Goal: Task Accomplishment & Management: Complete application form

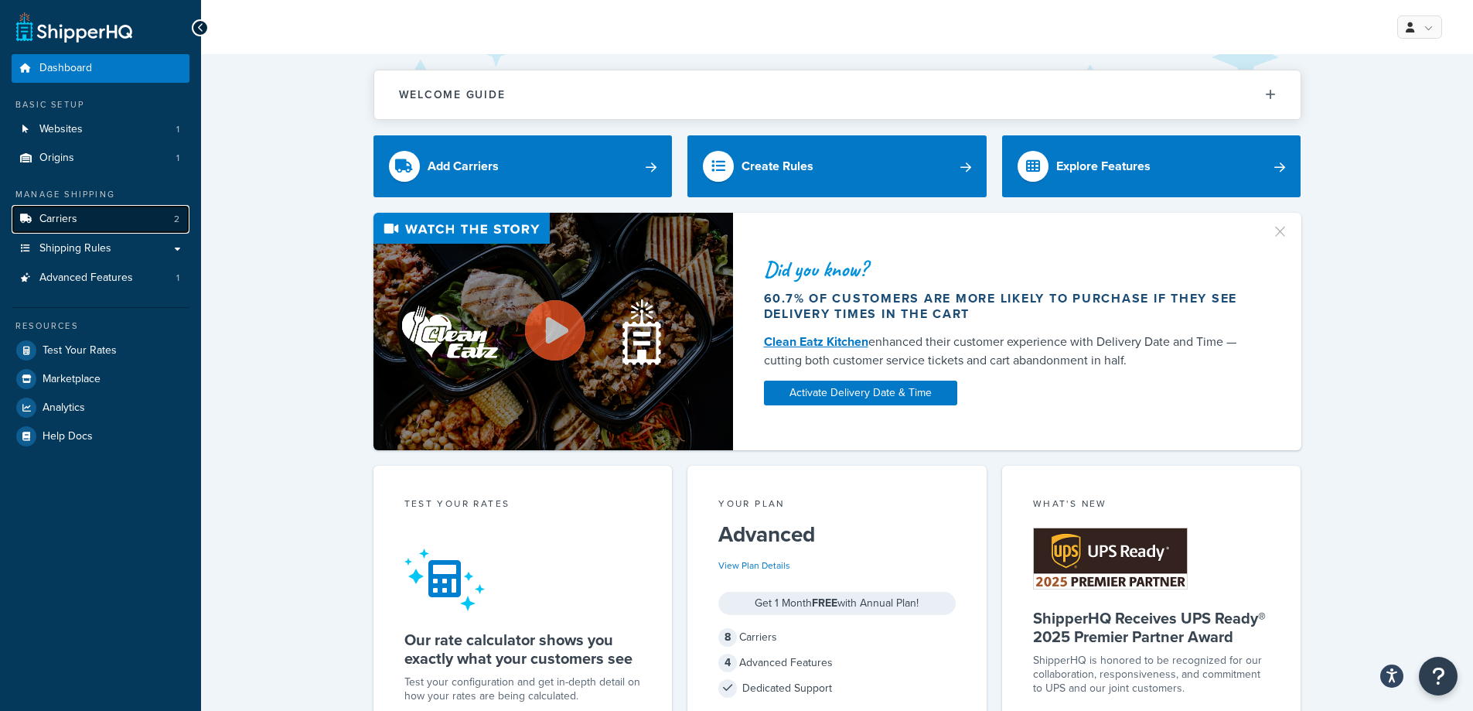
click at [131, 216] on link "Carriers 2" at bounding box center [101, 219] width 178 height 29
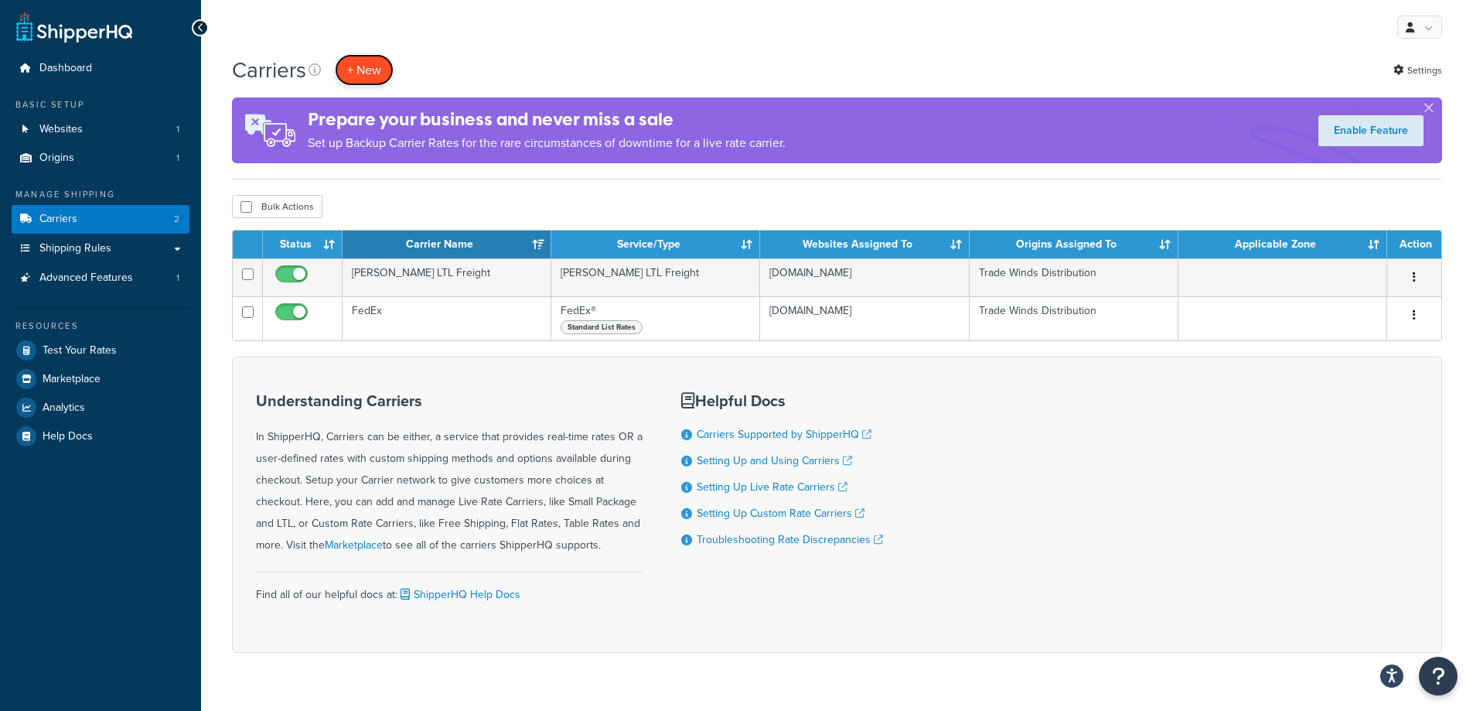
click at [366, 73] on button "+ New" at bounding box center [364, 70] width 59 height 32
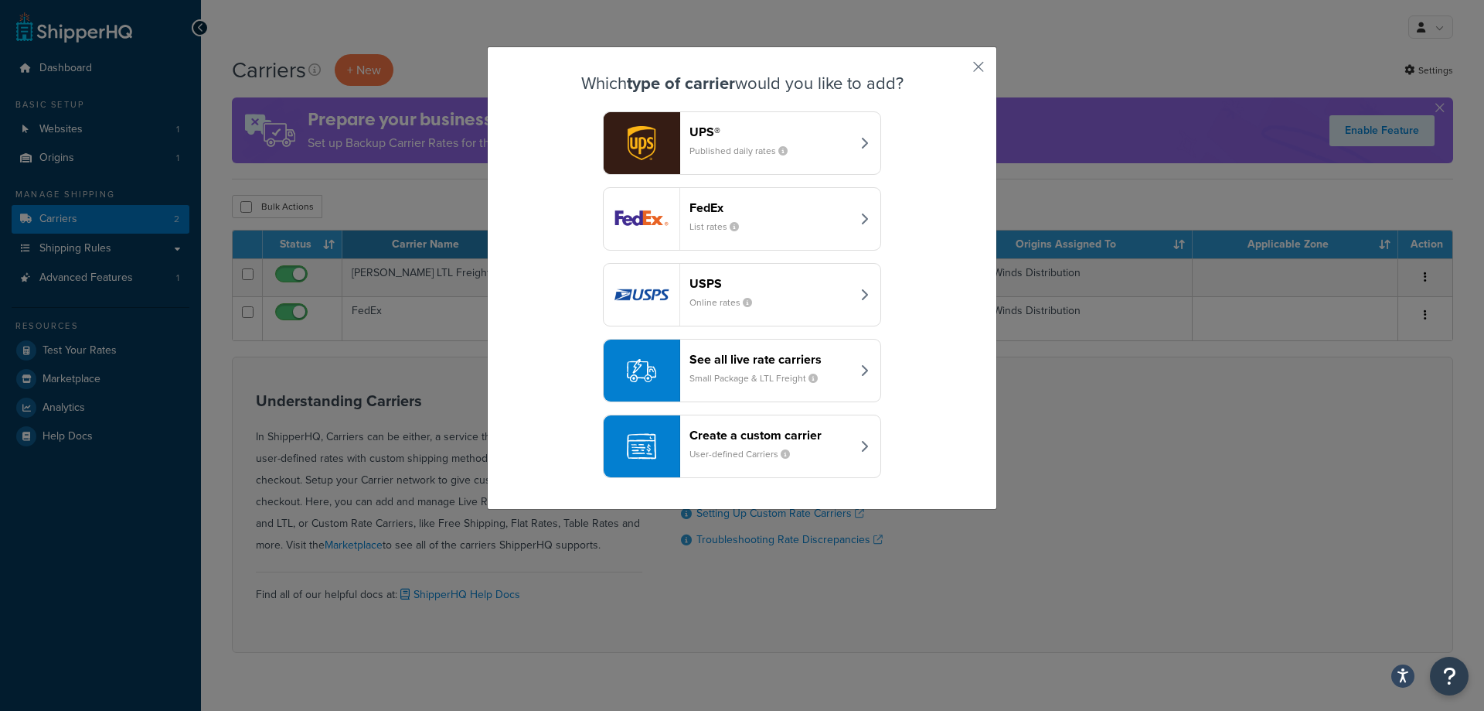
click at [861, 366] on icon "button" at bounding box center [865, 370] width 8 height 12
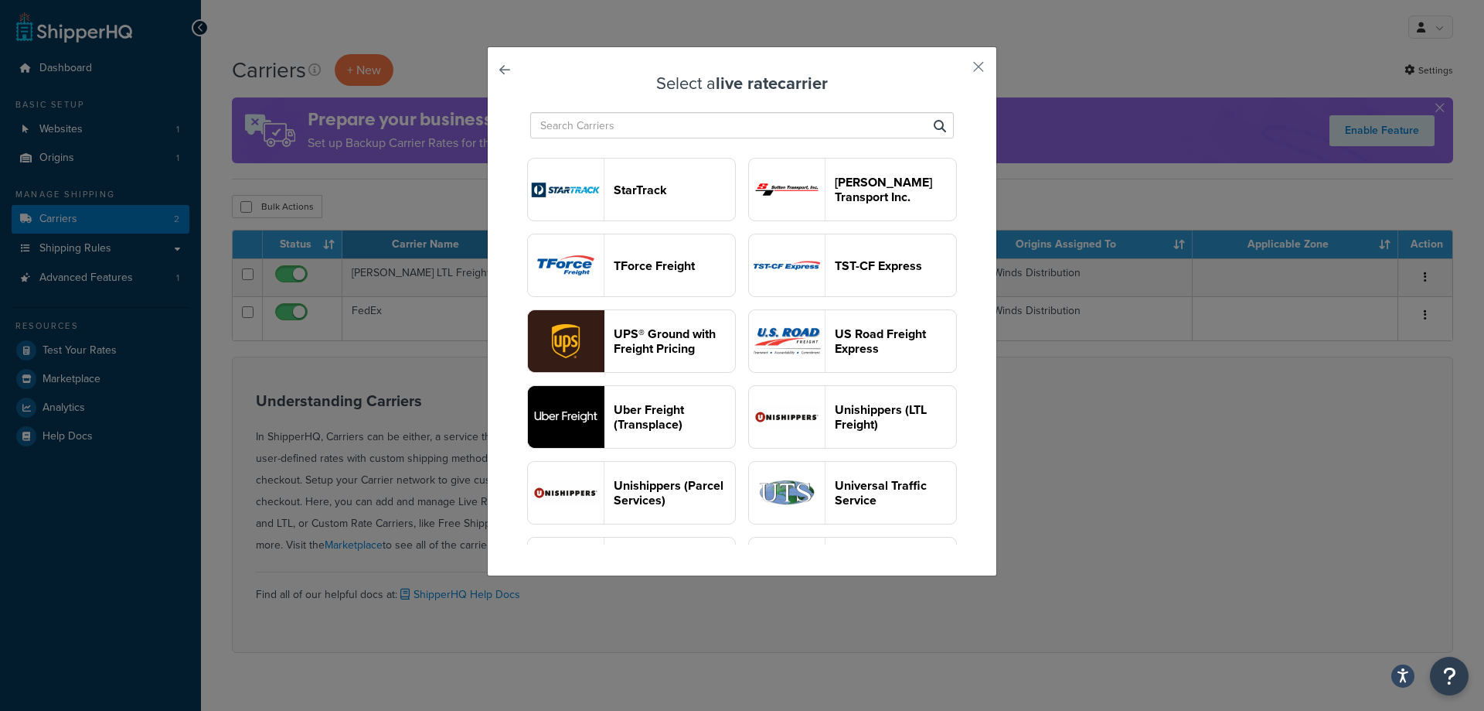
scroll to position [1778, 0]
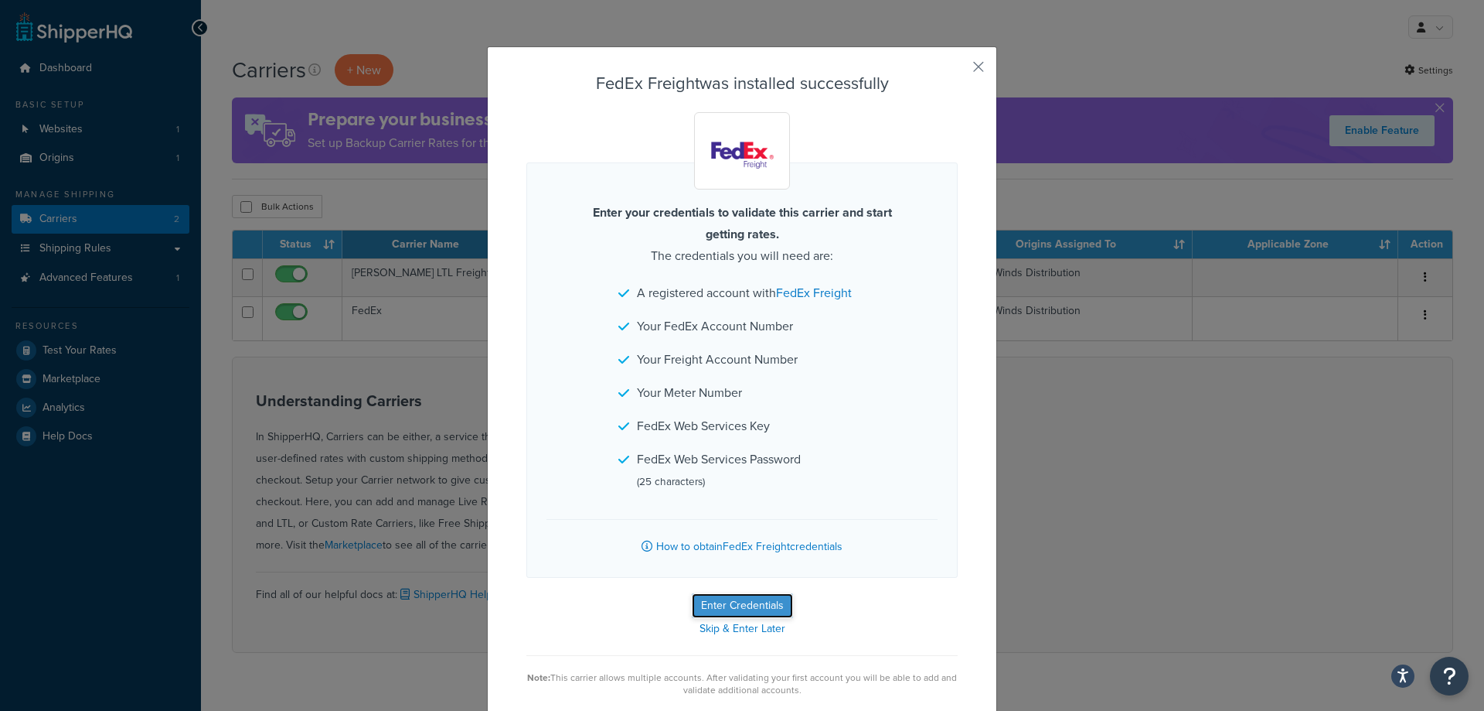
click at [735, 609] on button "Enter Credentials" at bounding box center [742, 605] width 101 height 25
select select "PALLET"
select select "US"
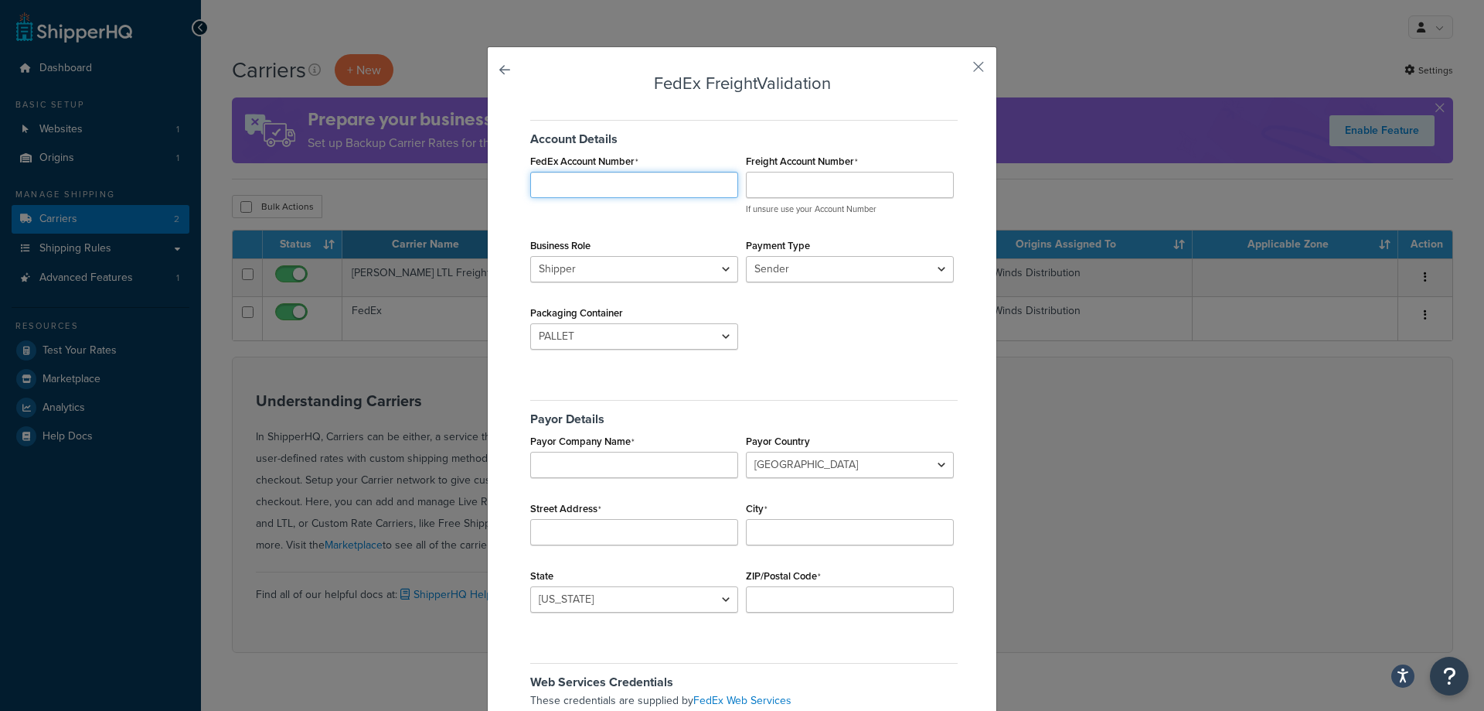
click at [645, 186] on input "FedEx Account Number" at bounding box center [634, 185] width 208 height 26
type input "24811842"
click at [826, 274] on select "Sender Third Party" at bounding box center [850, 269] width 208 height 26
click at [838, 248] on div "Payment Type Sender Third Party" at bounding box center [850, 258] width 216 height 48
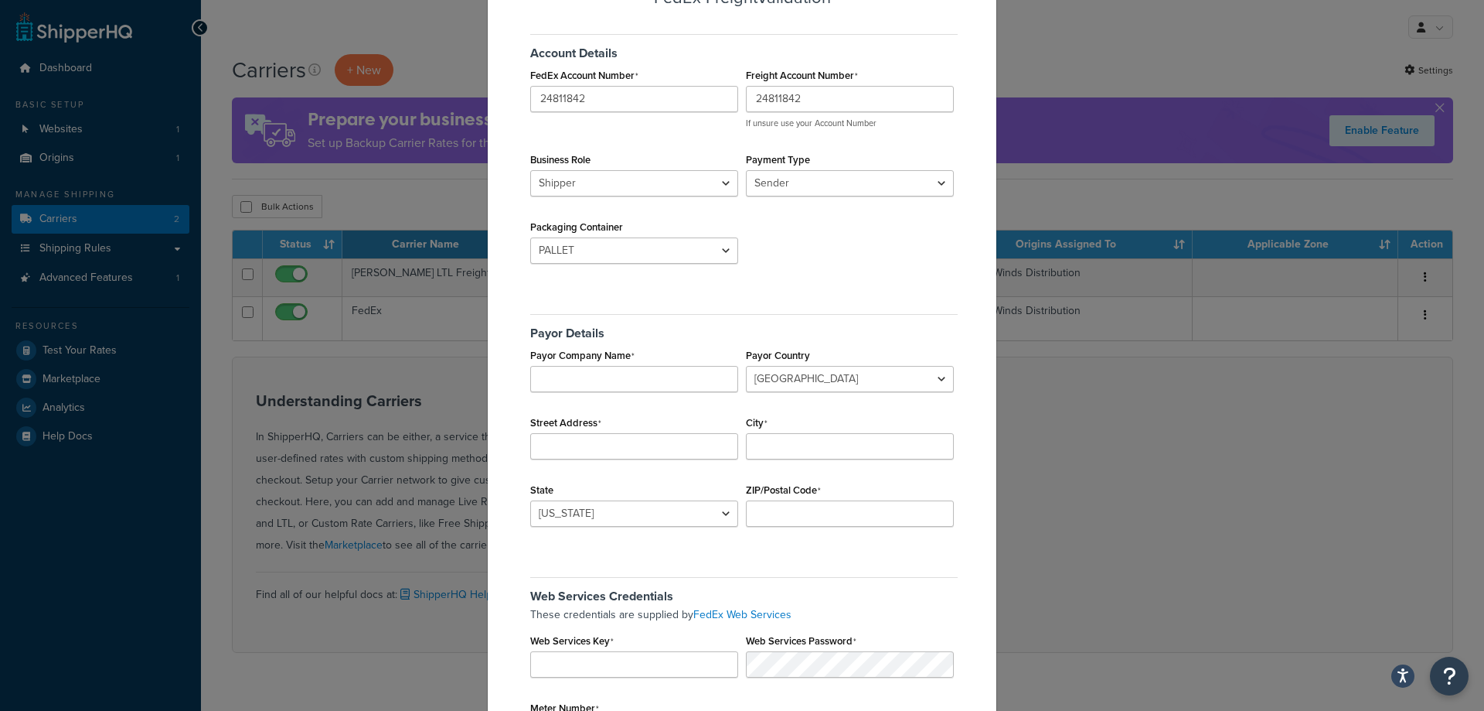
scroll to position [94, 0]
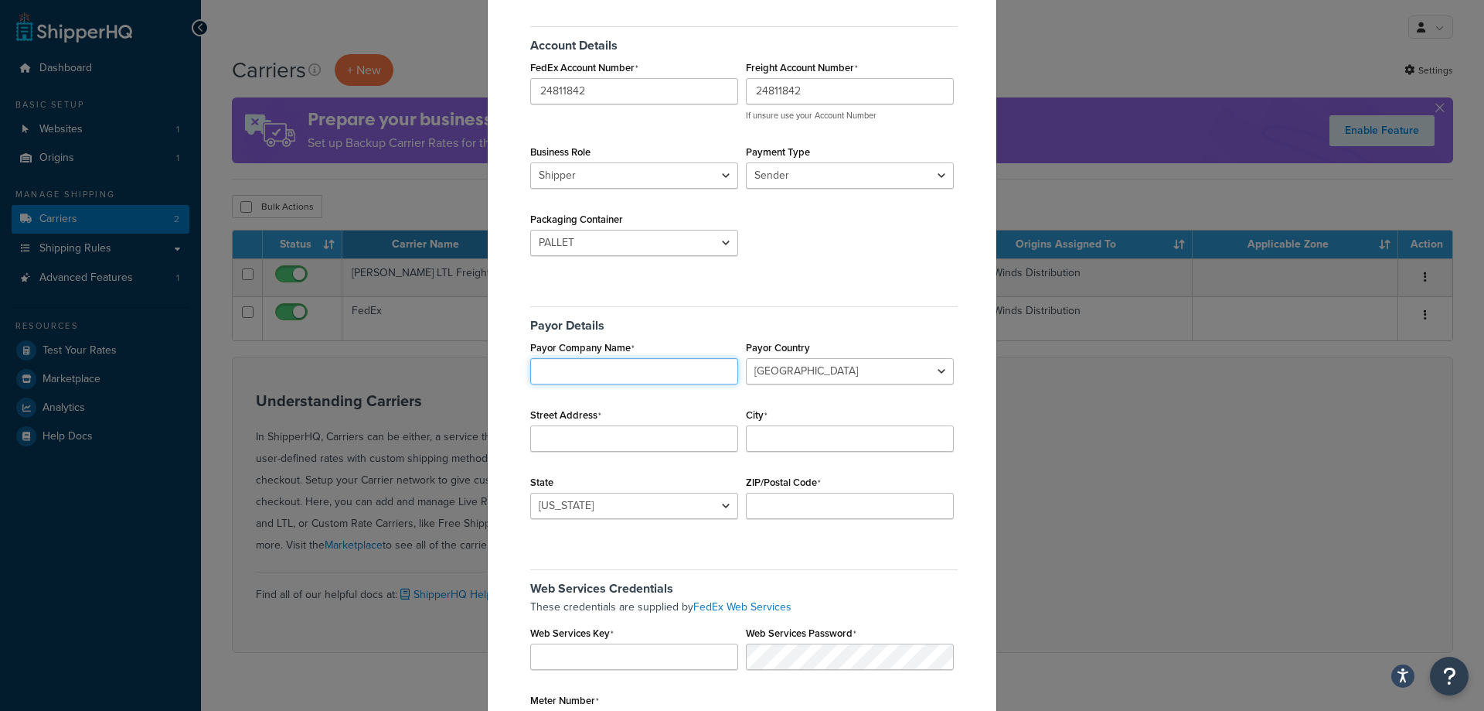
click at [657, 377] on input "Payor Company Name" at bounding box center [634, 371] width 208 height 26
type input "FedEx Freight"
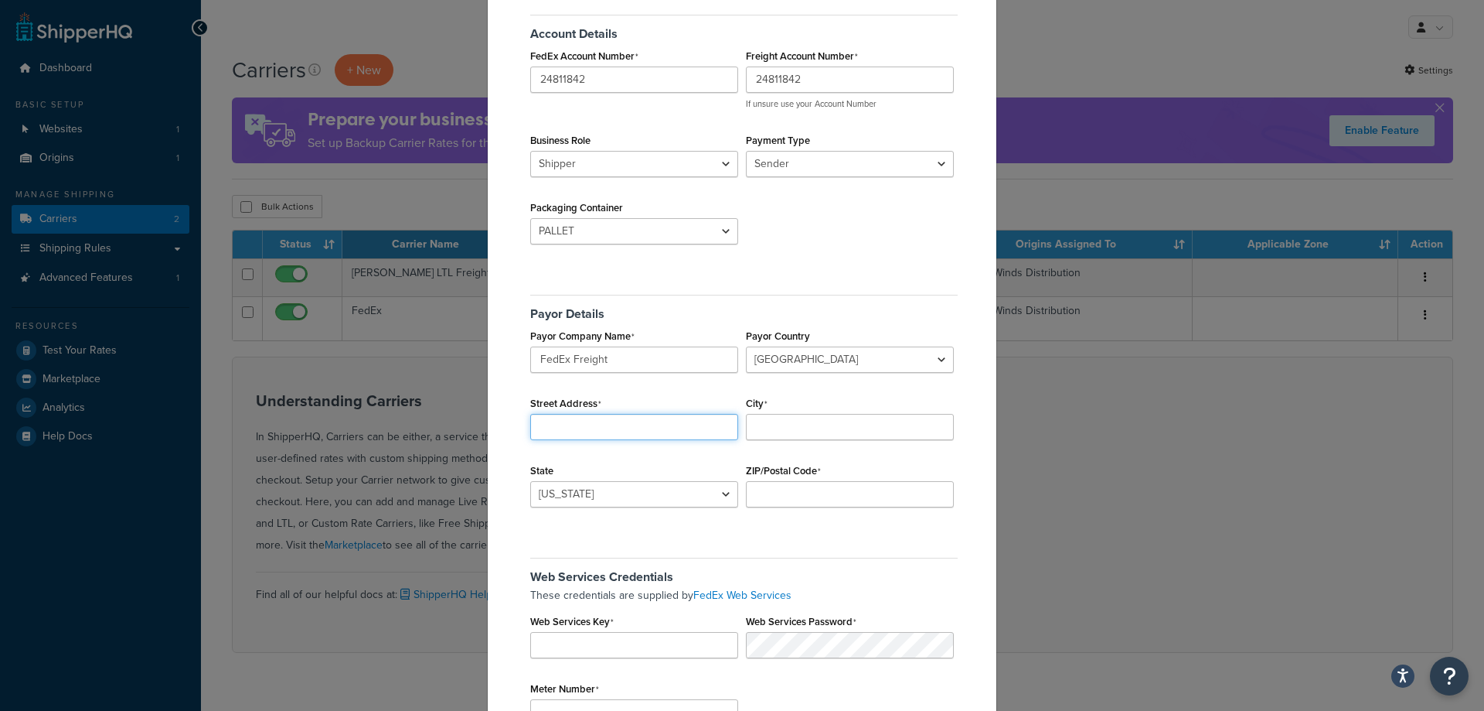
scroll to position [107, 0]
click at [623, 59] on label "FedEx Account Number" at bounding box center [584, 54] width 108 height 12
click at [623, 64] on input "24811842" at bounding box center [634, 77] width 208 height 26
type input "2"
type input "319168532"
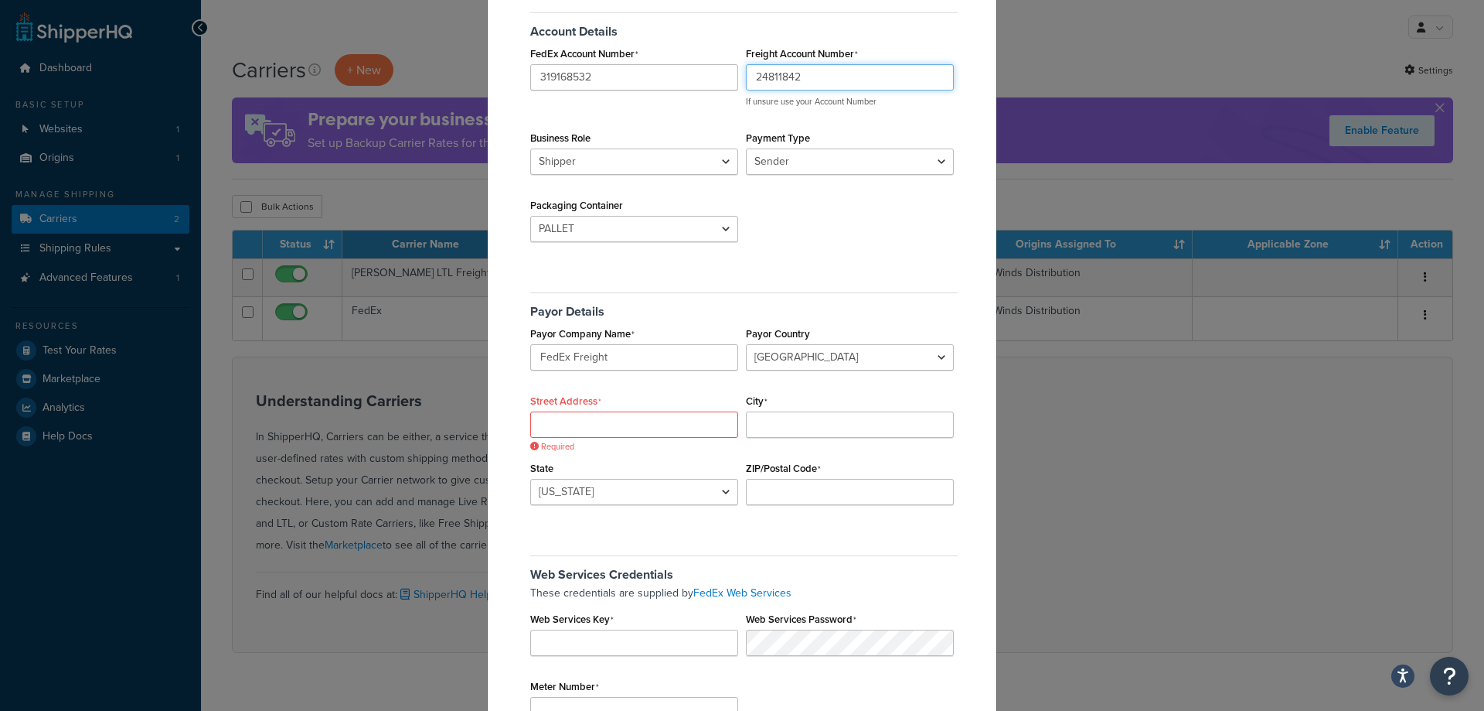
click at [816, 81] on input "24811842" at bounding box center [850, 77] width 208 height 26
type input "2"
type input "91717093"
click at [895, 163] on select "Sender Third Party" at bounding box center [850, 161] width 208 height 26
click at [779, 274] on div "Account Details FedEx Account Number 319168532 Freight Account Number 91717093 …" at bounding box center [742, 381] width 431 height 761
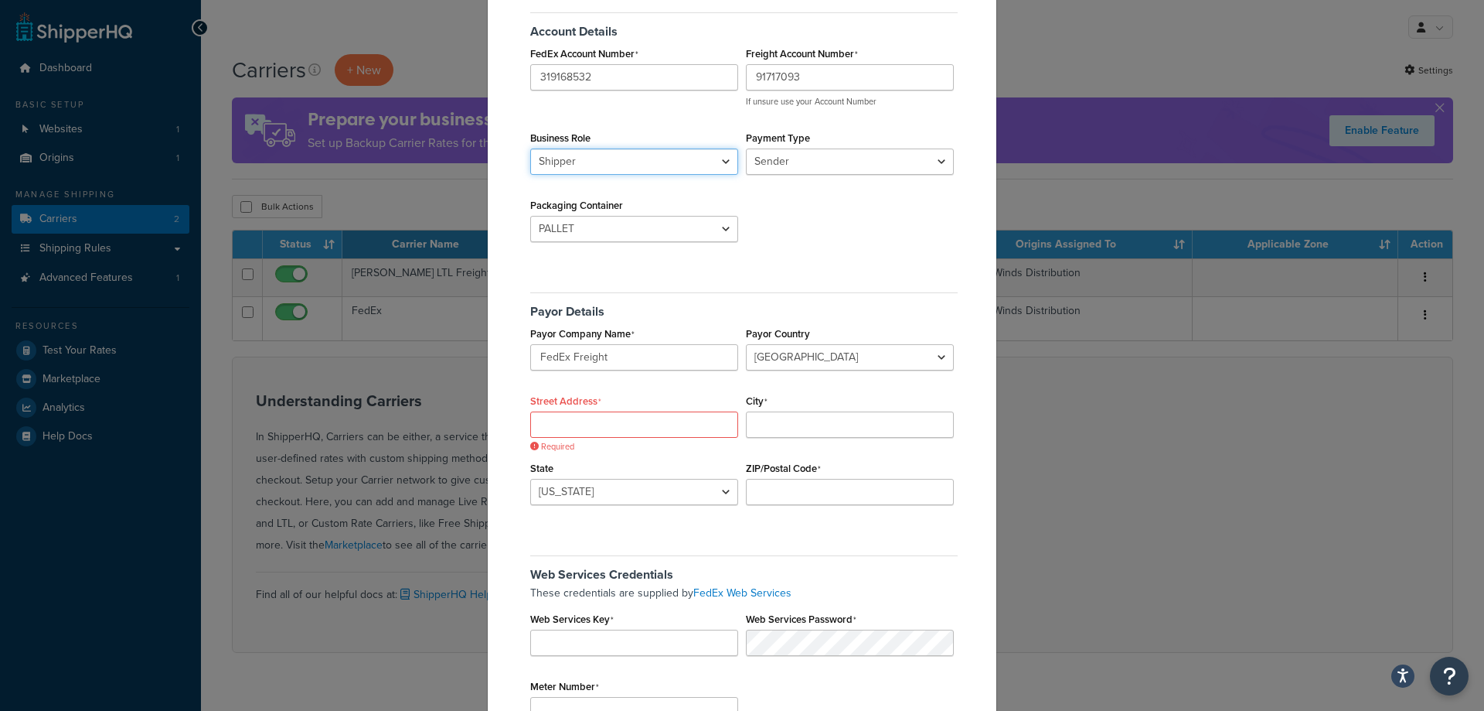
click at [646, 170] on select "Shipper Consignee" at bounding box center [634, 161] width 208 height 26
click at [655, 227] on select "BAG BARREL BASKET BOX BUCKET CARTON CASE CONTAINER CYLINDER ENVELOPE HAMPER OTH…" at bounding box center [634, 229] width 208 height 26
click at [782, 257] on div "Account Details FedEx Account Number 319168532 Freight Account Number 91717093 …" at bounding box center [742, 131] width 431 height 261
click at [619, 358] on input "FedEx Freight" at bounding box center [634, 357] width 208 height 26
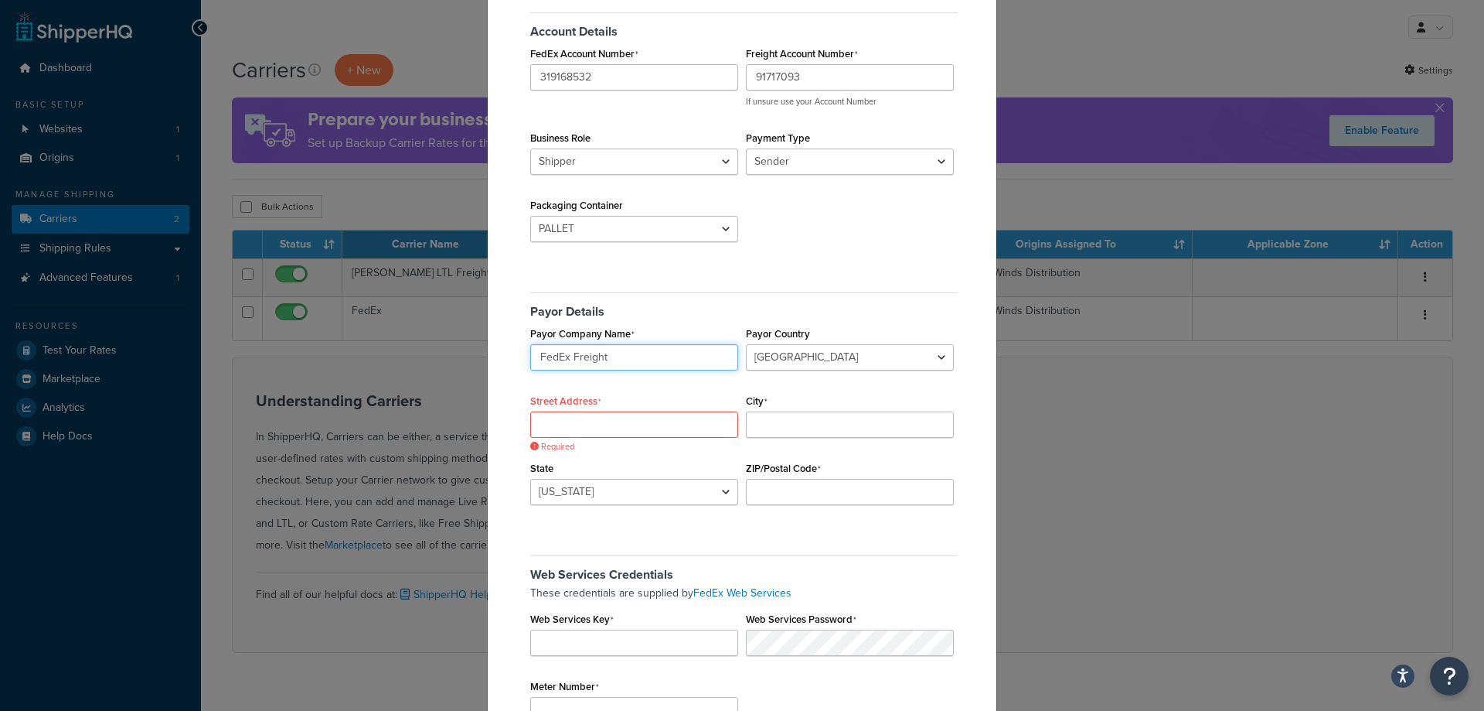
click at [619, 358] on input "FedEx Freight" at bounding box center [634, 357] width 208 height 26
type input "B"
type input "Trade Winds Distribution LLC"
type input "5741 50th St."
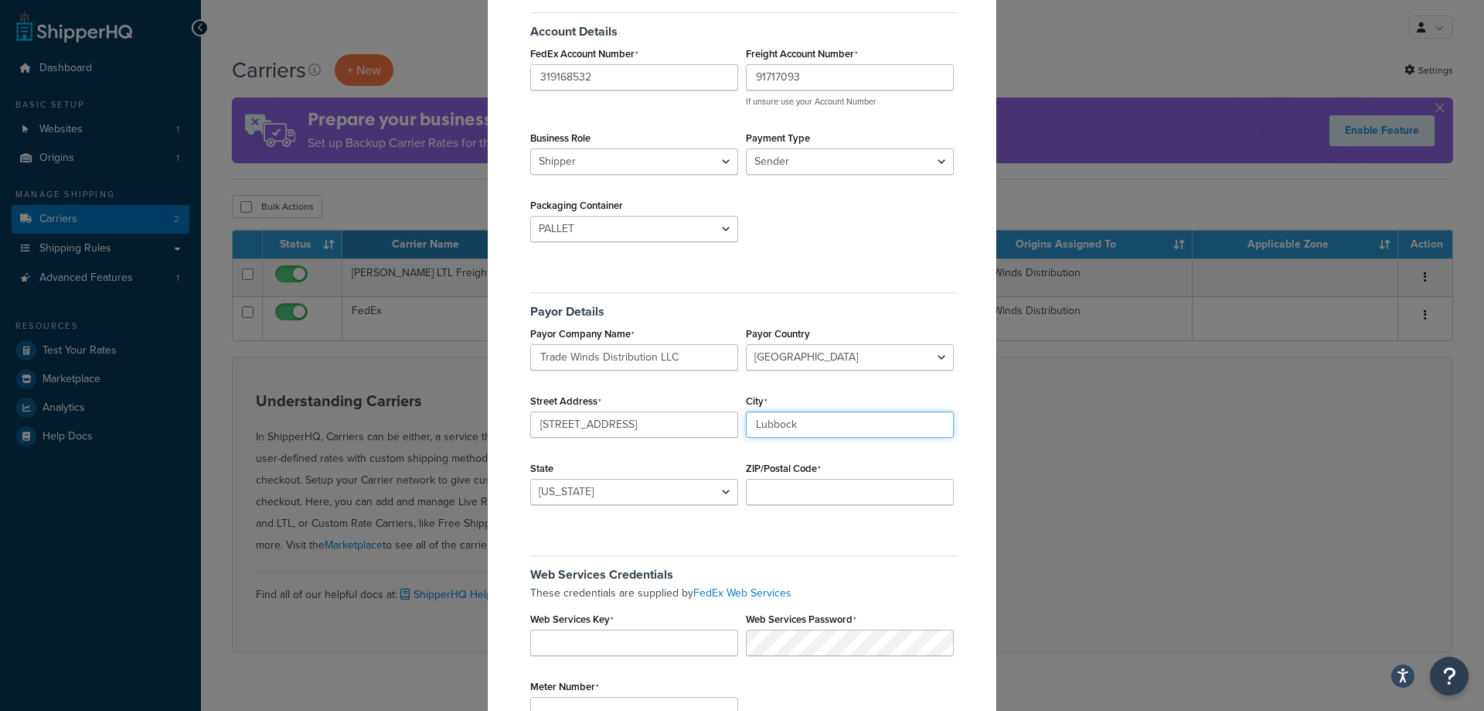
type input "Lubbock"
click at [688, 492] on select "Alabama Alaska American Samoa Arizona Arkansas Armed Forces Americas Armed Forc…" at bounding box center [634, 492] width 208 height 26
select select "TX"
click at [530, 479] on select "Alabama Alaska American Samoa Arizona Arkansas Armed Forces Americas Armed Forc…" at bounding box center [634, 492] width 208 height 26
click at [834, 494] on input "ZIP/Postal Code" at bounding box center [850, 492] width 208 height 26
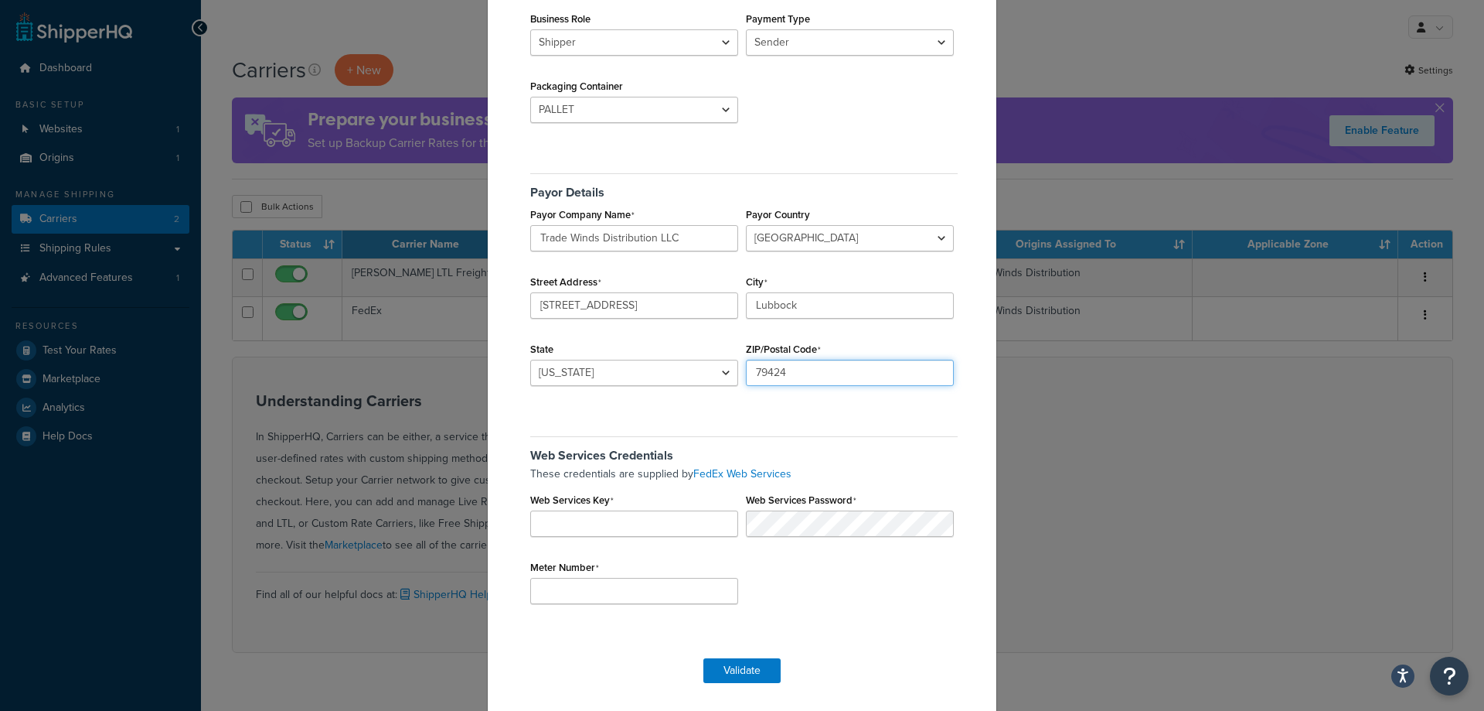
scroll to position [231, 0]
type input "79424"
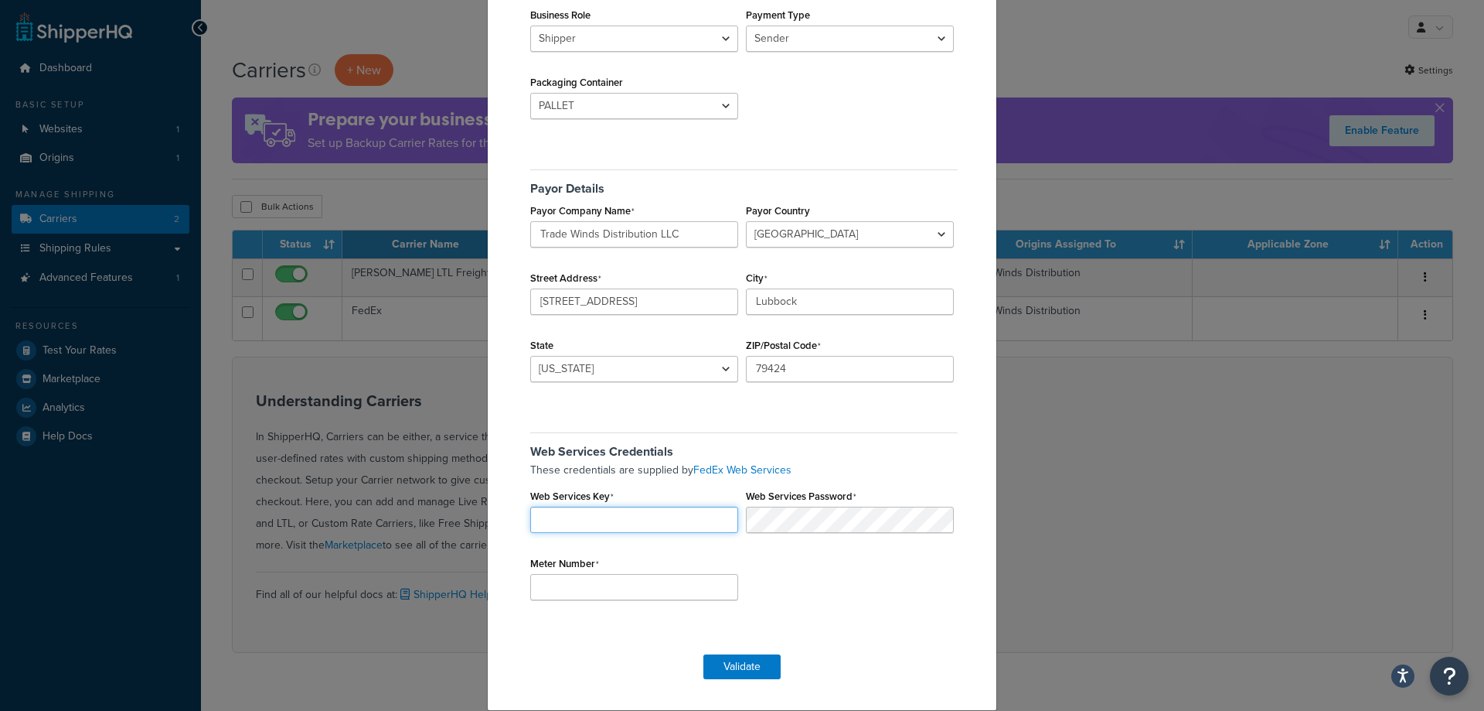
click at [613, 523] on input "Web Services Key" at bounding box center [634, 519] width 208 height 26
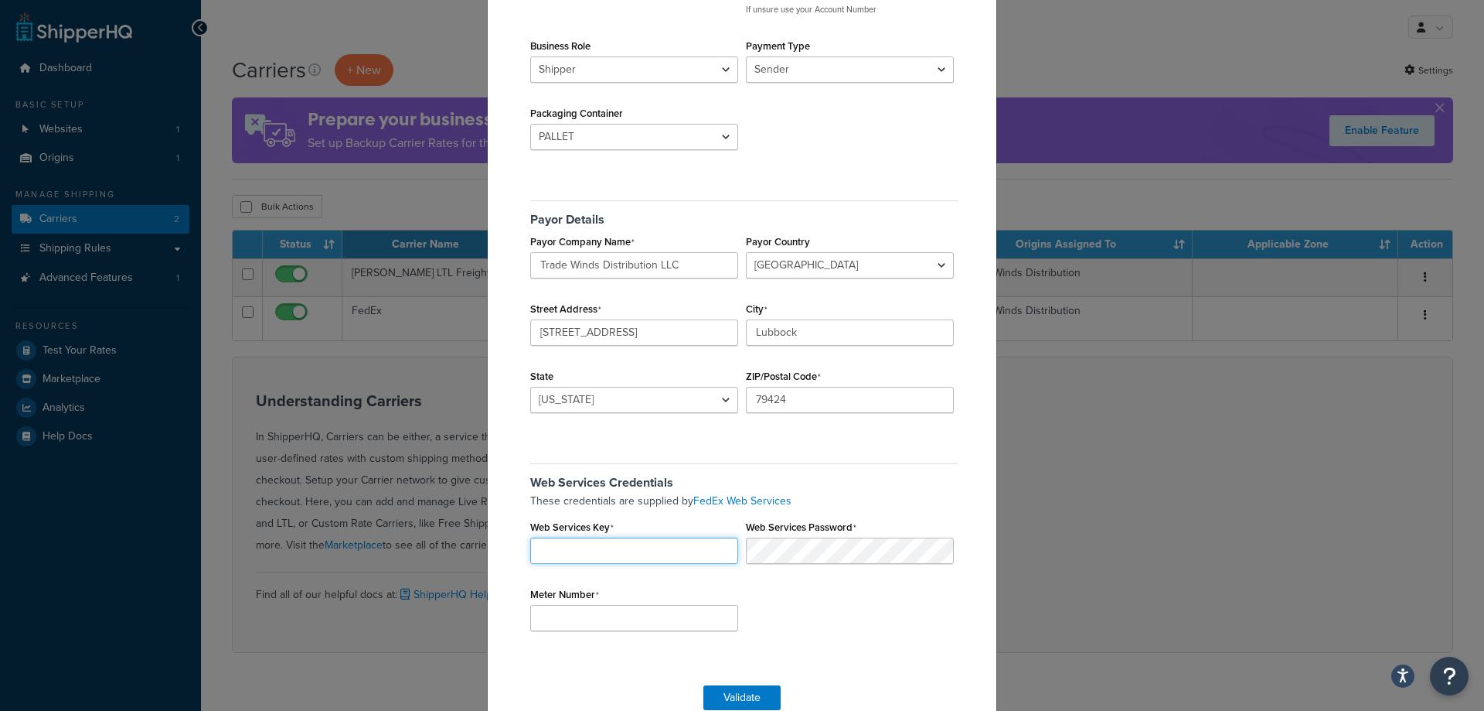
scroll to position [200, 0]
click at [741, 697] on button "Validate" at bounding box center [742, 696] width 77 height 25
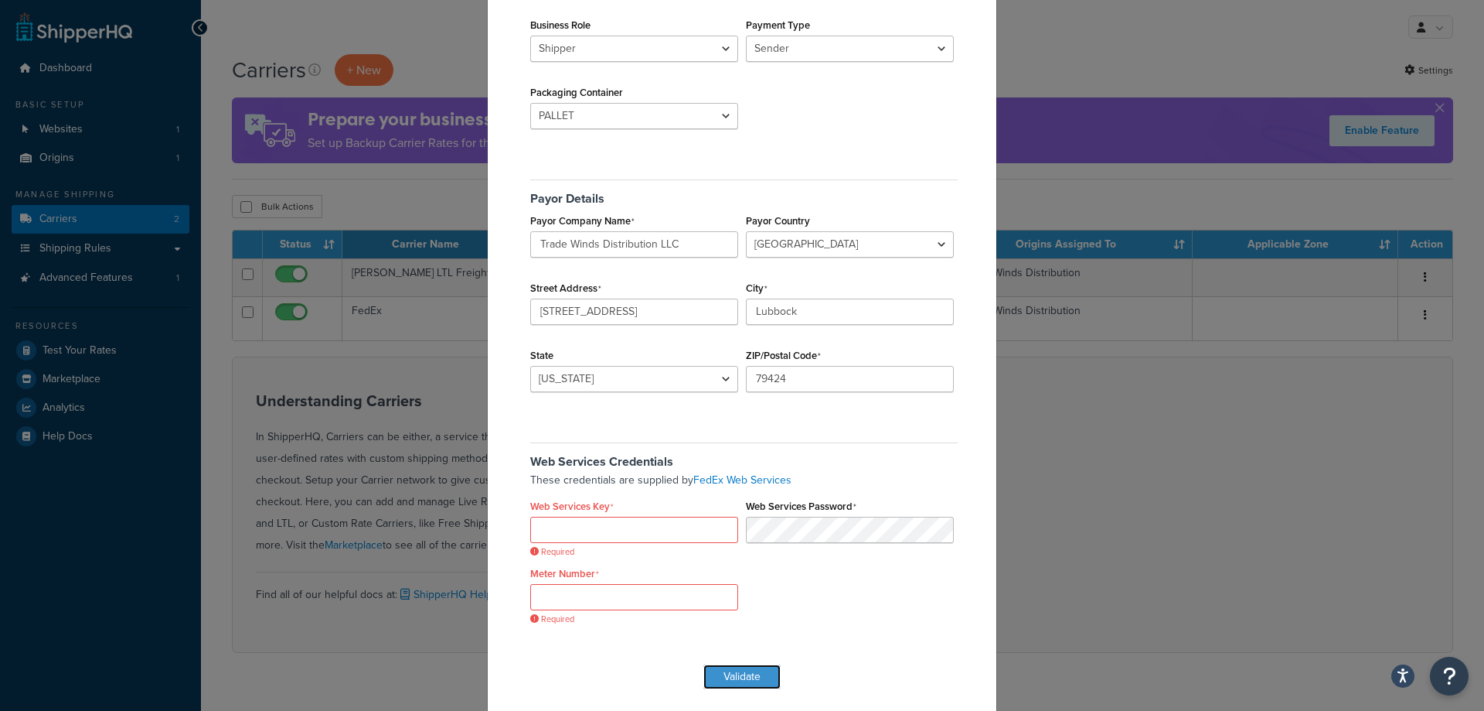
scroll to position [222, 0]
click at [597, 531] on input "Web Services Key" at bounding box center [634, 528] width 208 height 26
click at [745, 481] on link "FedEx Web Services" at bounding box center [743, 478] width 98 height 16
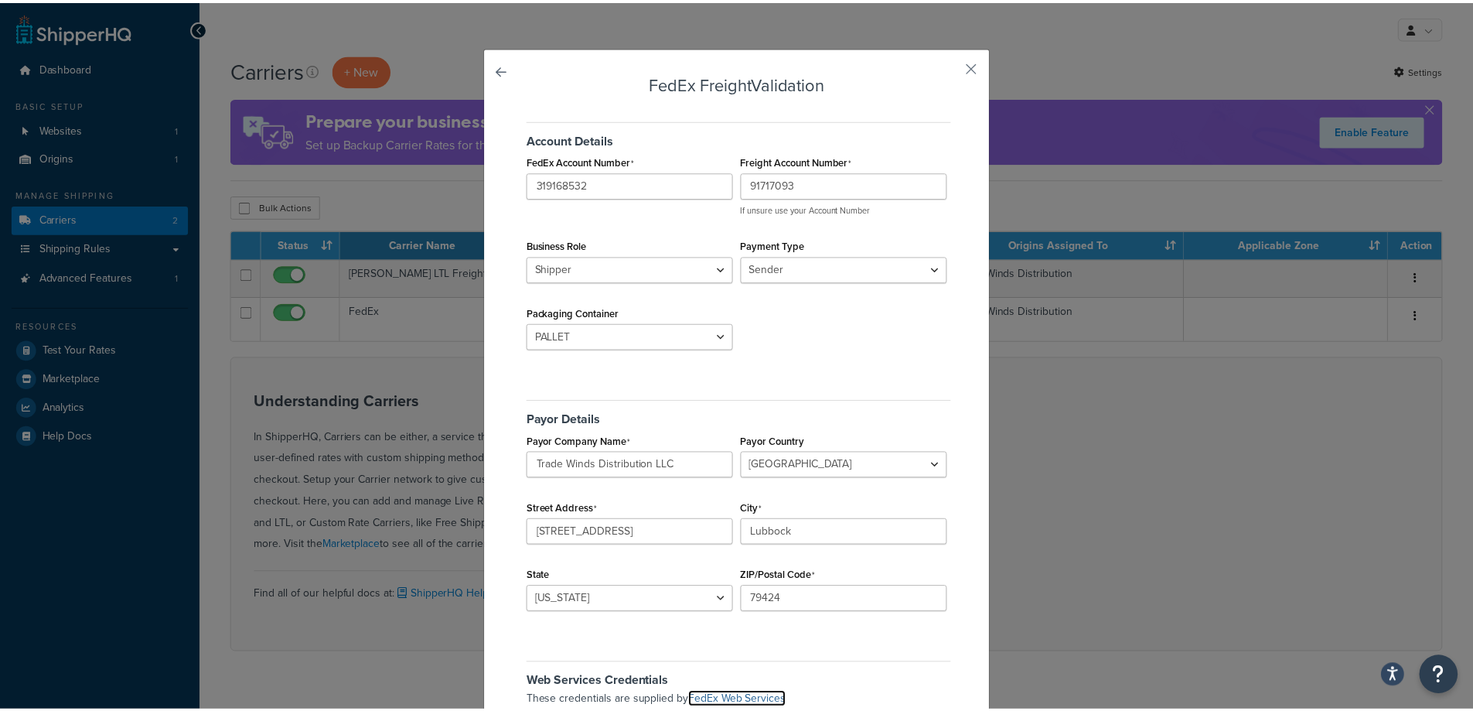
scroll to position [9, 0]
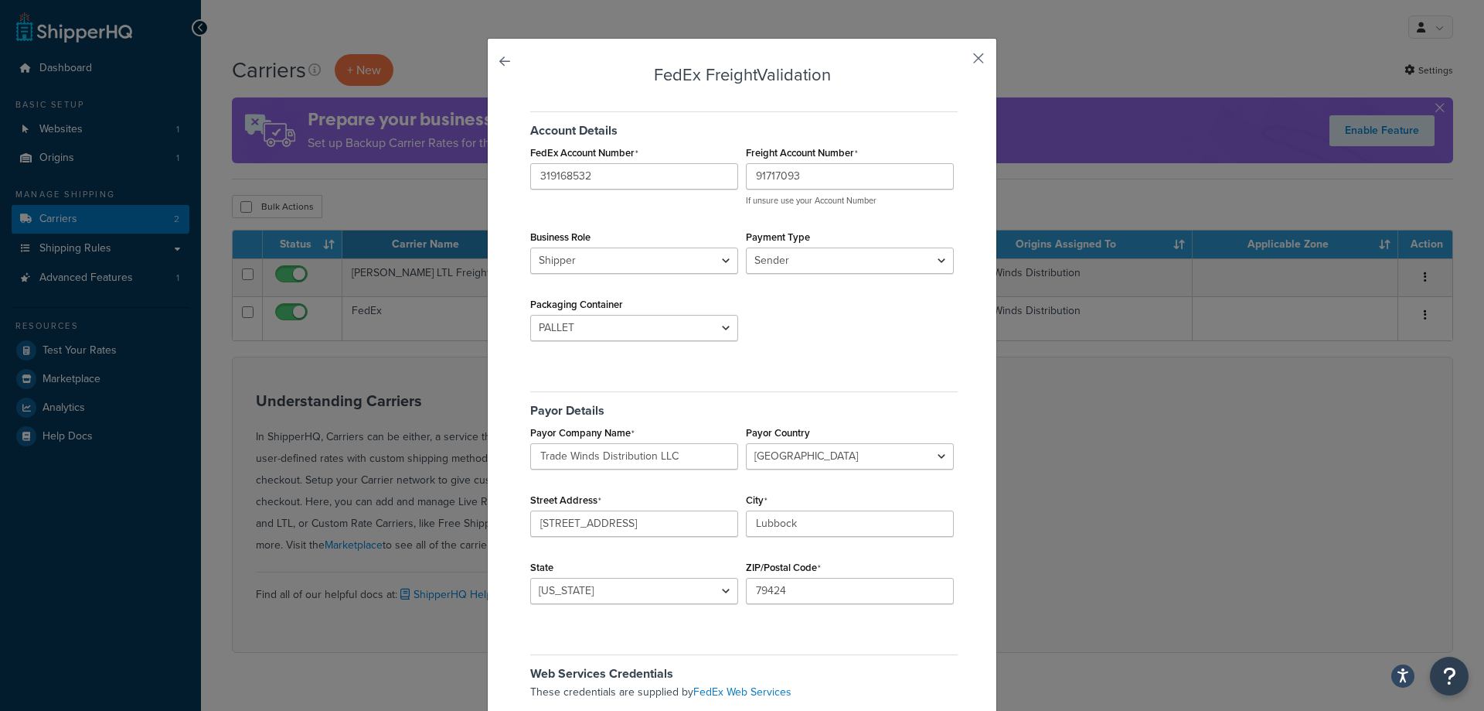
click at [958, 62] on button "button" at bounding box center [956, 64] width 4 height 4
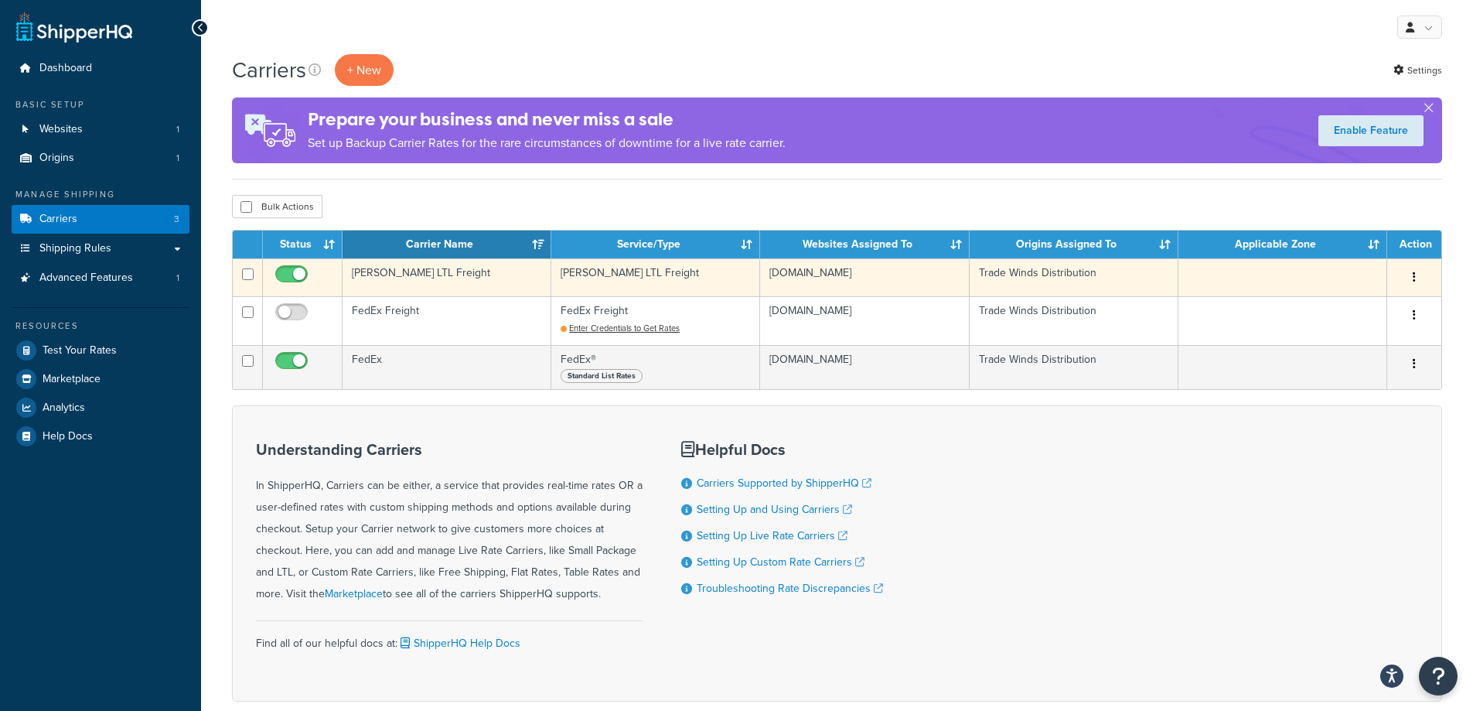
click at [1419, 277] on button "button" at bounding box center [1414, 277] width 22 height 25
click at [1339, 315] on link "Edit" at bounding box center [1351, 309] width 122 height 32
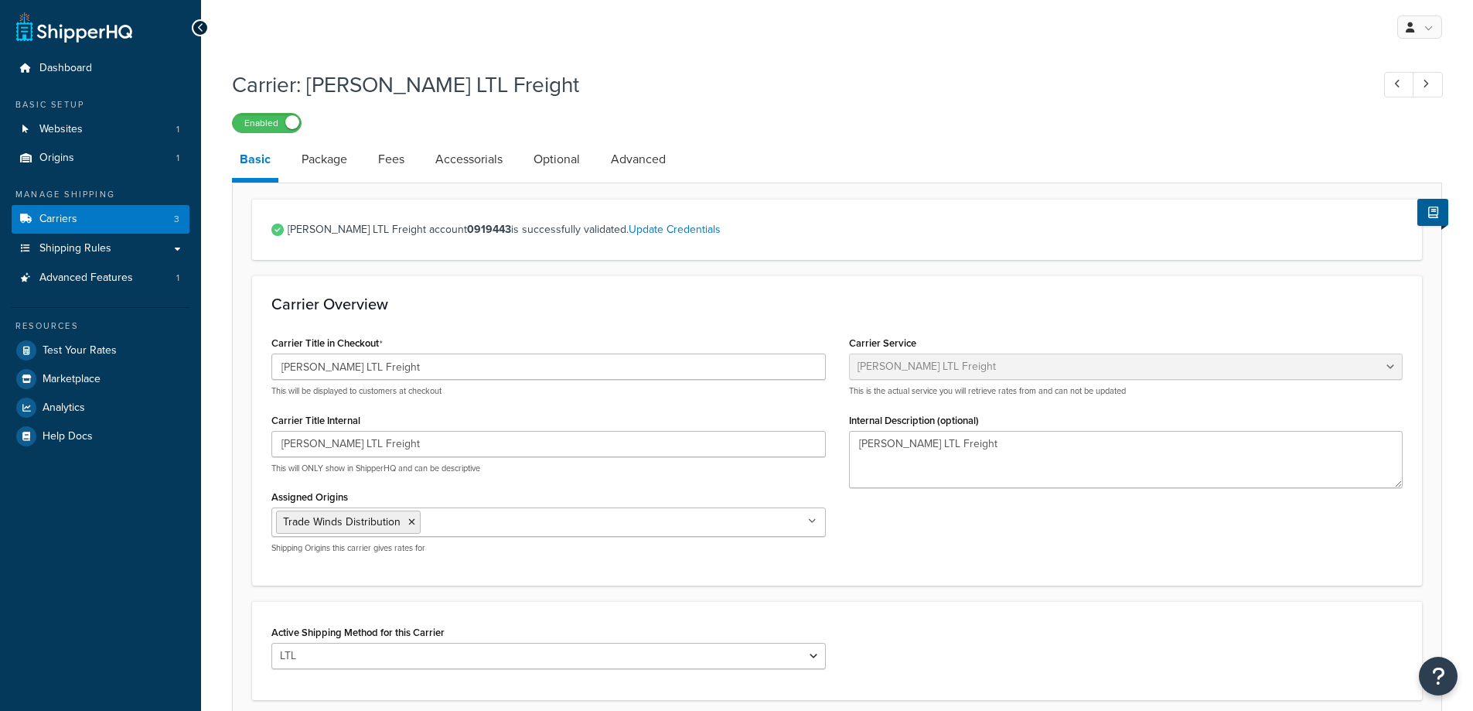
select select "saiaFreight"
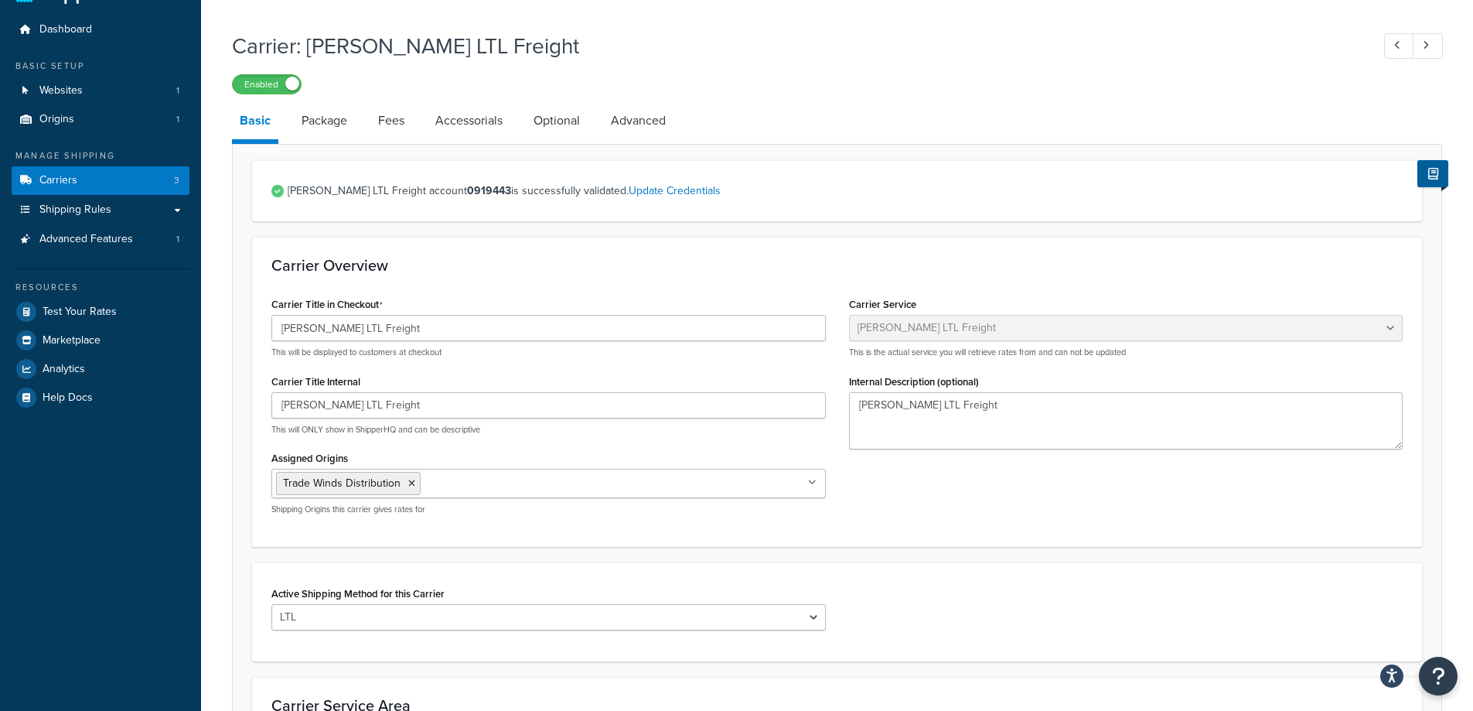
scroll to position [312, 0]
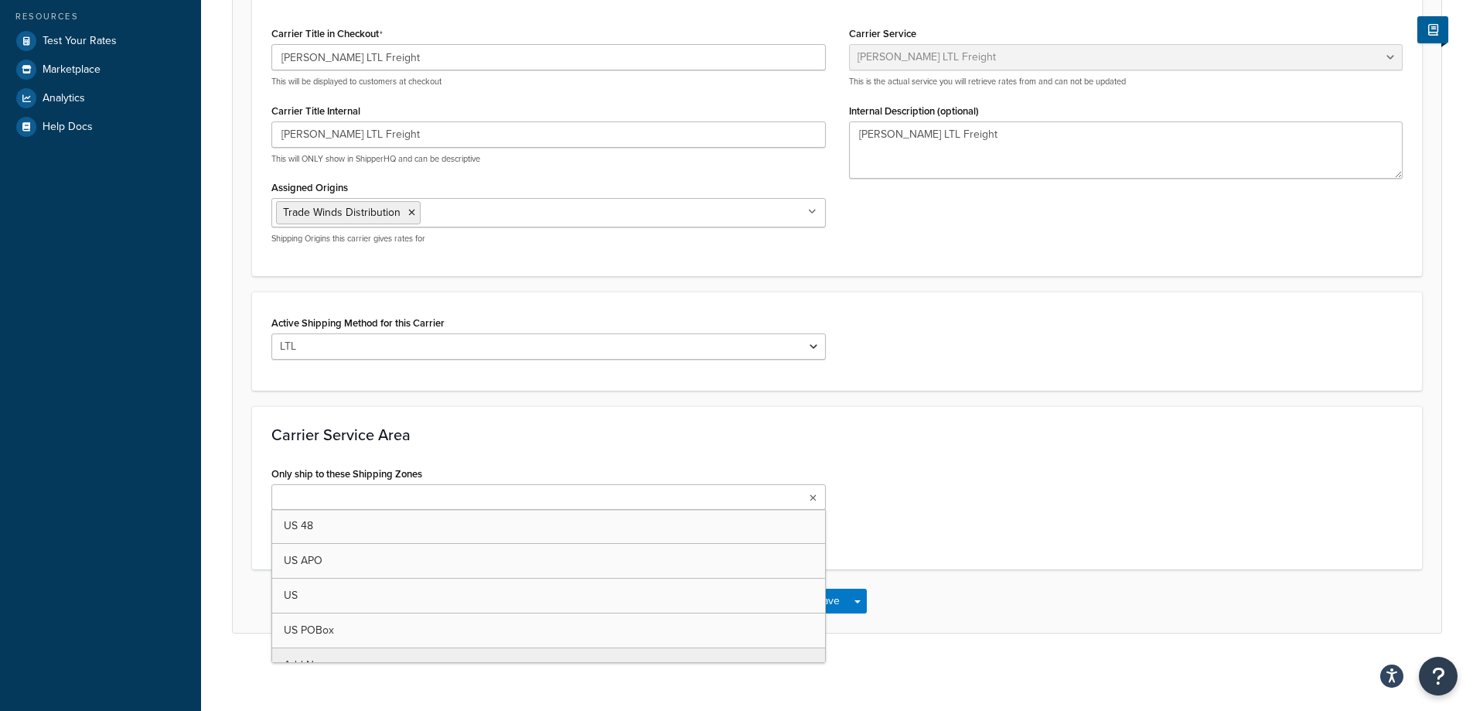
click at [444, 491] on ul at bounding box center [548, 497] width 554 height 26
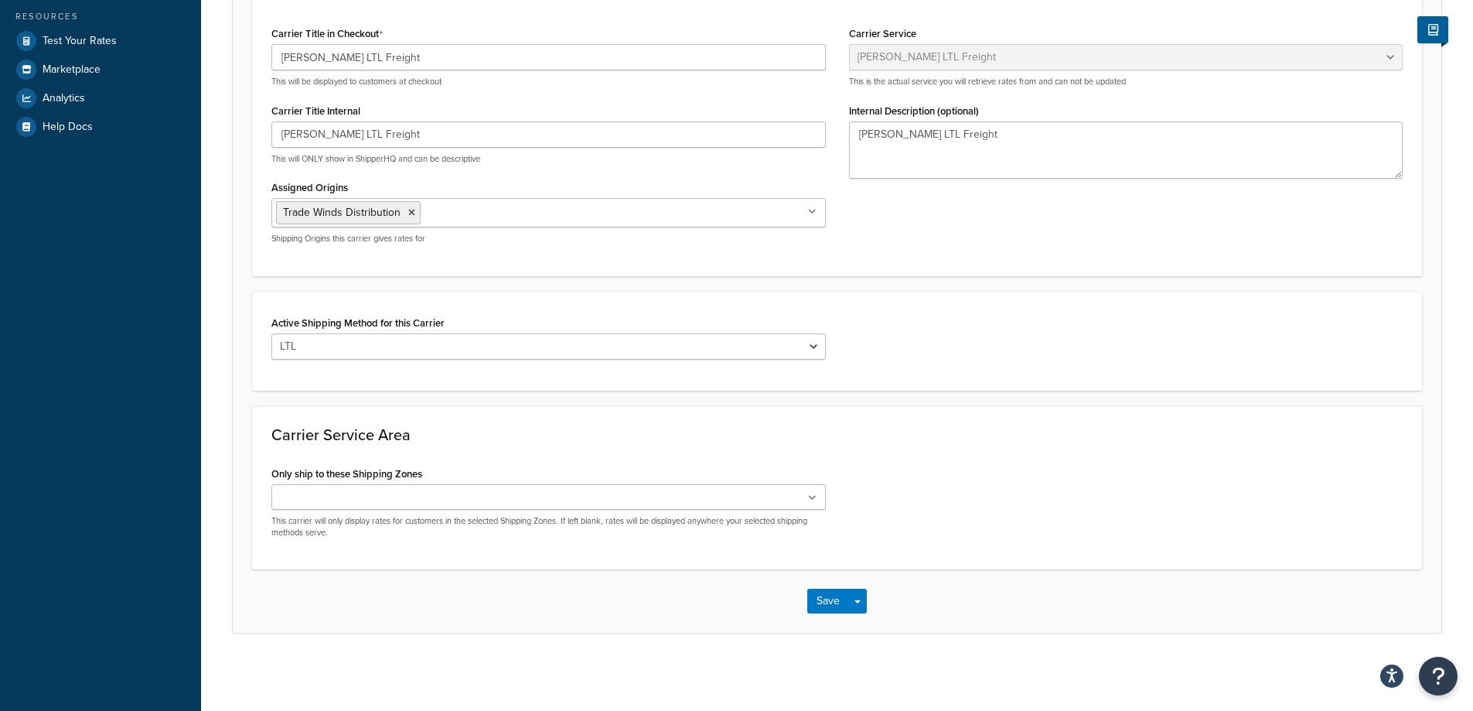
click at [521, 419] on div "Carrier Service Area Only ship to these Shipping Zones US 48 US APO US US POBox…" at bounding box center [837, 488] width 1170 height 164
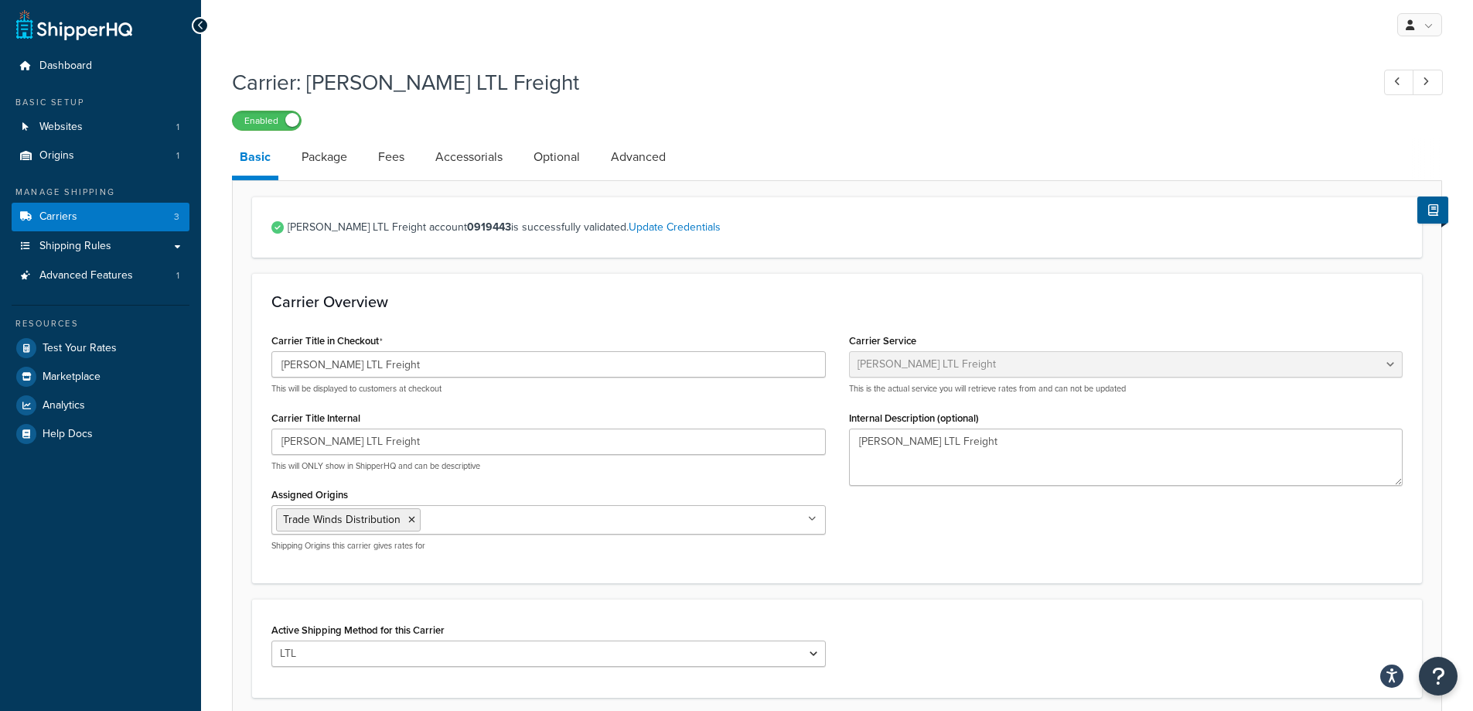
scroll to position [0, 0]
click at [313, 165] on link "Package" at bounding box center [324, 159] width 61 height 37
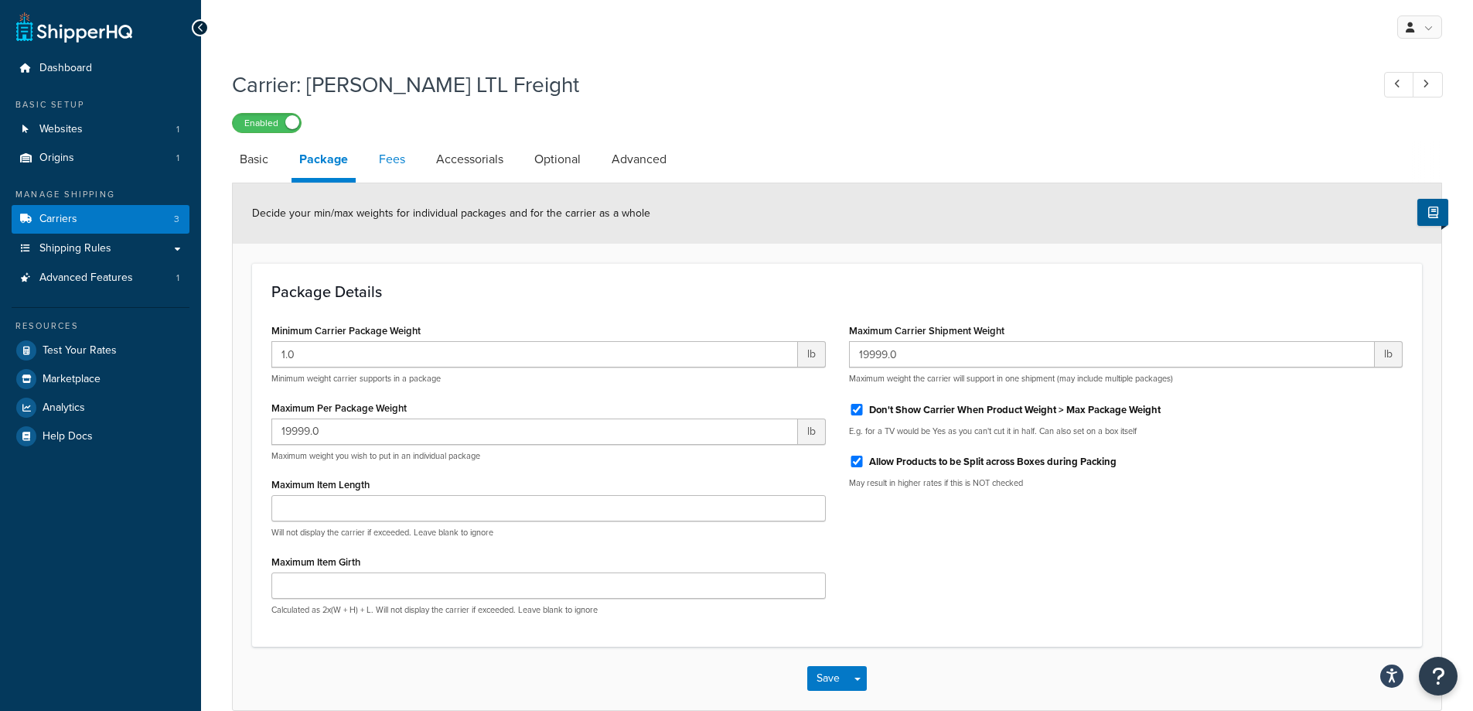
click at [404, 165] on link "Fees" at bounding box center [392, 159] width 42 height 37
select select "AFTER"
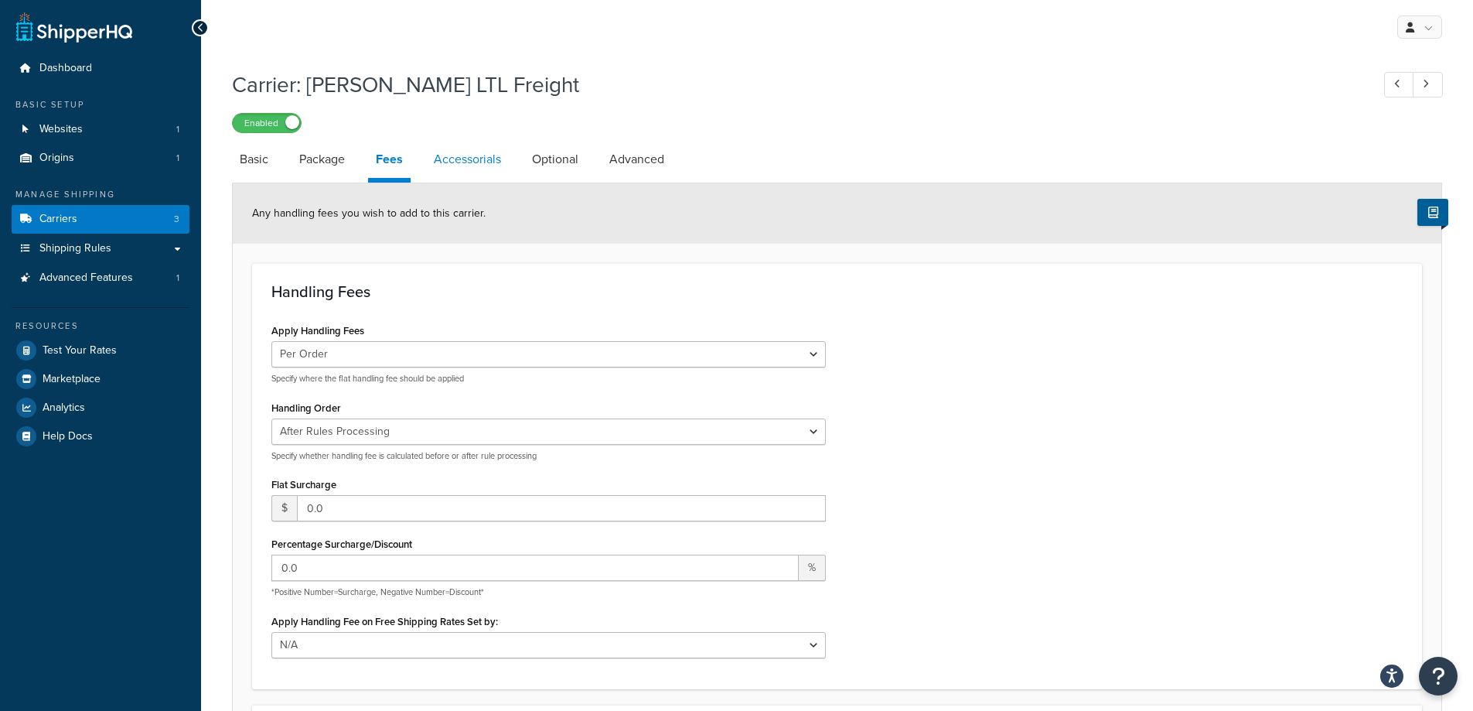
click at [455, 165] on link "Accessorials" at bounding box center [467, 159] width 83 height 37
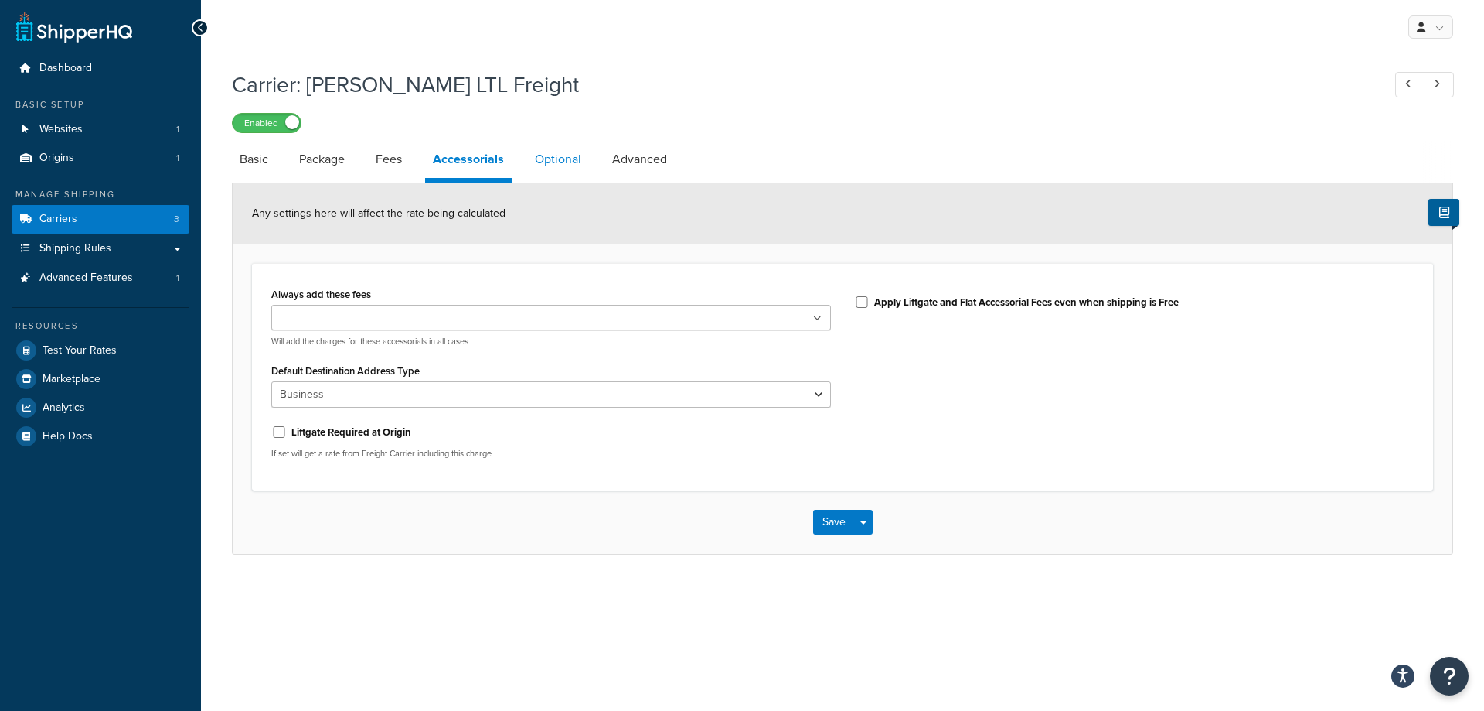
click at [545, 162] on link "Optional" at bounding box center [558, 159] width 62 height 37
select select "55"
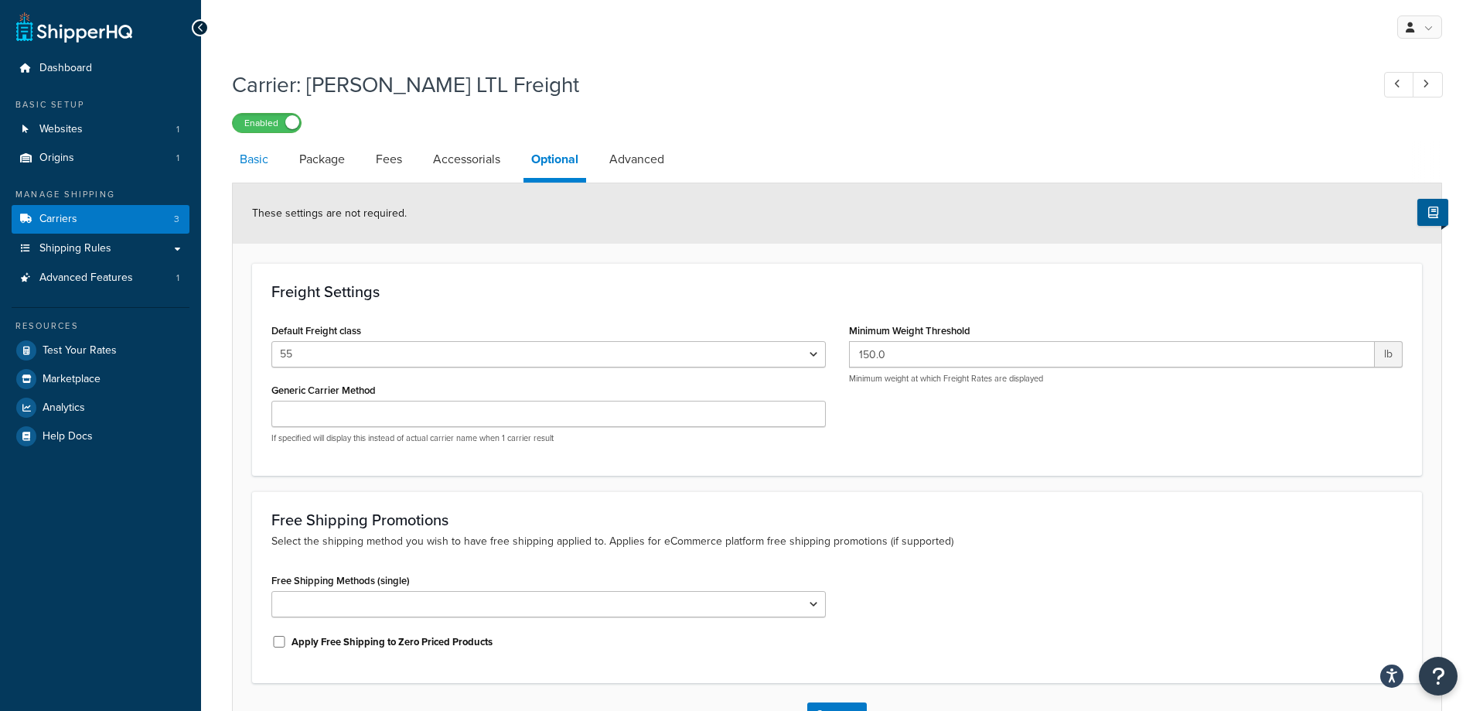
click at [249, 157] on link "Basic" at bounding box center [254, 159] width 44 height 37
select select "saiaFreight"
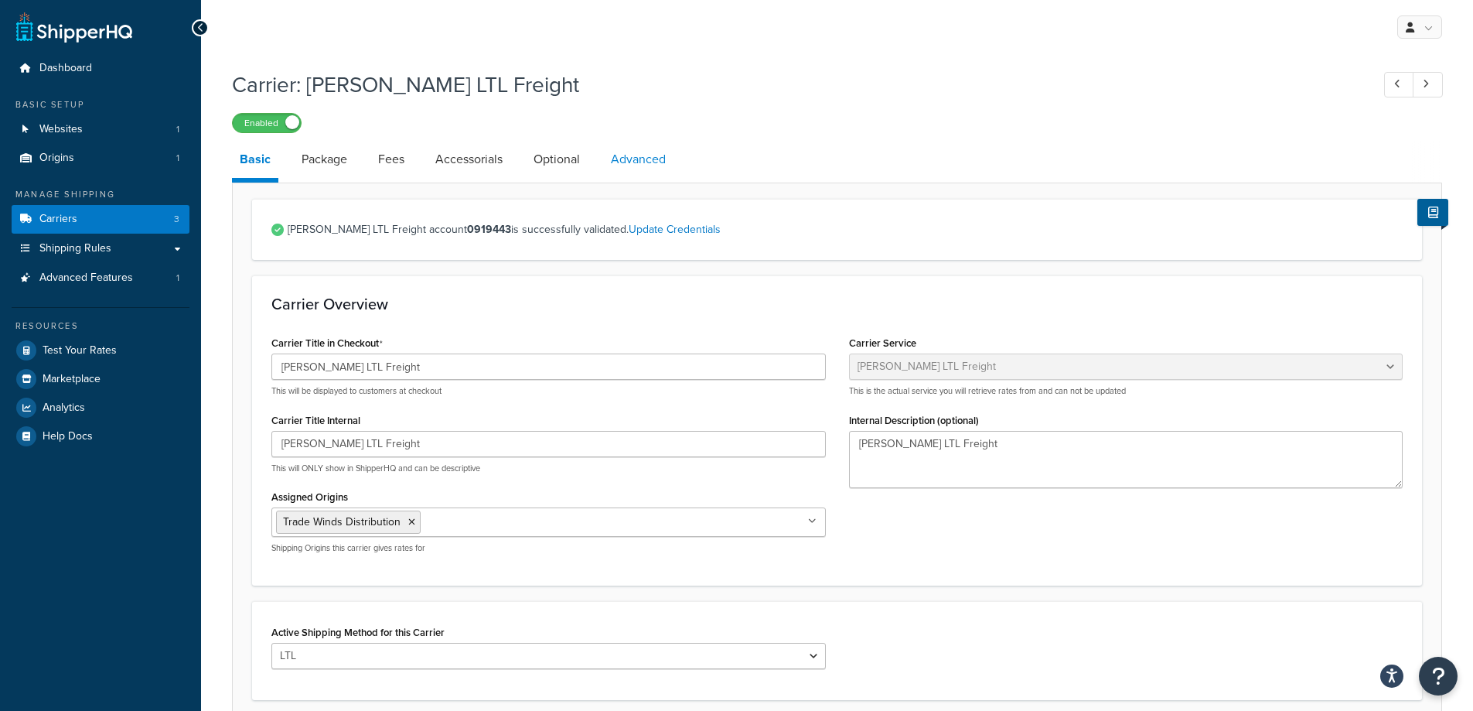
click at [628, 165] on link "Advanced" at bounding box center [638, 159] width 70 height 37
select select "false"
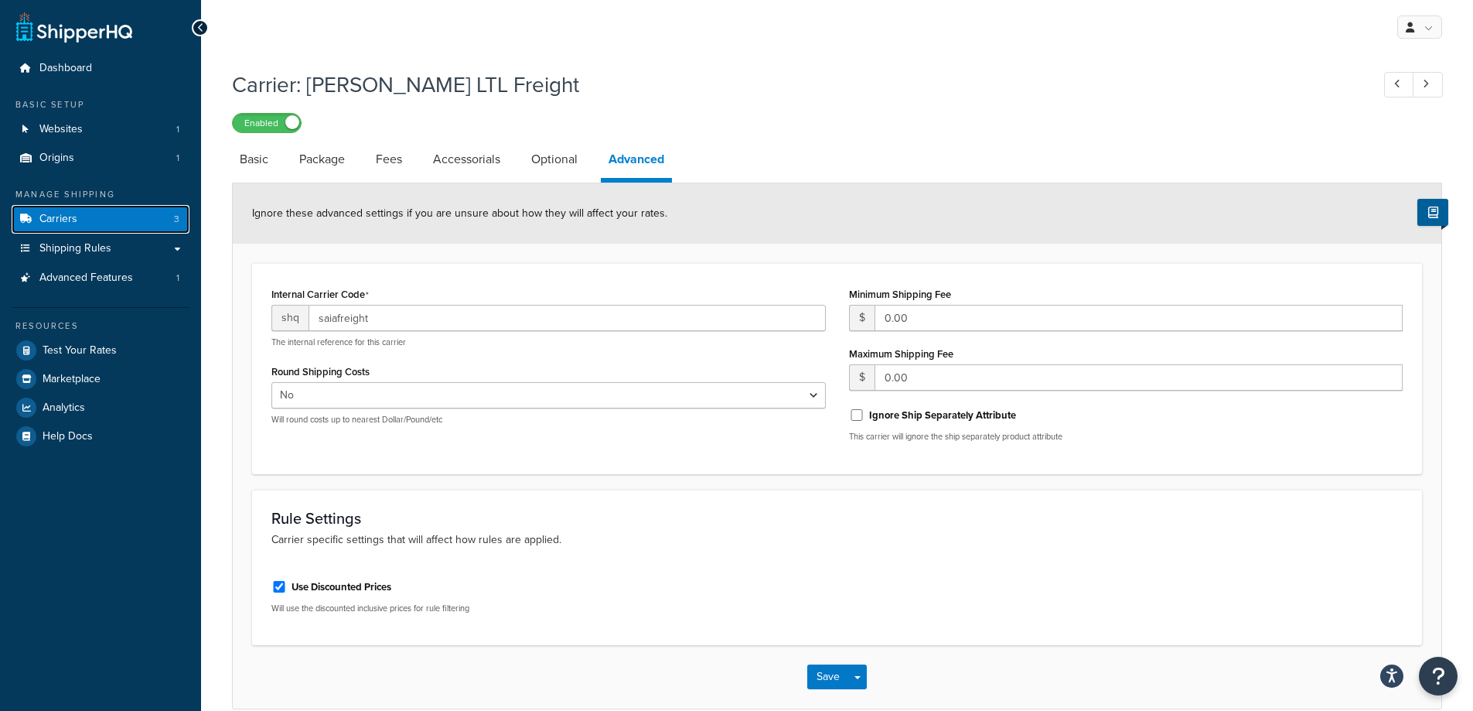
click at [101, 227] on link "Carriers 3" at bounding box center [101, 219] width 178 height 29
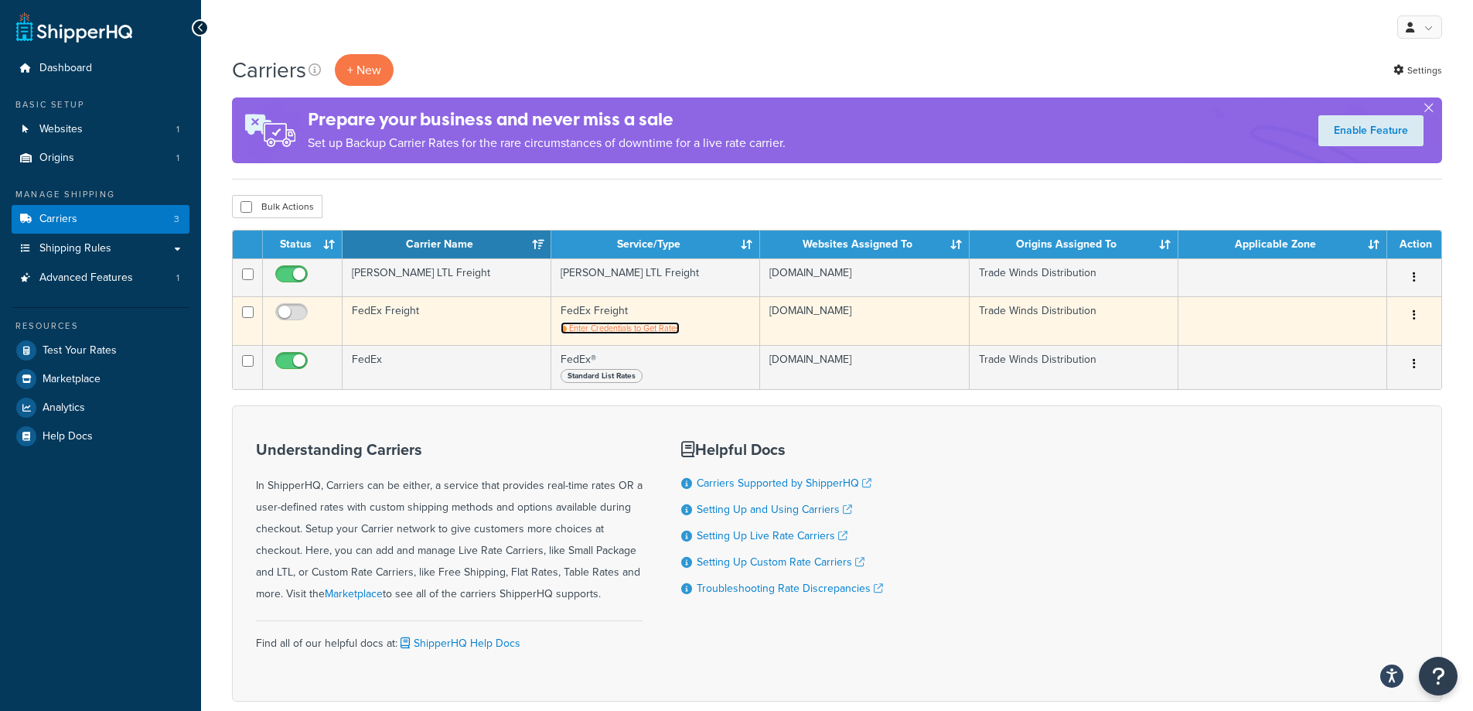
click at [586, 334] on span "Enter Credentials to Get Rates" at bounding box center [624, 328] width 111 height 12
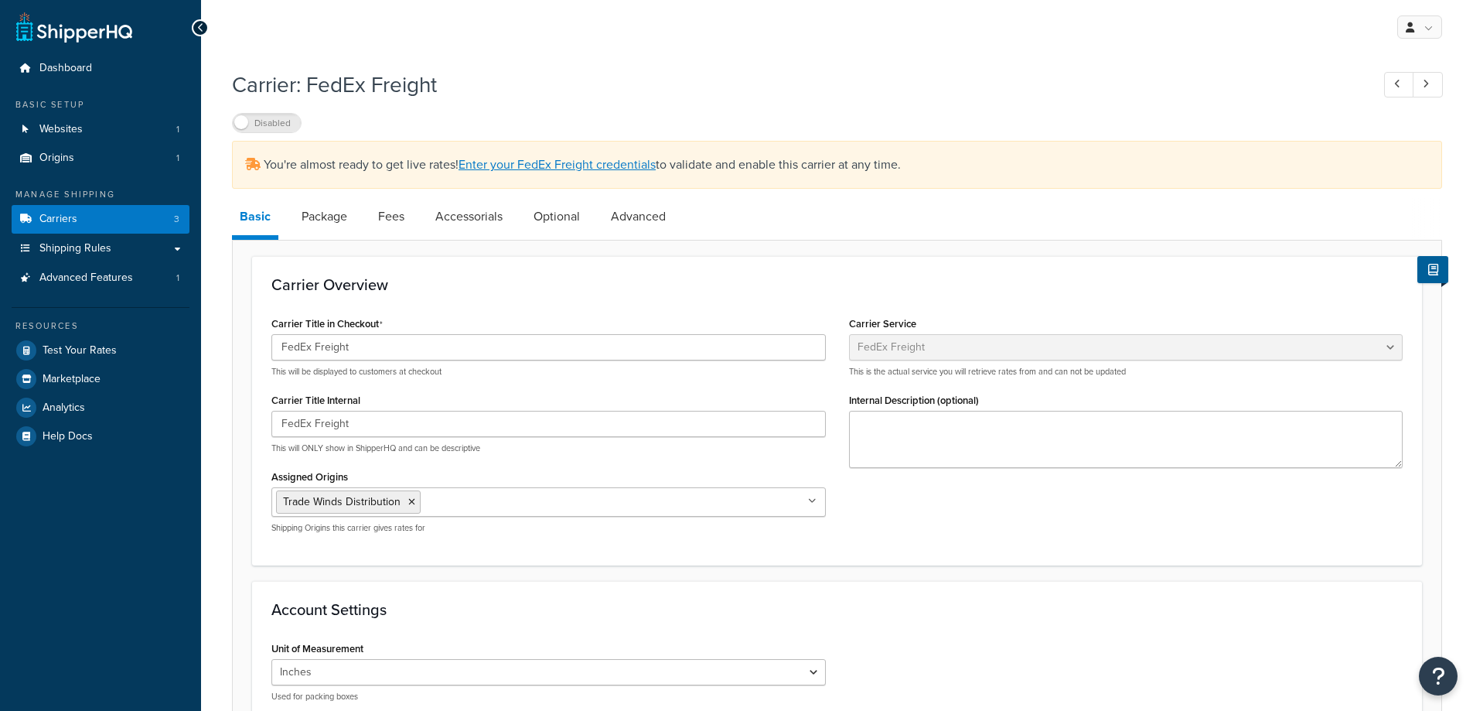
select select "fedExFreight"
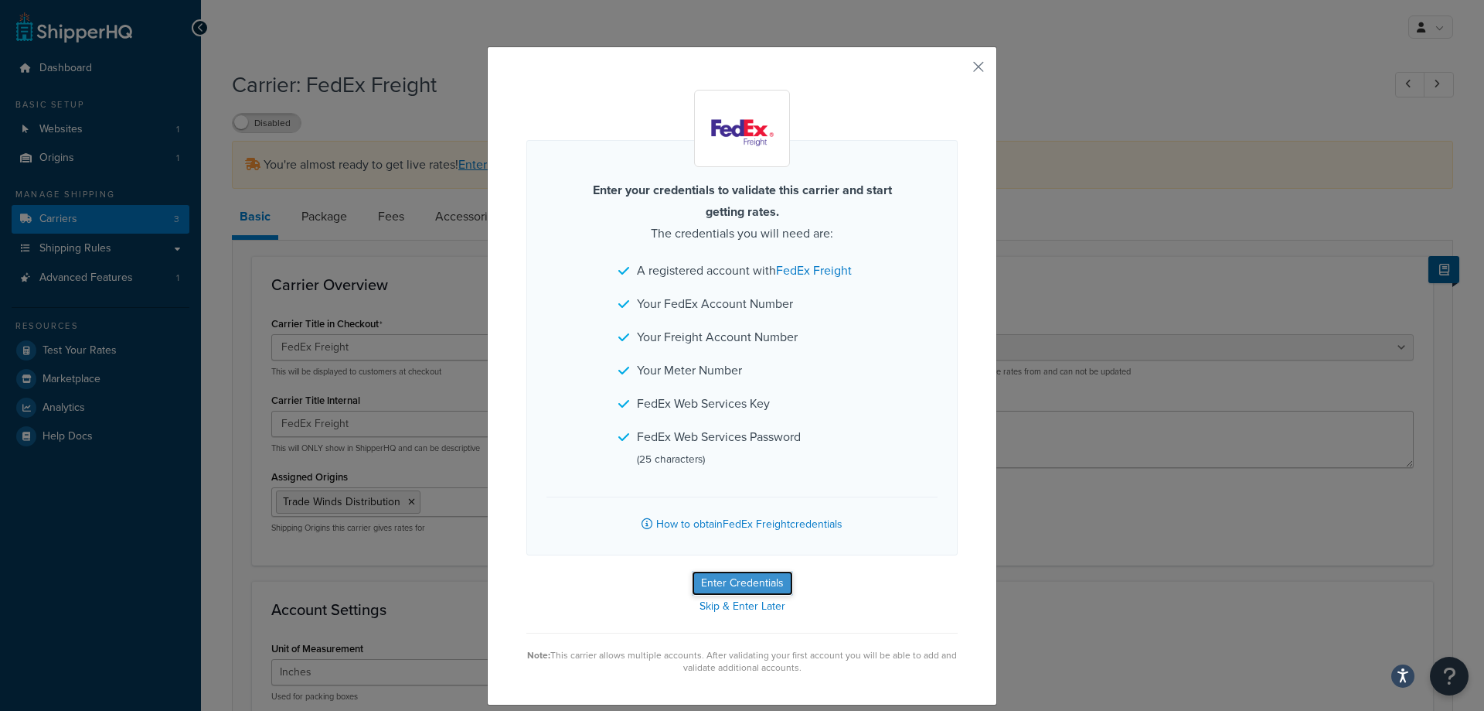
click at [717, 584] on button "Enter Credentials" at bounding box center [742, 583] width 101 height 25
select select "SKID"
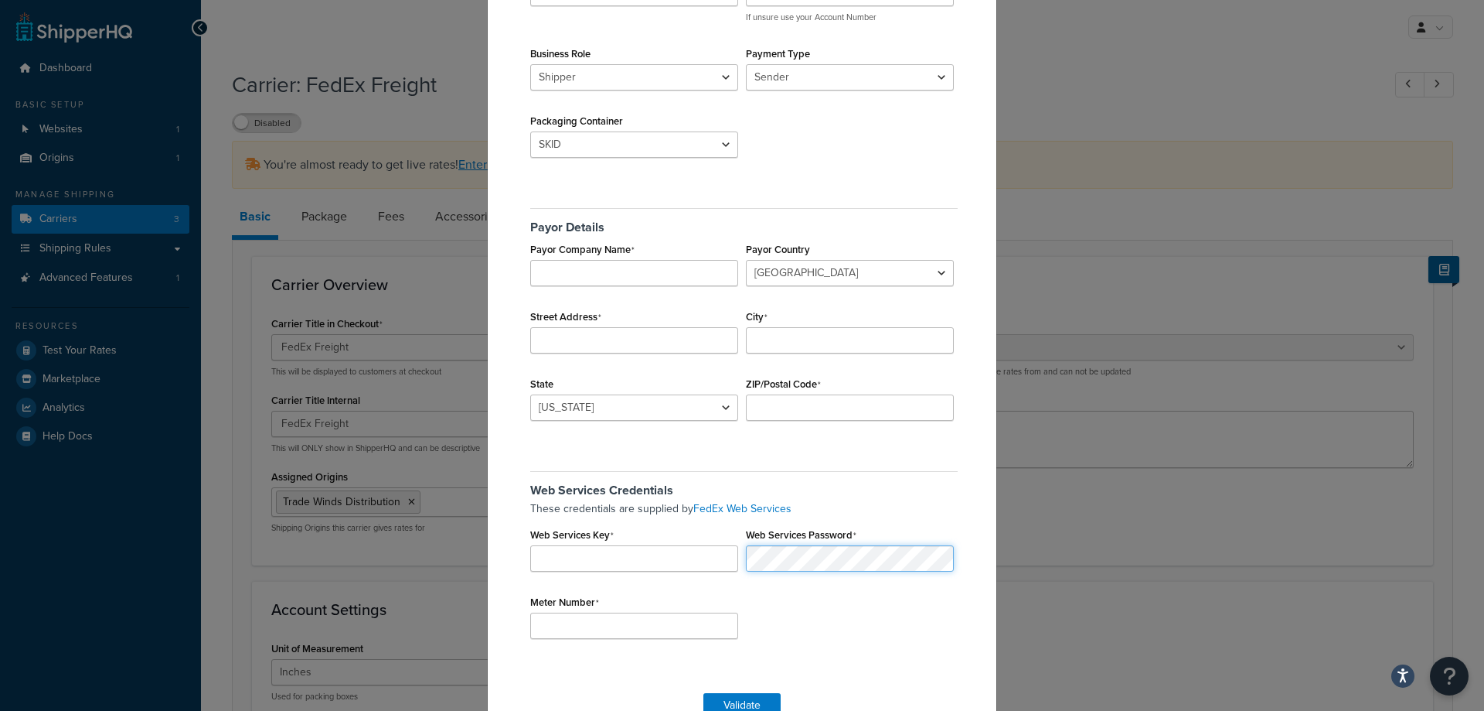
scroll to position [204, 0]
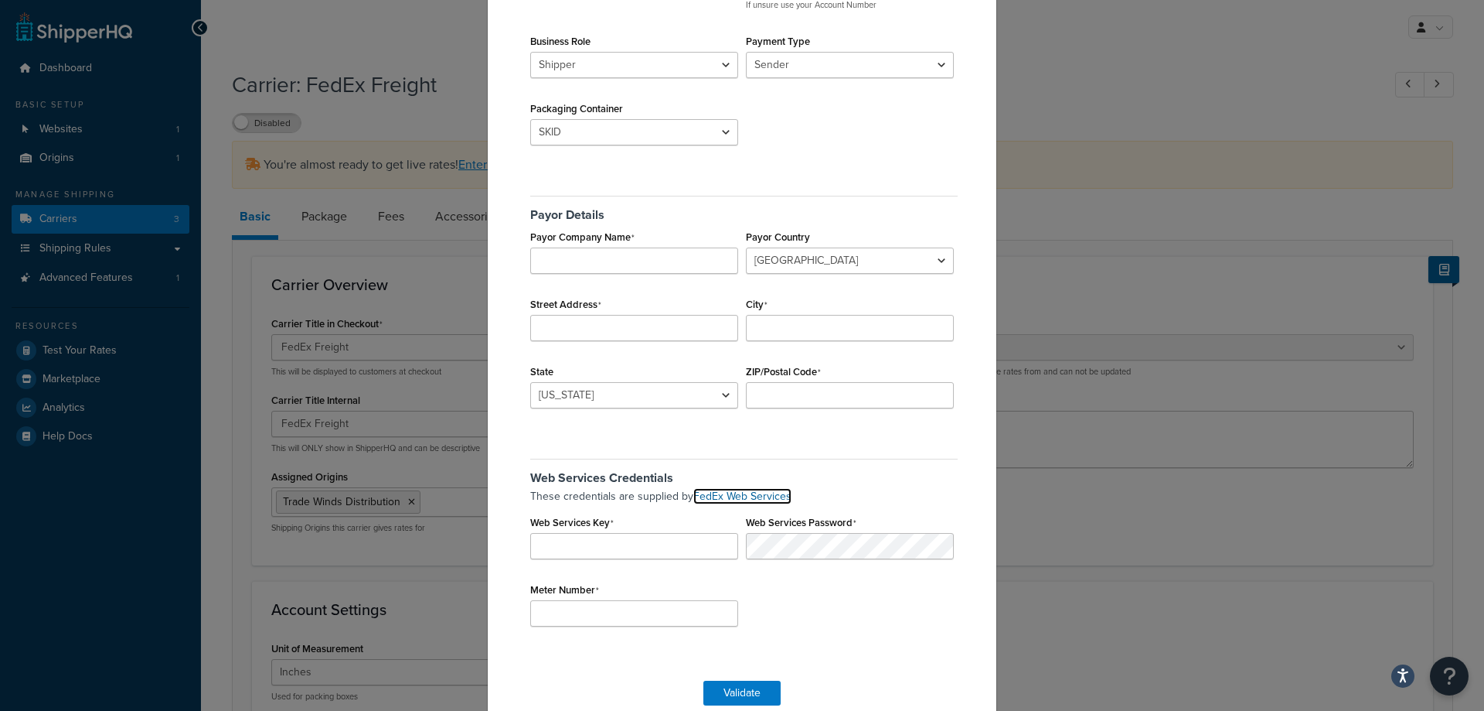
click at [724, 499] on link "FedEx Web Services" at bounding box center [743, 496] width 98 height 16
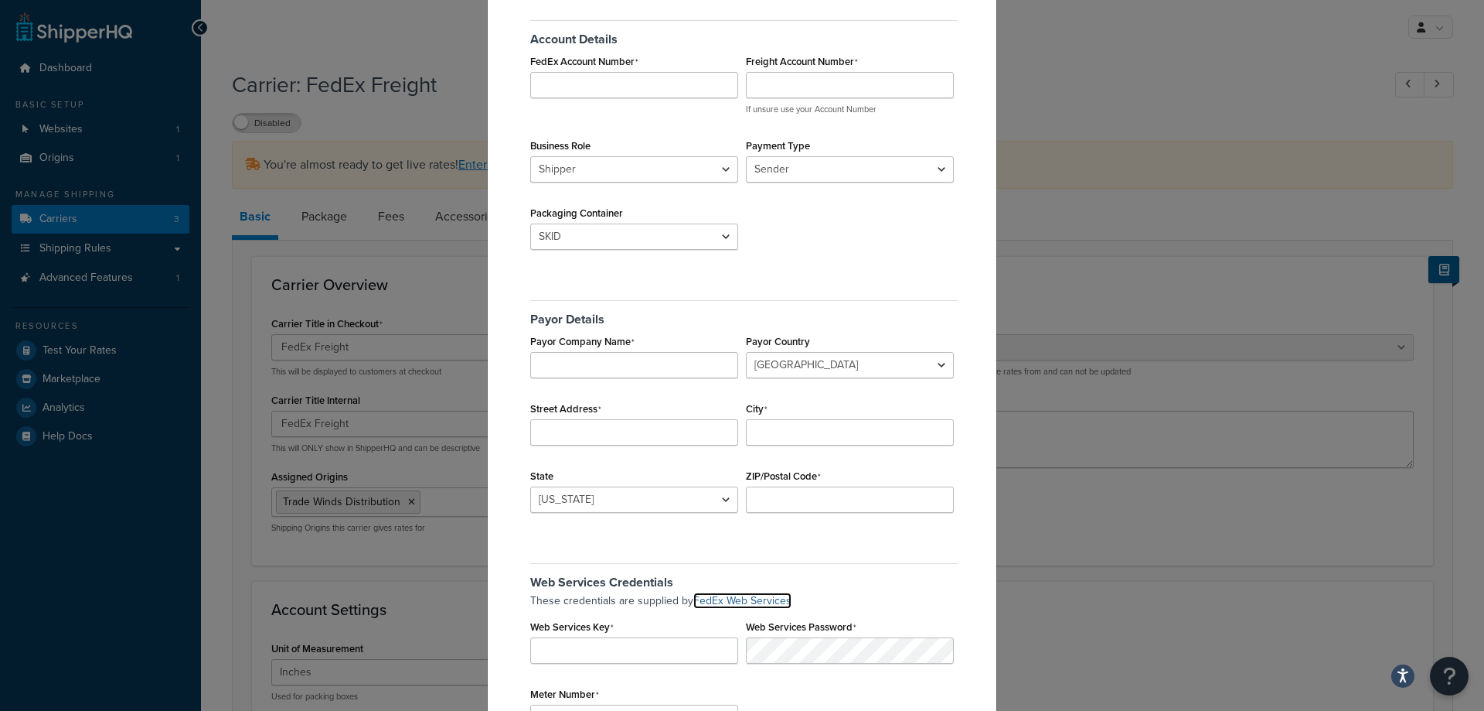
scroll to position [99, 0]
click at [571, 79] on input "FedEx Account Number" at bounding box center [634, 86] width 208 height 26
type input "319168532"
type input "91717093"
click at [615, 237] on select "BAG BARREL BASKET BOX BUCKET CARTON CASE CONTAINER CYLINDER ENVELOPE HAMPER OTH…" at bounding box center [634, 237] width 208 height 26
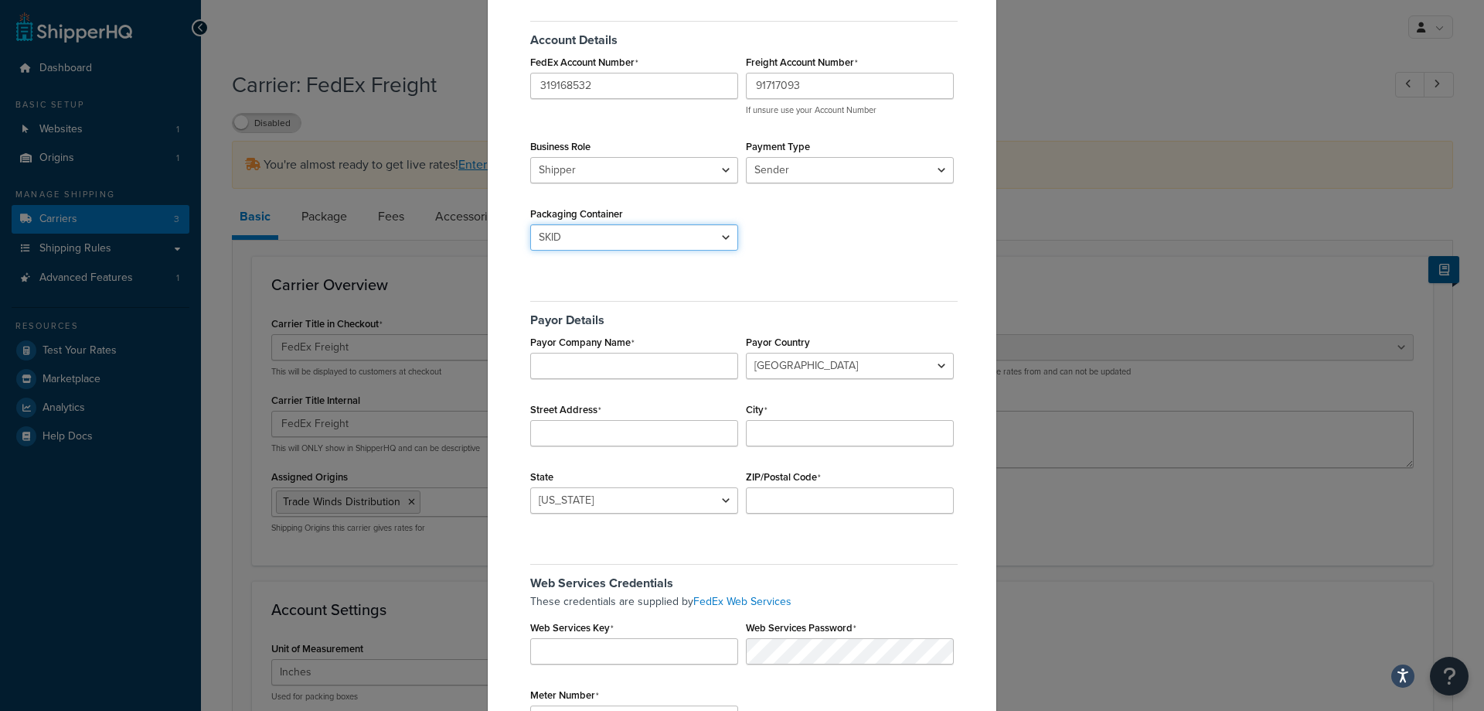
select select "PALLET"
click at [530, 224] on select "BAG BARREL BASKET BOX BUCKET CARTON CASE CONTAINER CYLINDER ENVELOPE HAMPER OTH…" at bounding box center [634, 237] width 208 height 26
click at [629, 357] on input "Payor Company Name" at bounding box center [634, 366] width 208 height 26
type input "Trade Winds Distribution LLC."
select select "US"
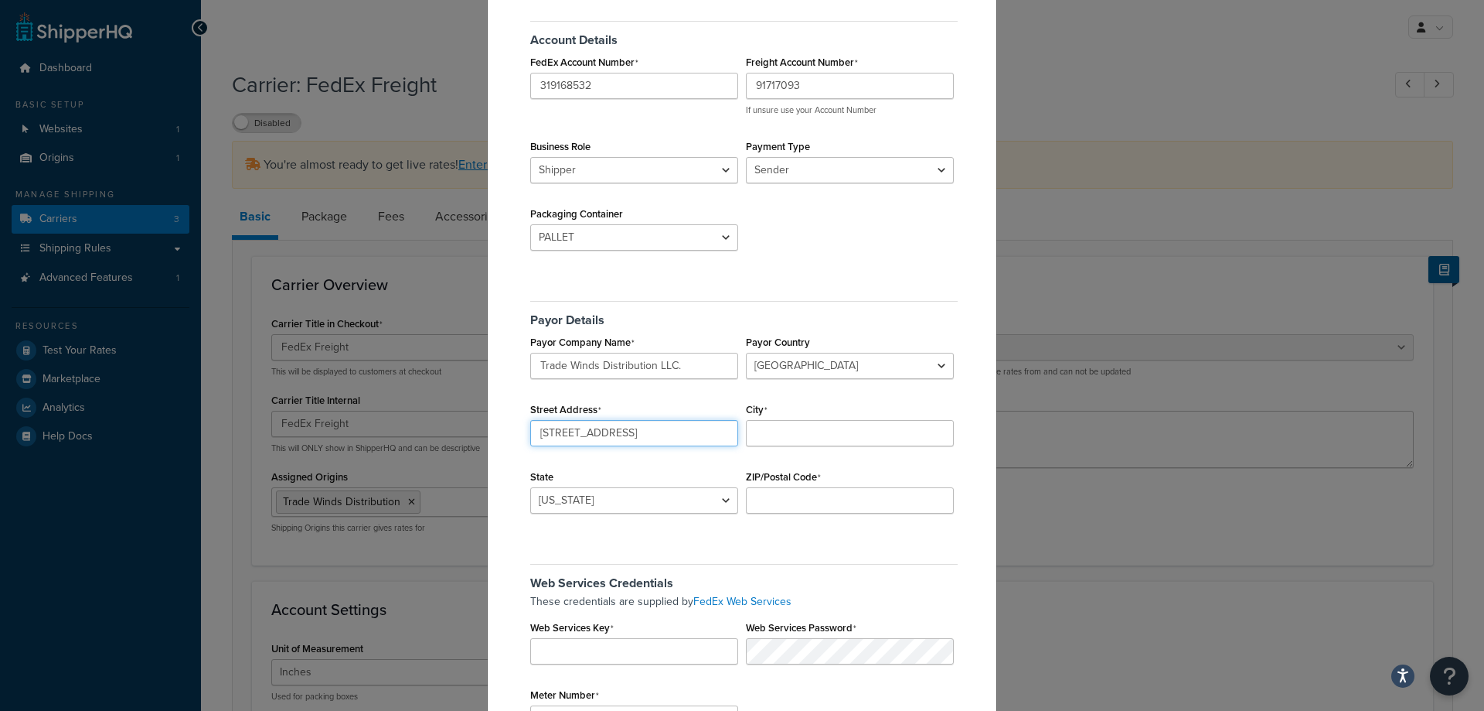
type input "5741 50th Street"
type input "Lubbock"
select select "TX"
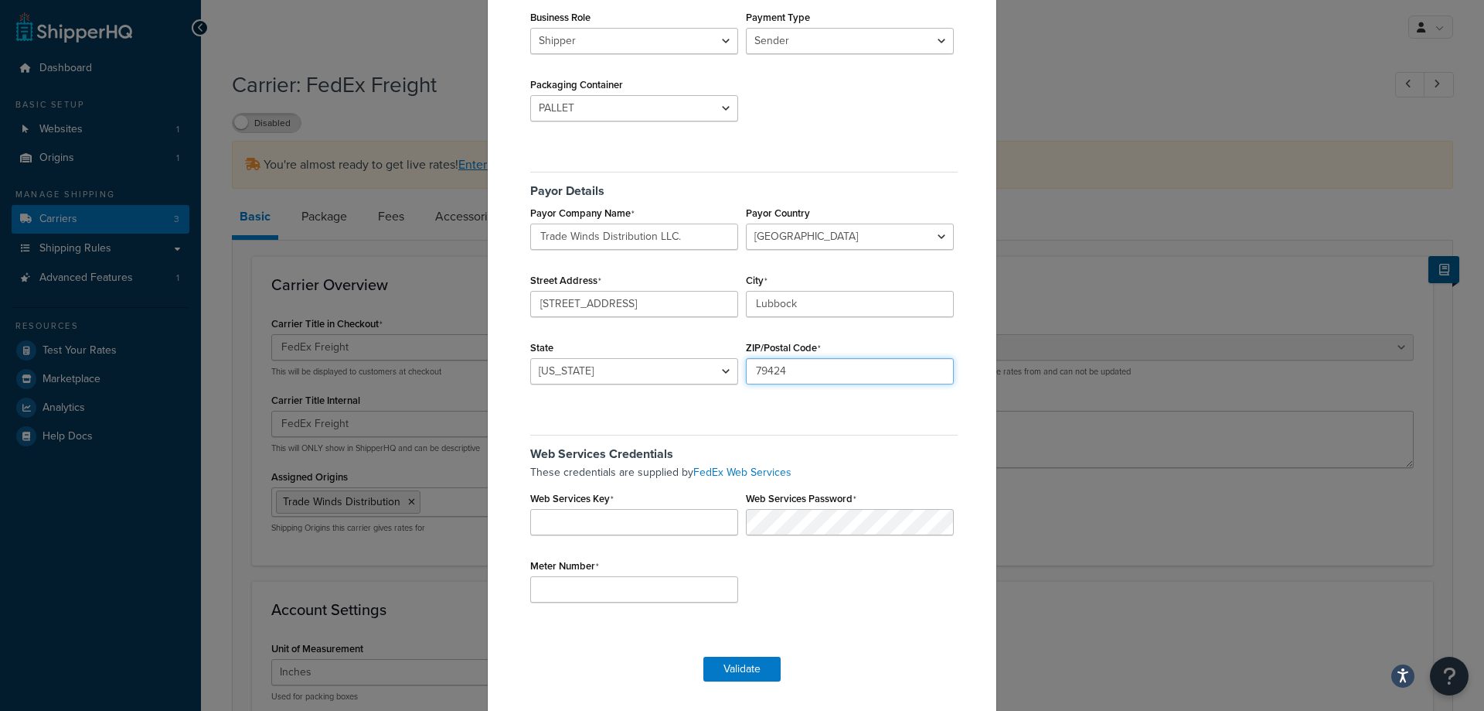
scroll to position [229, 0]
type input "79424"
click at [553, 516] on input "Web Services Key" at bounding box center [634, 521] width 208 height 26
paste input "NElHLbScpCsnmlzV"
type input "NElHLbScpCsnmlzV"
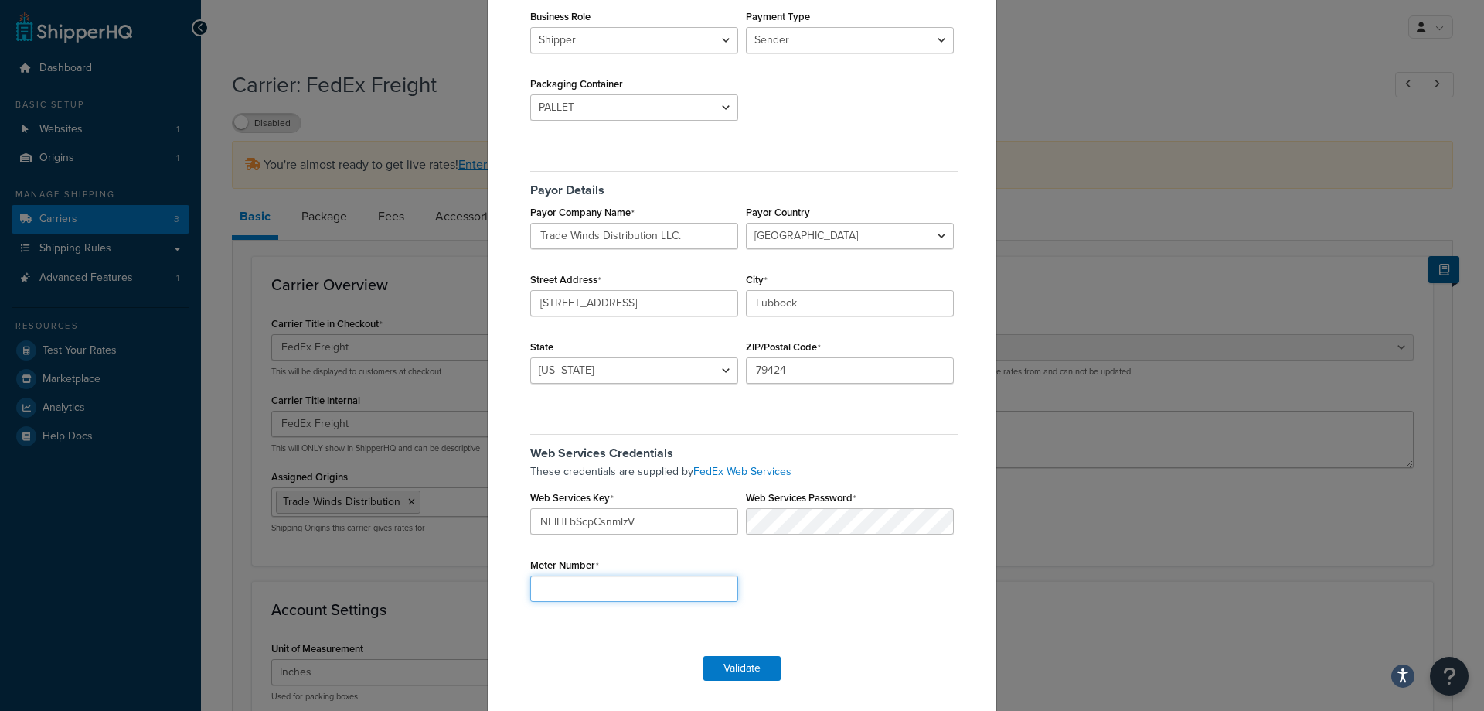
click at [604, 588] on input "Meter Number" at bounding box center [634, 588] width 208 height 26
type input "265093461"
click at [749, 677] on button "Validate" at bounding box center [742, 668] width 77 height 25
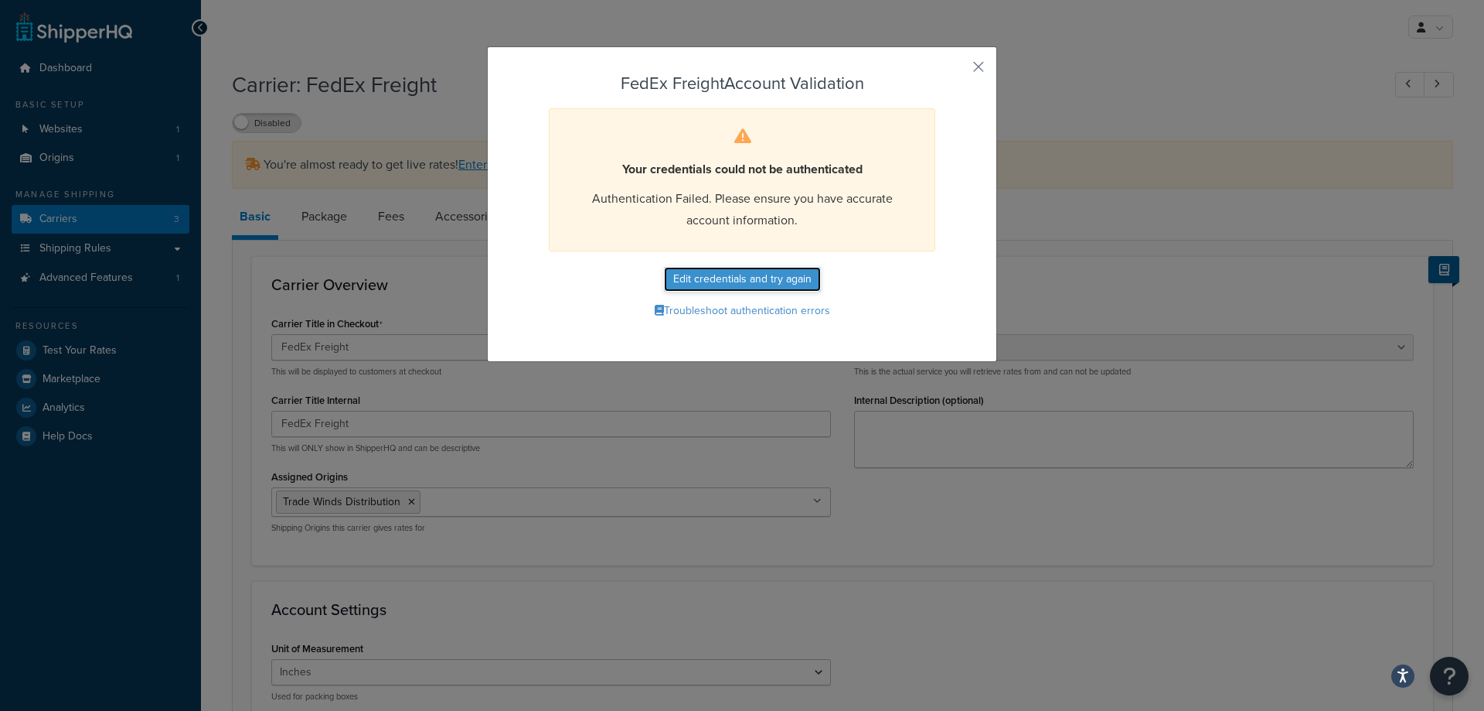
click at [782, 281] on button "Edit credentials and try again" at bounding box center [742, 279] width 157 height 25
select select "PALLET"
select select "US"
select select "TX"
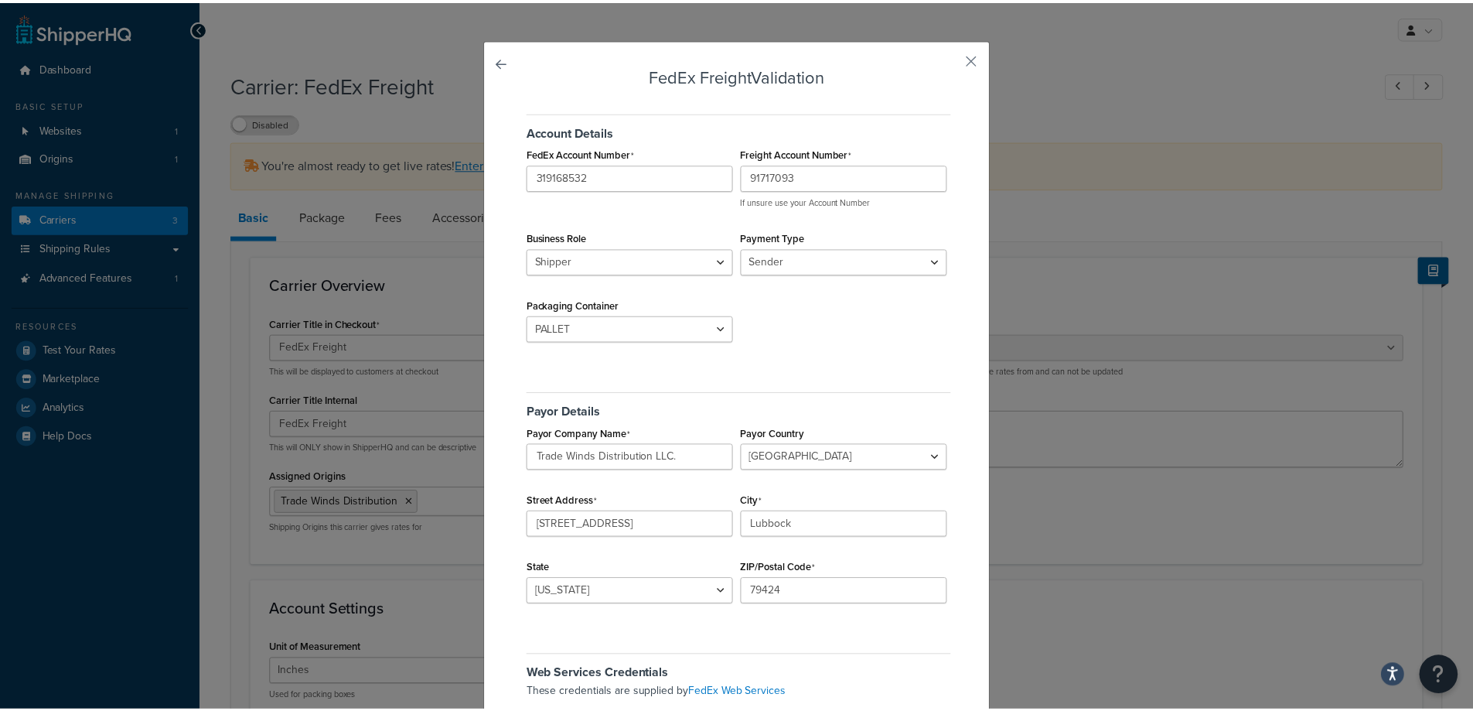
scroll to position [7, 0]
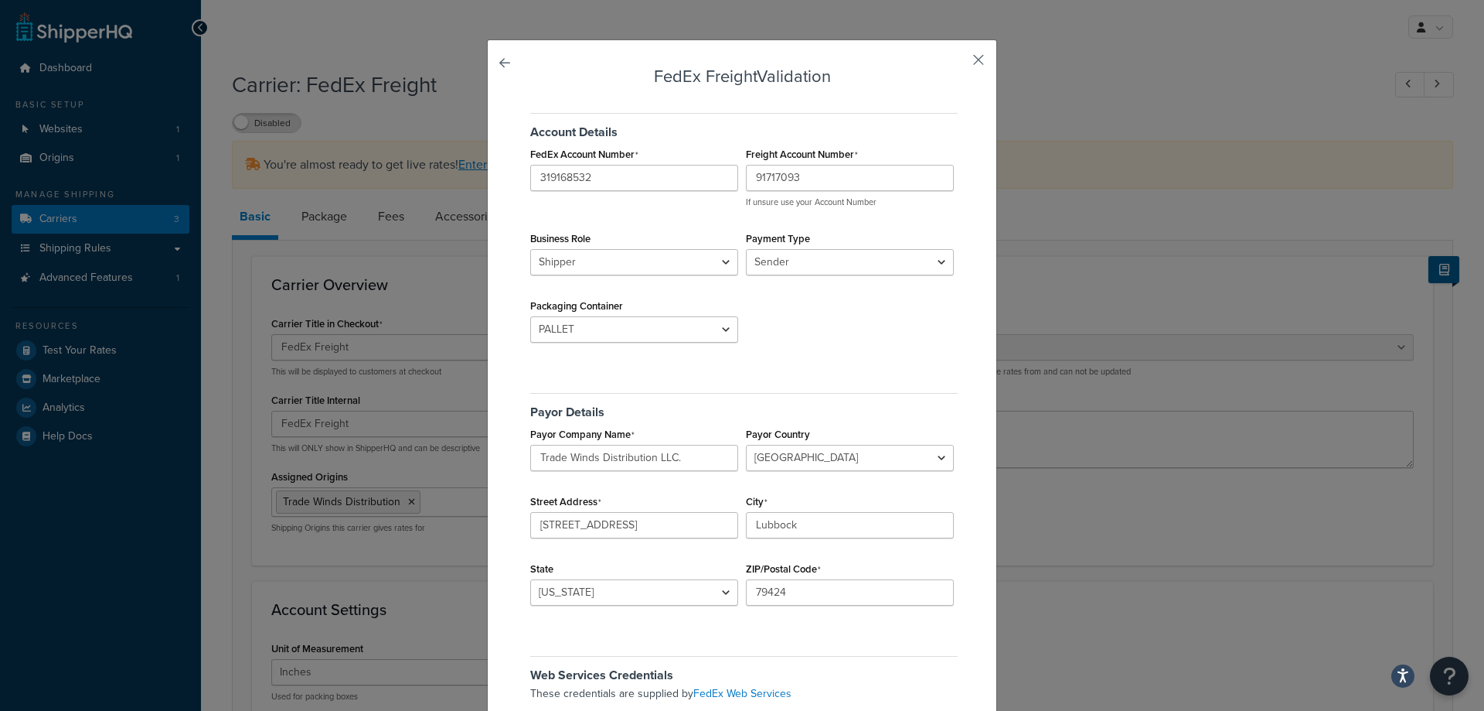
click at [958, 63] on button "button" at bounding box center [956, 65] width 4 height 4
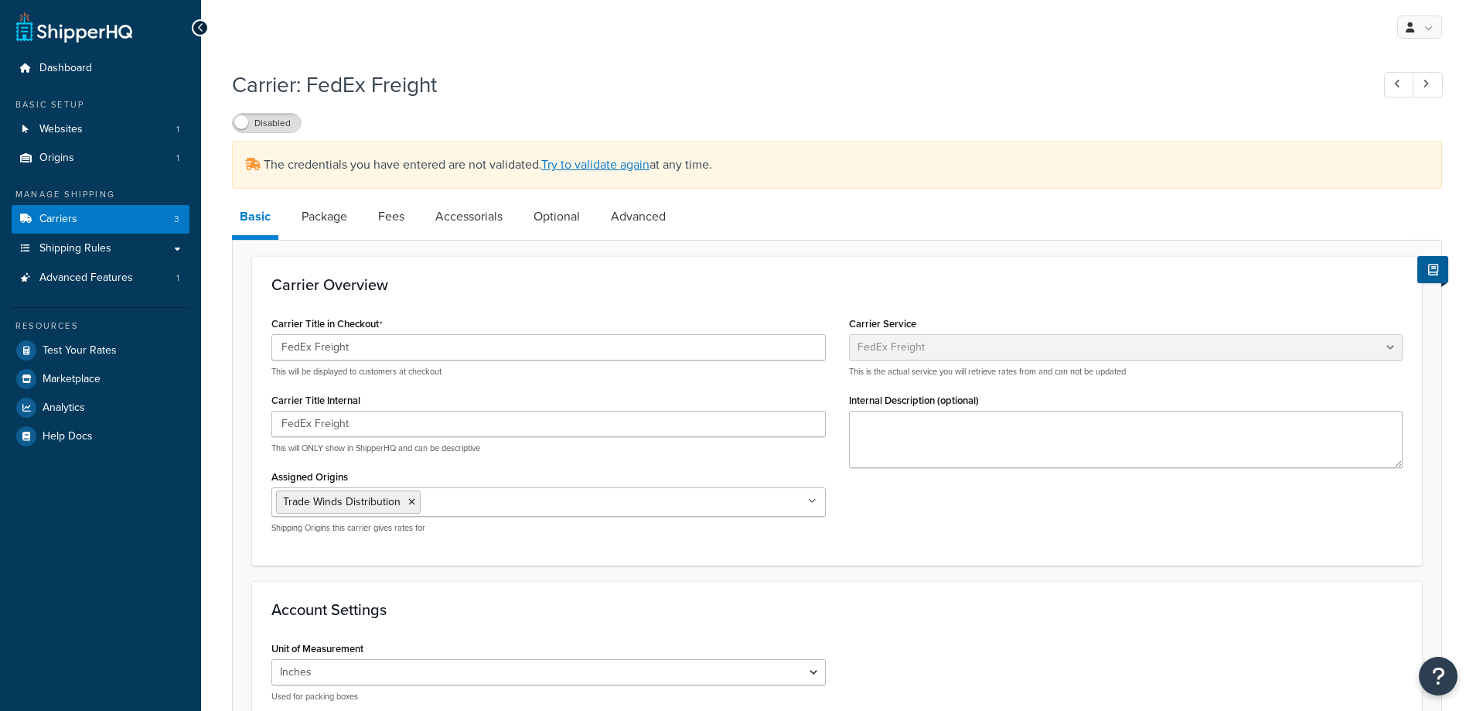
select select "fedExFreight"
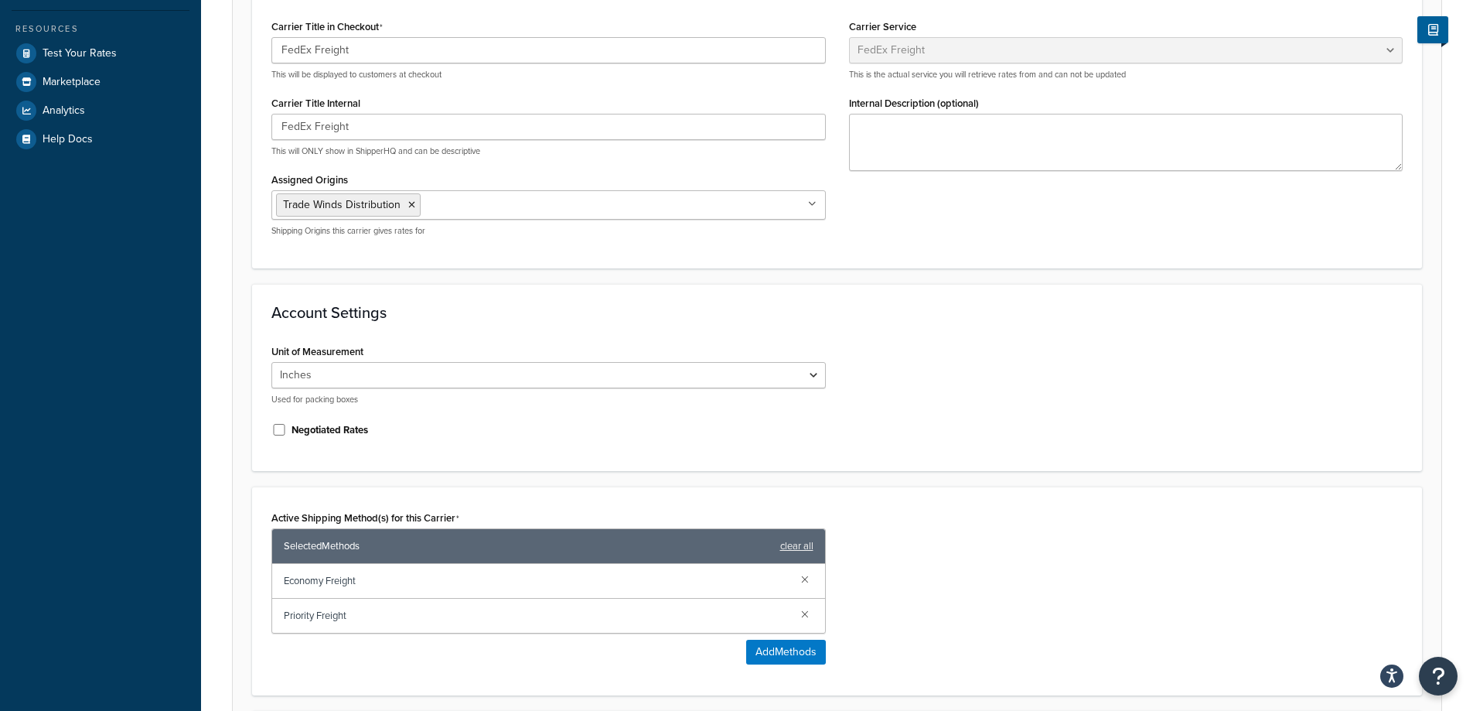
scroll to position [298, 0]
click at [490, 373] on select "Inches Centimetres" at bounding box center [548, 374] width 554 height 26
click at [551, 306] on h3 "Account Settings" at bounding box center [836, 311] width 1131 height 17
click at [274, 428] on input "Negotiated Rates" at bounding box center [278, 429] width 15 height 12
checkbox input "true"
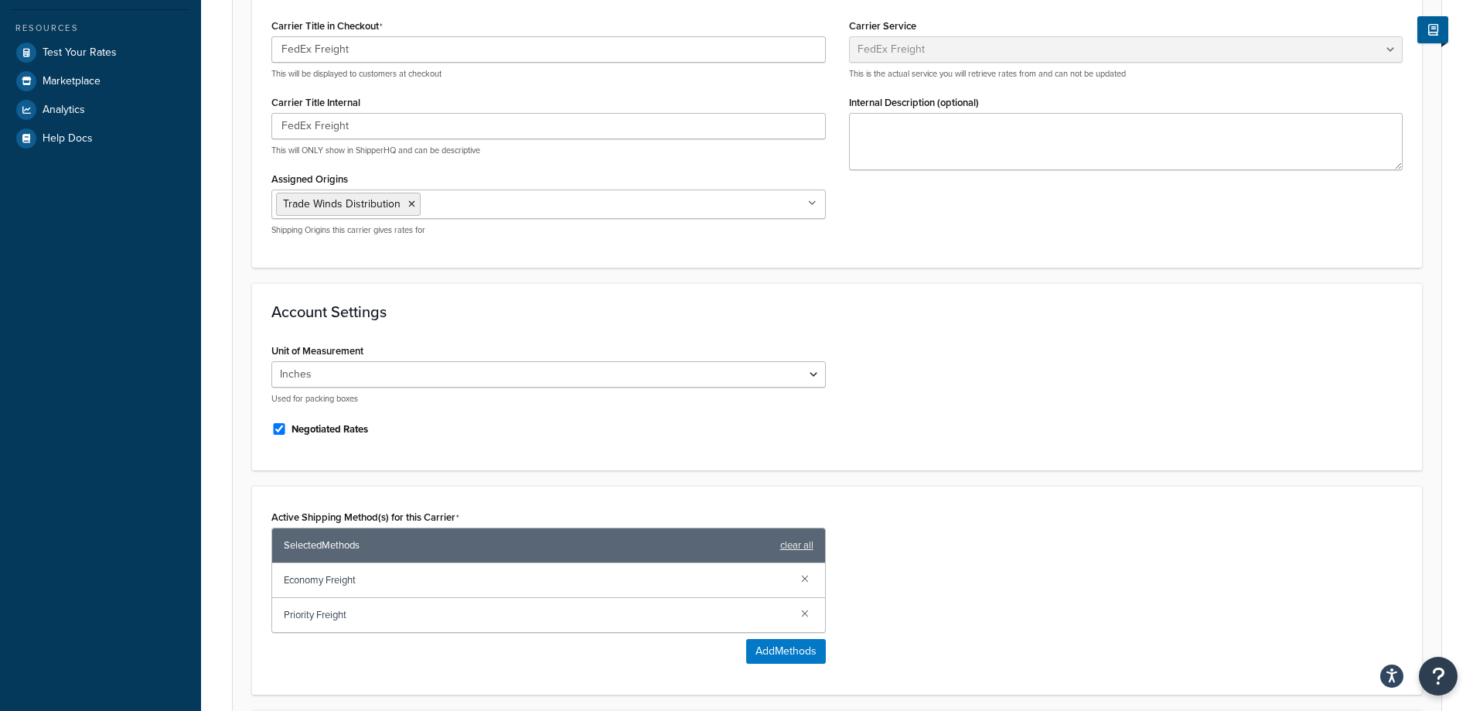
click at [514, 462] on div "Account Settings Unit of Measurement Inches Centimetres Used for packing boxes …" at bounding box center [837, 376] width 1170 height 187
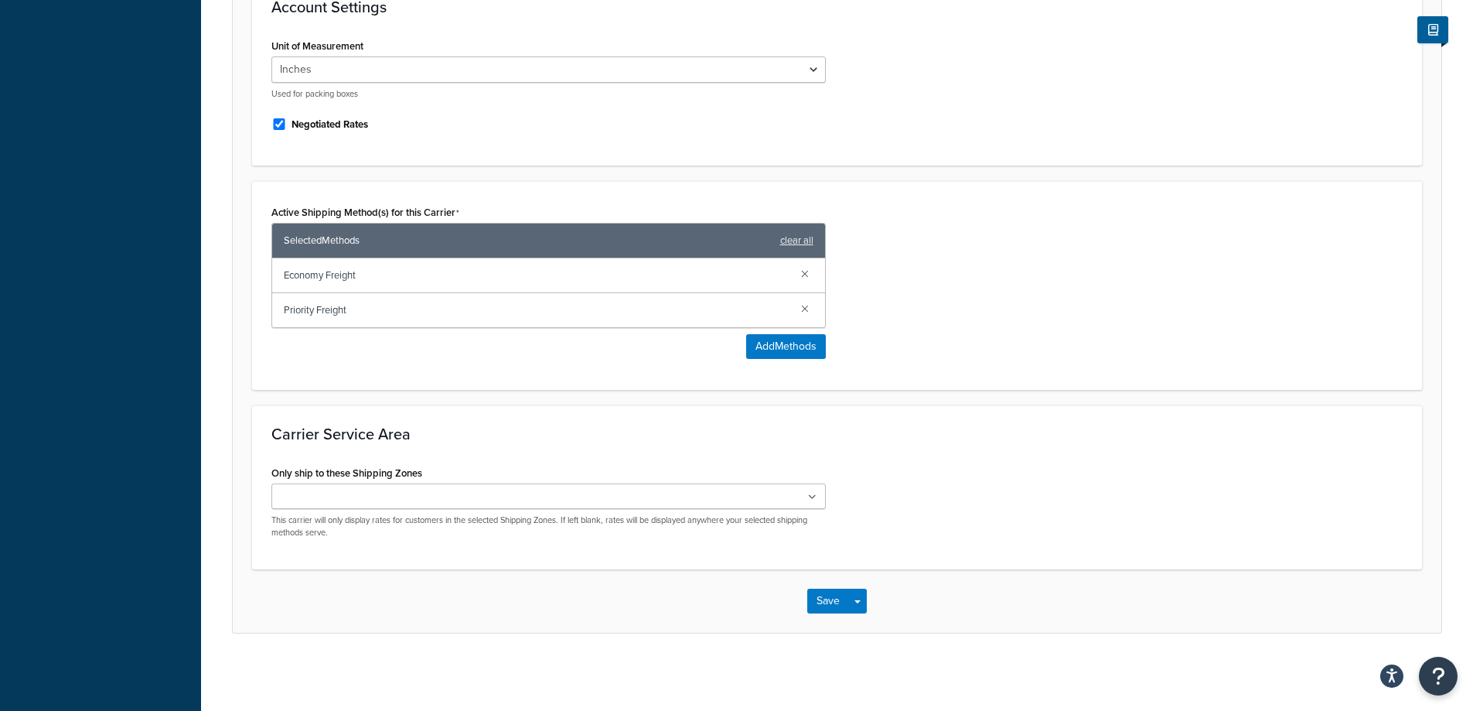
scroll to position [604, 0]
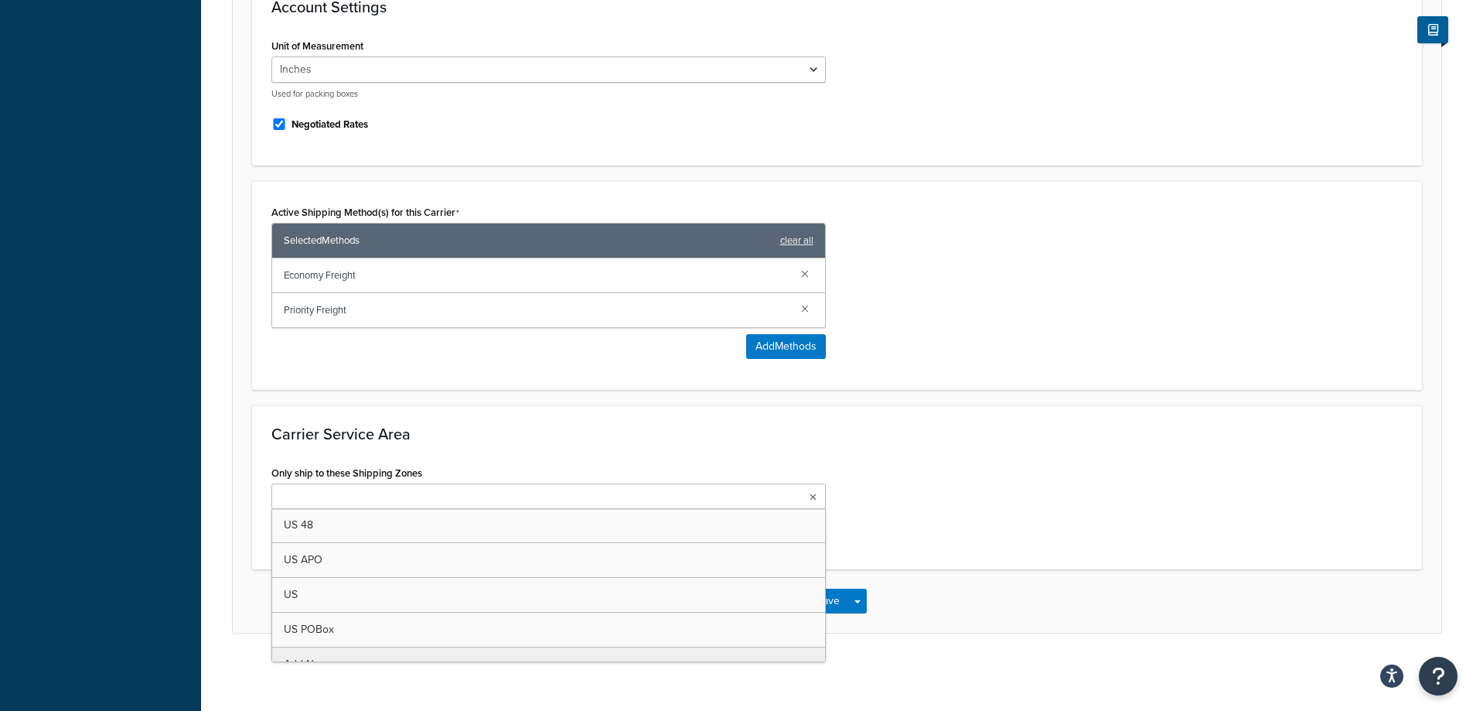
click at [442, 496] on ul at bounding box center [548, 496] width 554 height 26
click at [481, 462] on div "Only ship to these Shipping Zones US 48 US APO US US POBox Add New This carrier…" at bounding box center [548, 500] width 554 height 77
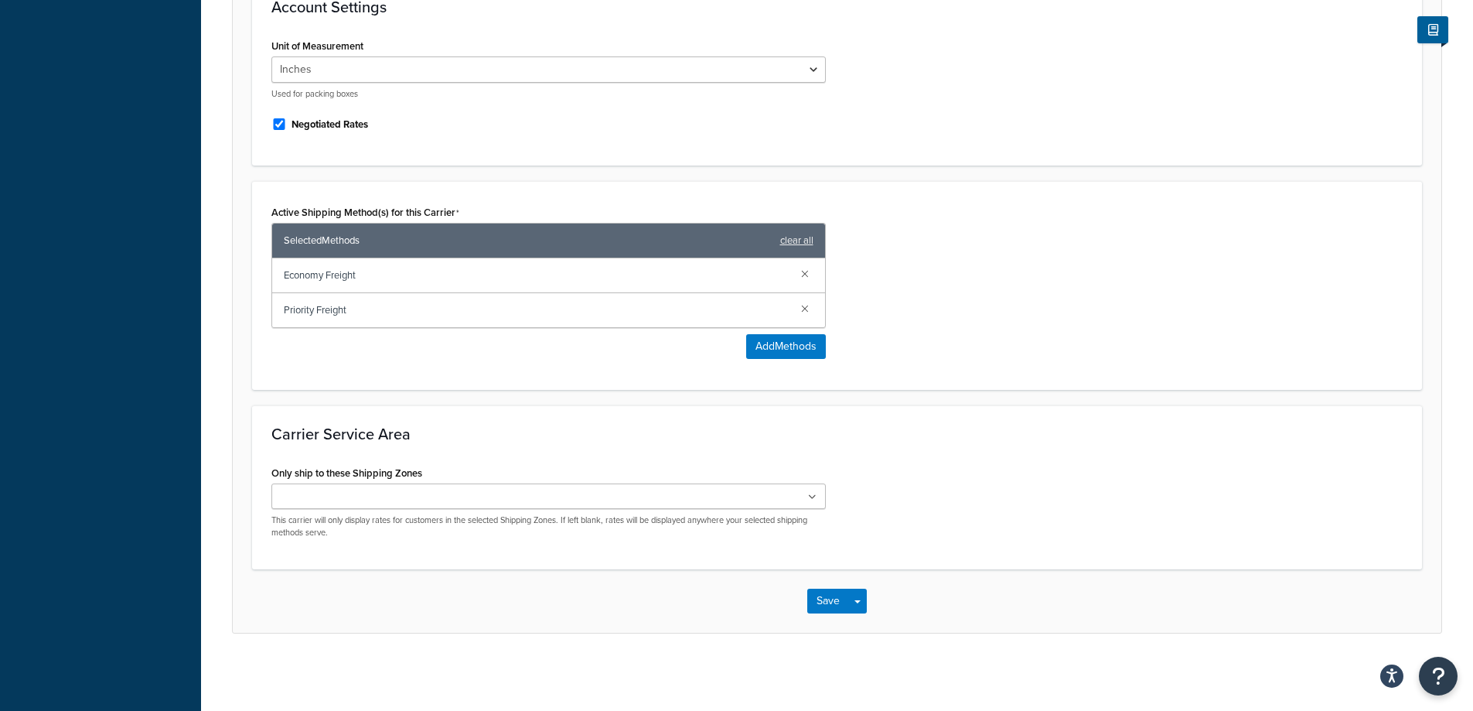
click at [615, 494] on ul at bounding box center [548, 496] width 554 height 26
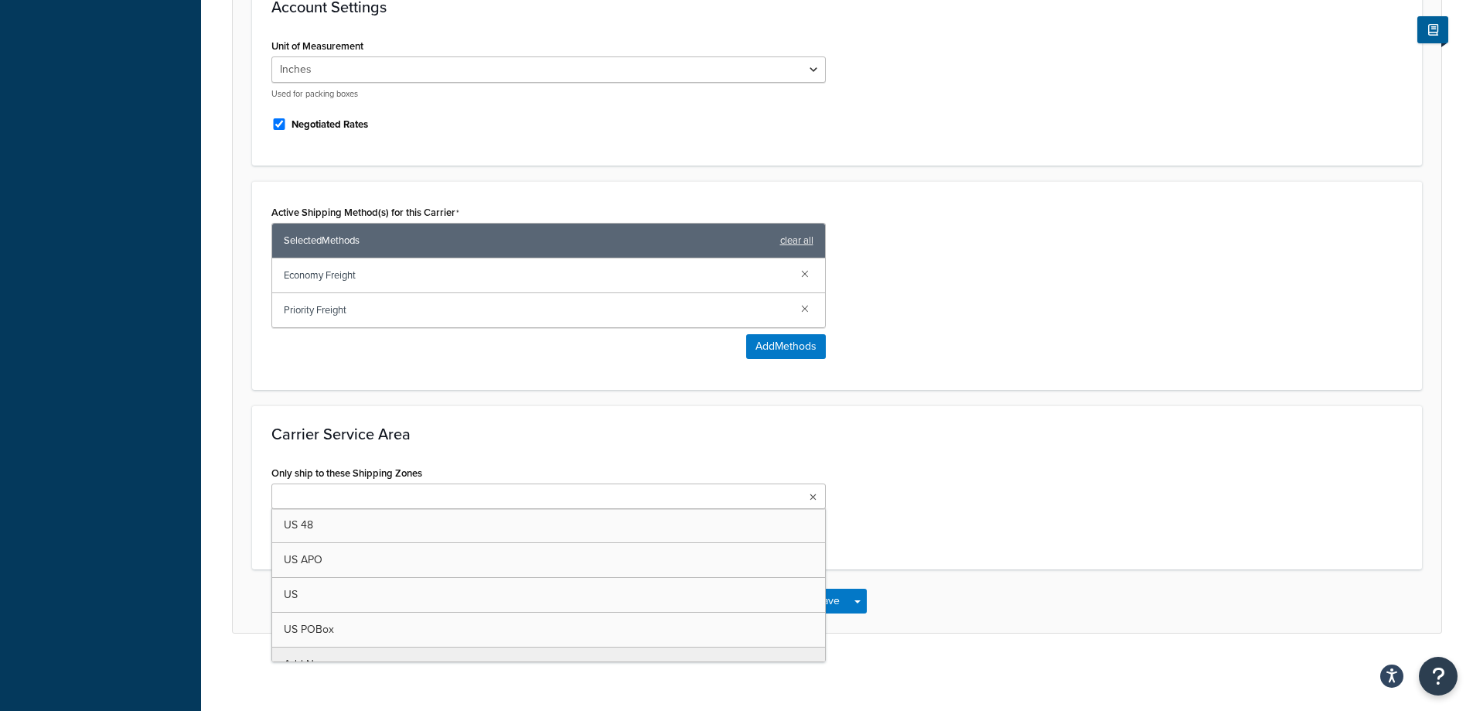
click at [615, 494] on ul at bounding box center [548, 496] width 554 height 26
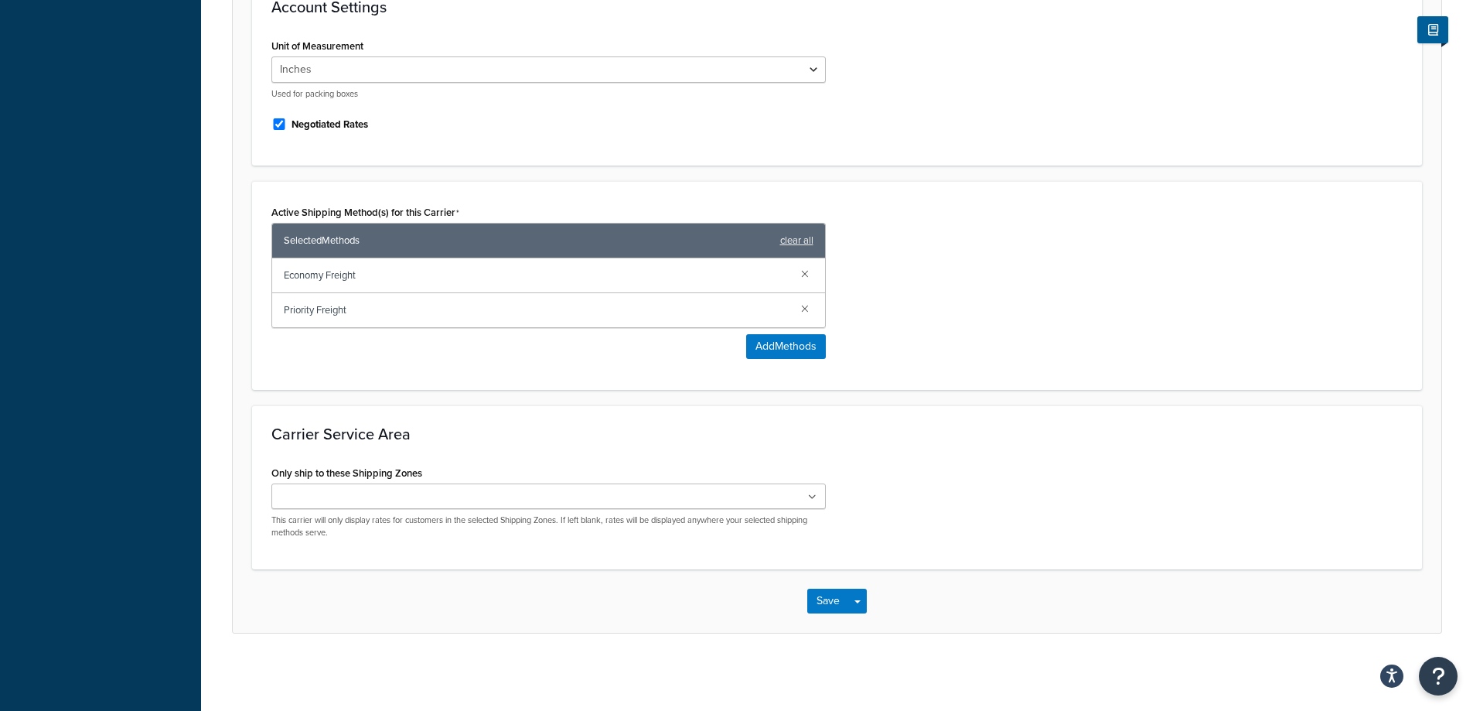
click at [631, 468] on div "Only ship to these Shipping Zones US 48 US APO US US POBox Add New This carrier…" at bounding box center [548, 500] width 554 height 77
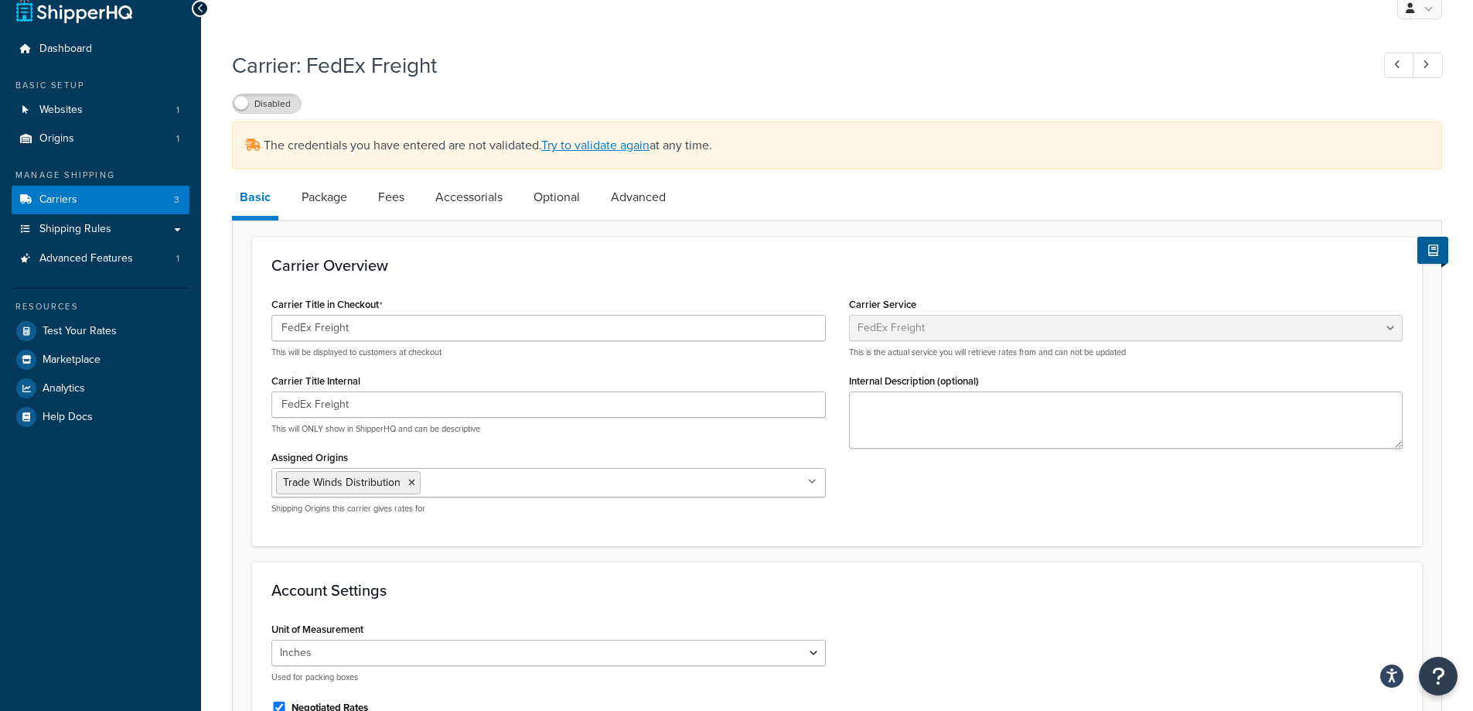
scroll to position [0, 0]
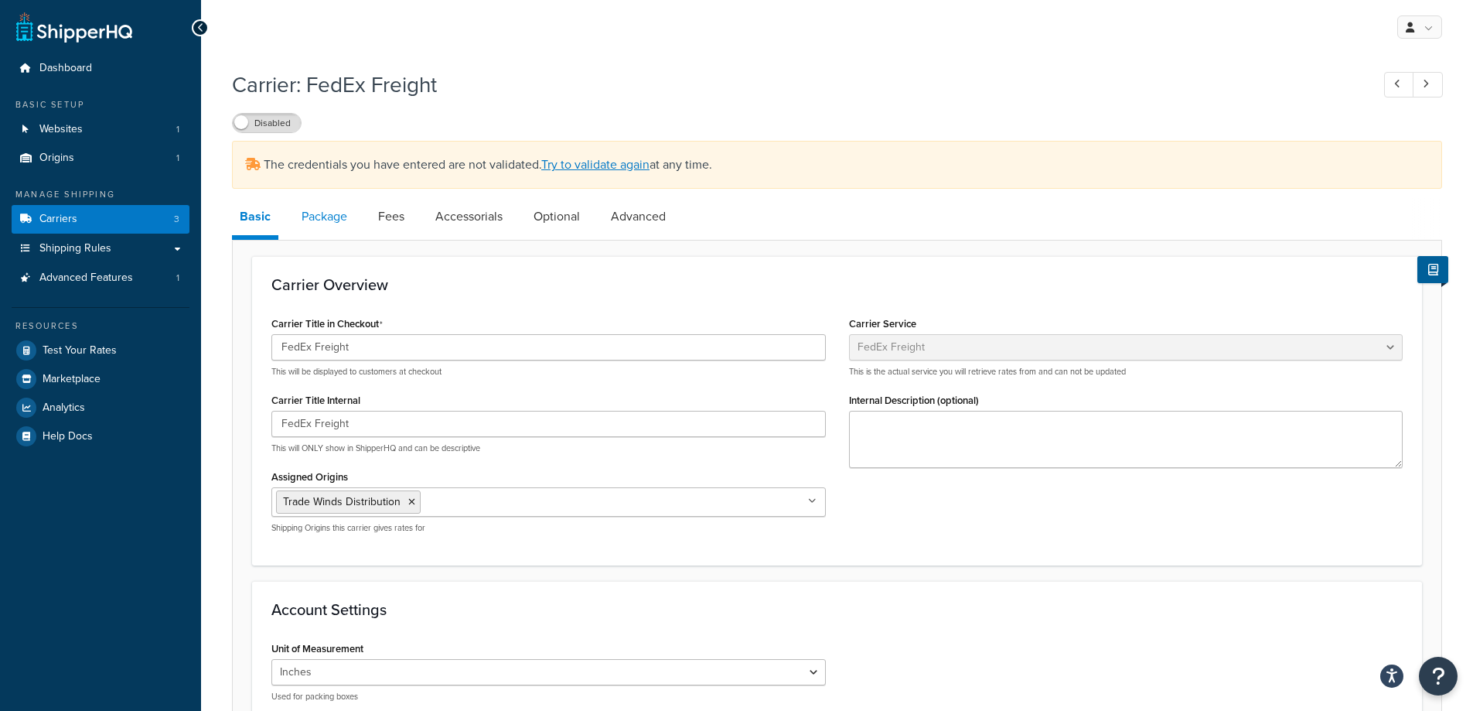
click at [325, 224] on link "Package" at bounding box center [324, 216] width 61 height 37
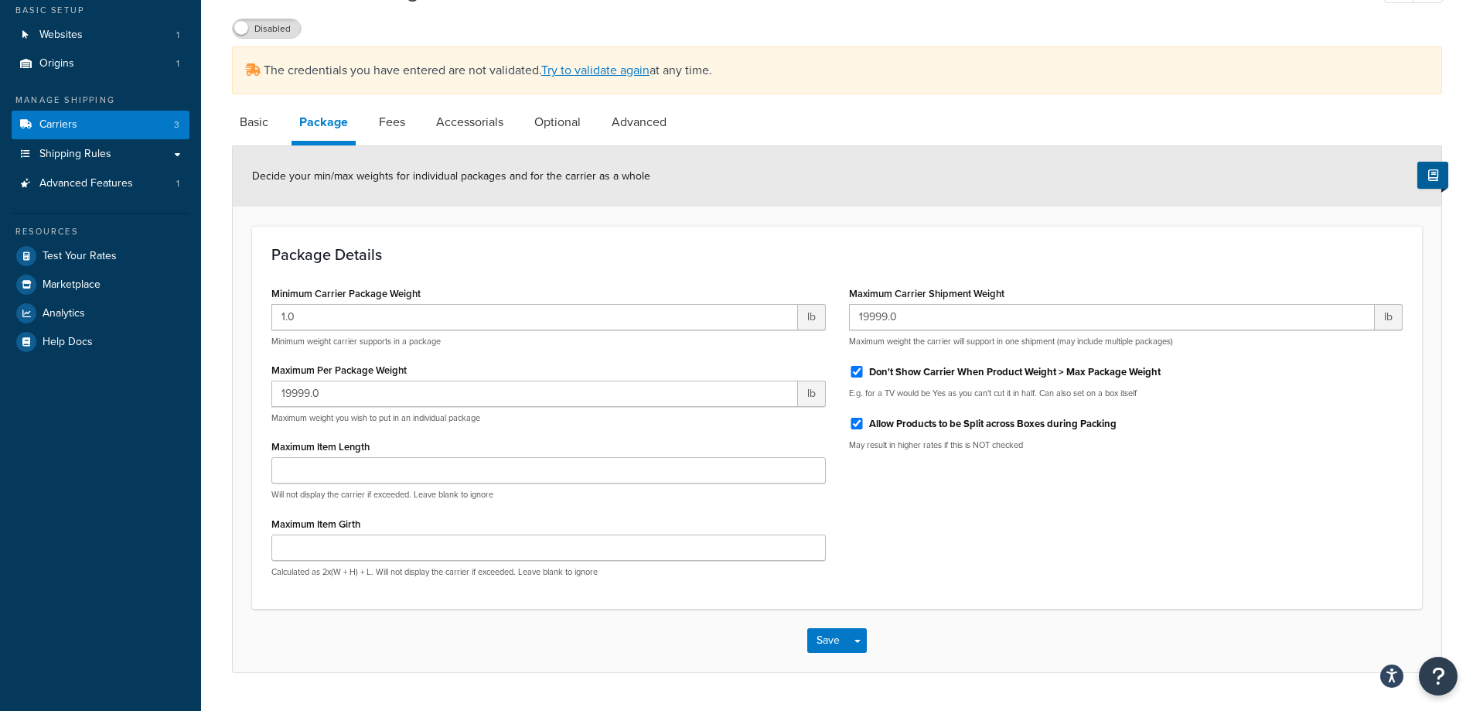
scroll to position [100, 0]
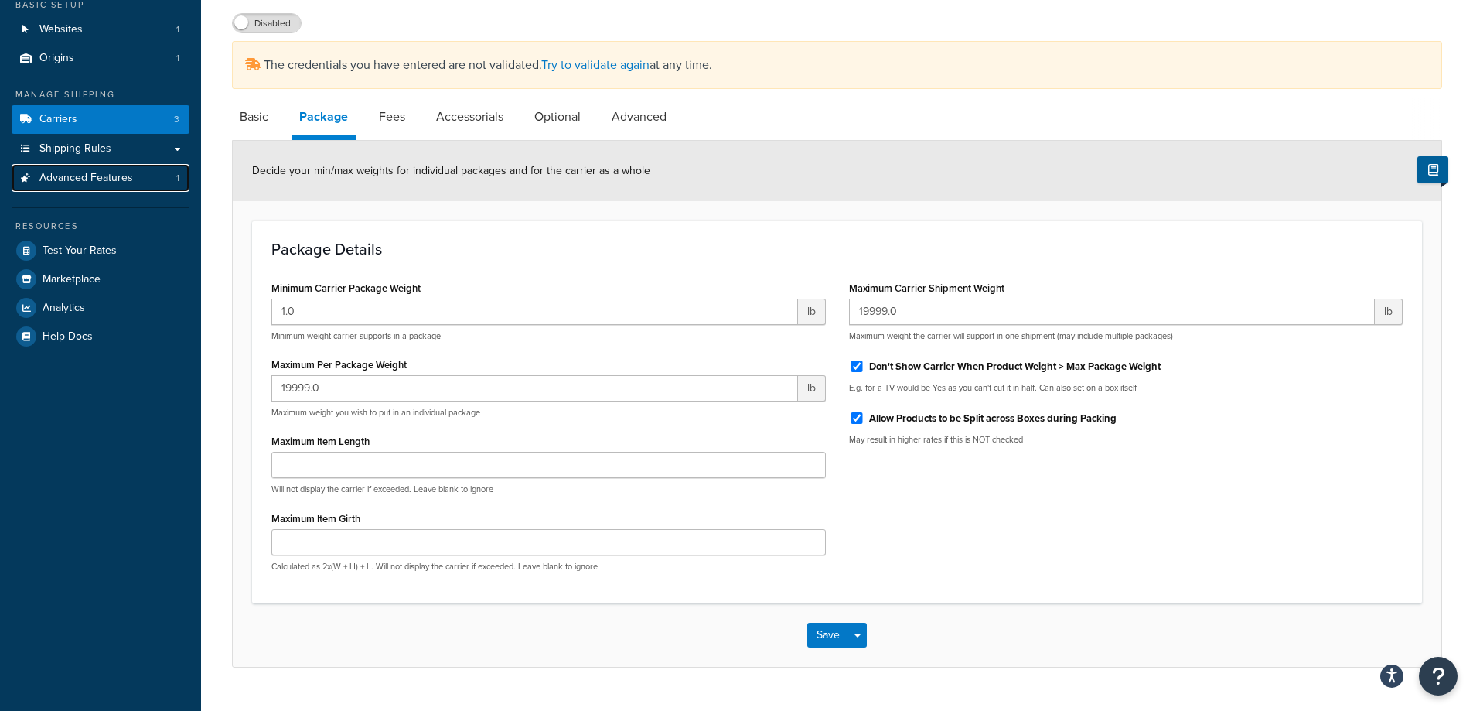
click at [111, 174] on span "Advanced Features" at bounding box center [86, 178] width 94 height 13
click at [821, 640] on button "Save" at bounding box center [828, 634] width 42 height 25
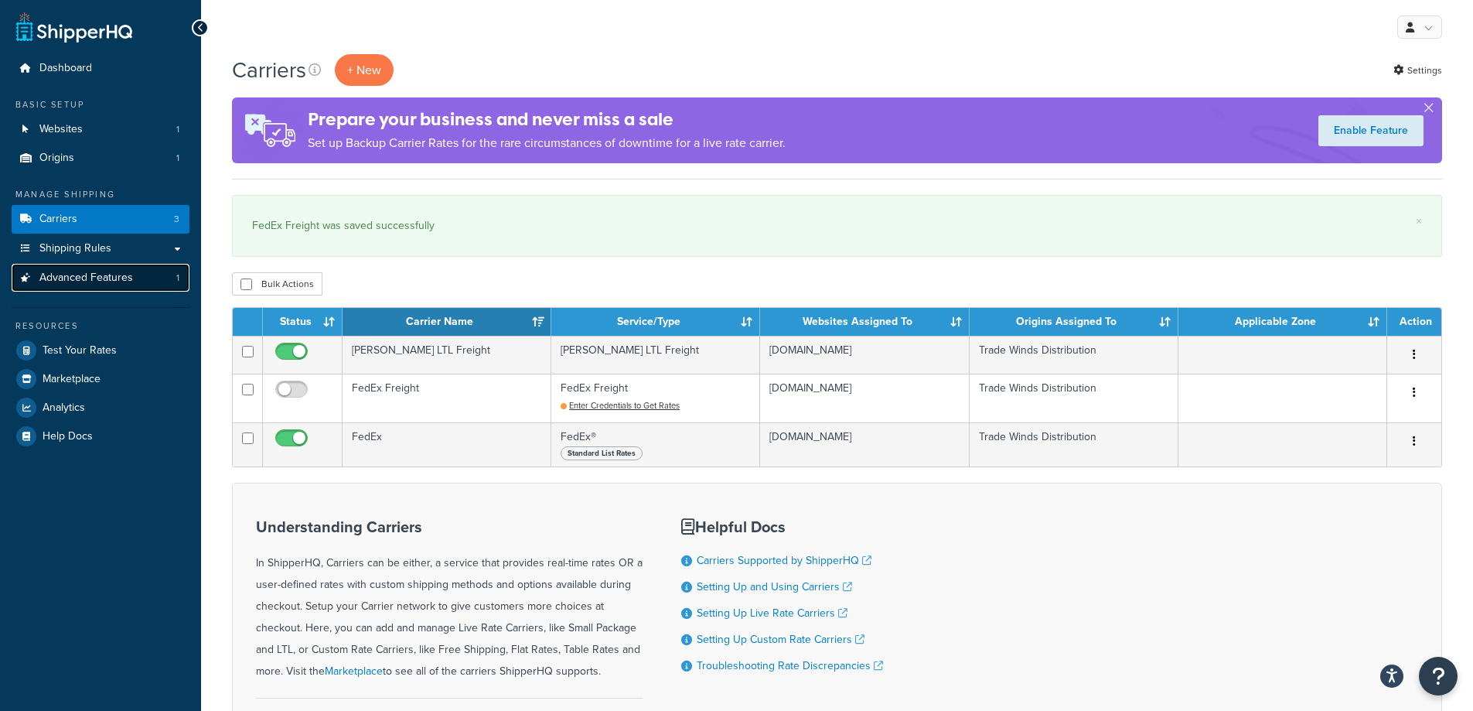
click at [155, 280] on link "Advanced Features 1" at bounding box center [101, 278] width 178 height 29
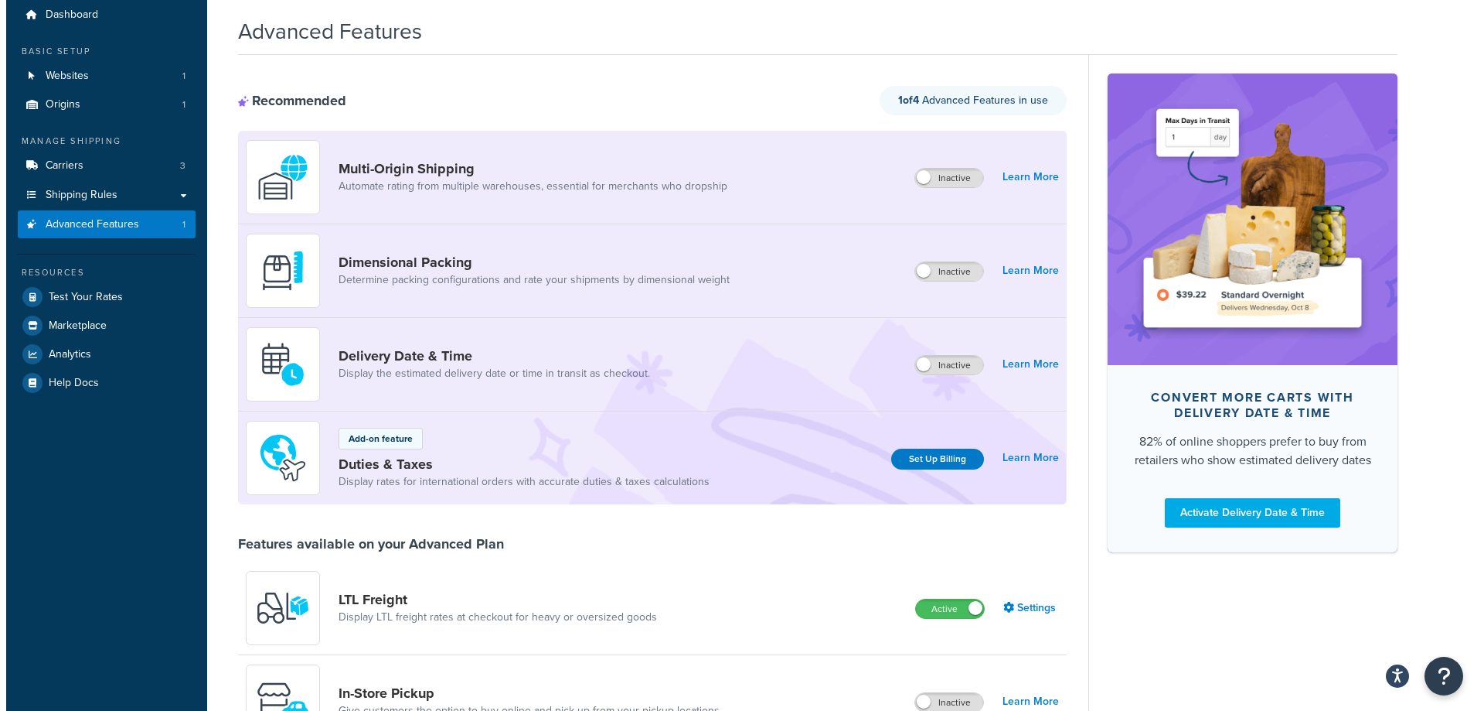
scroll to position [56, 0]
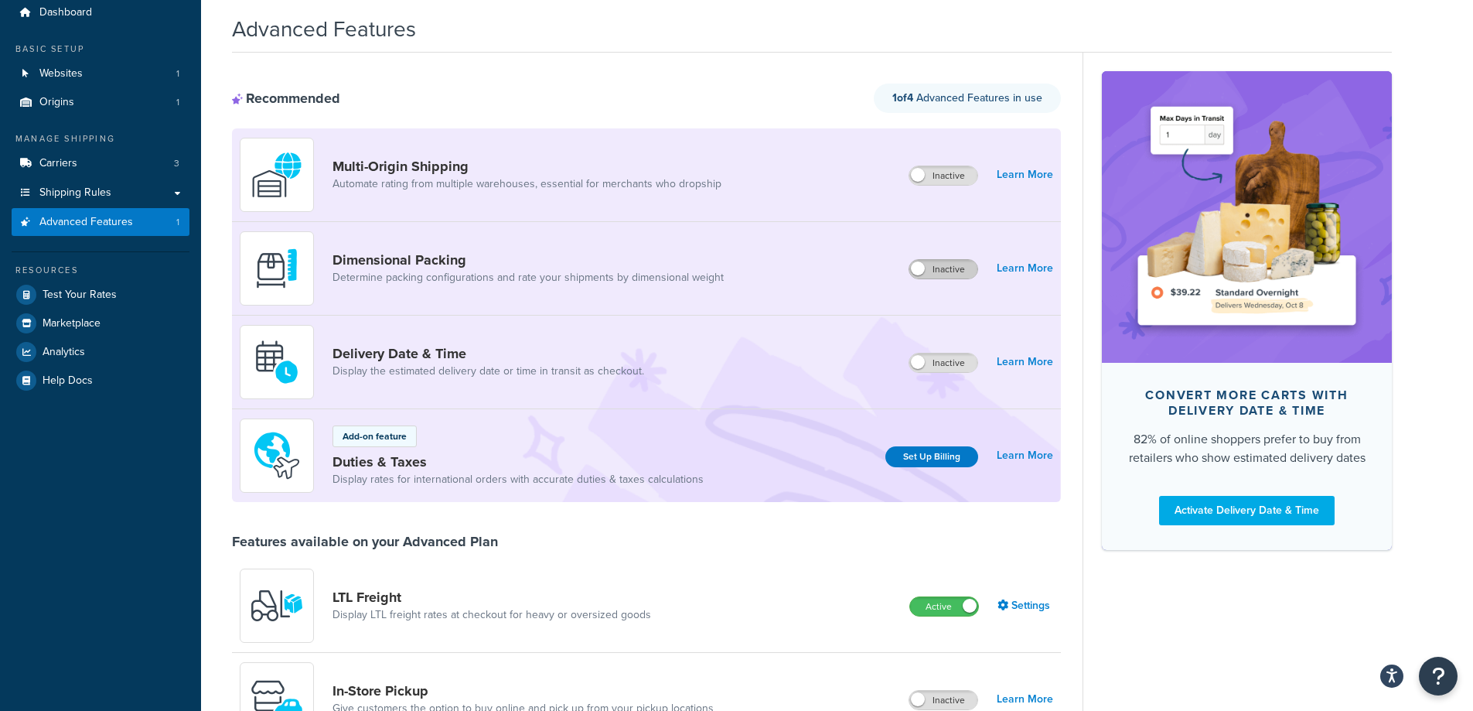
click at [929, 269] on label "Inactive" at bounding box center [943, 269] width 68 height 19
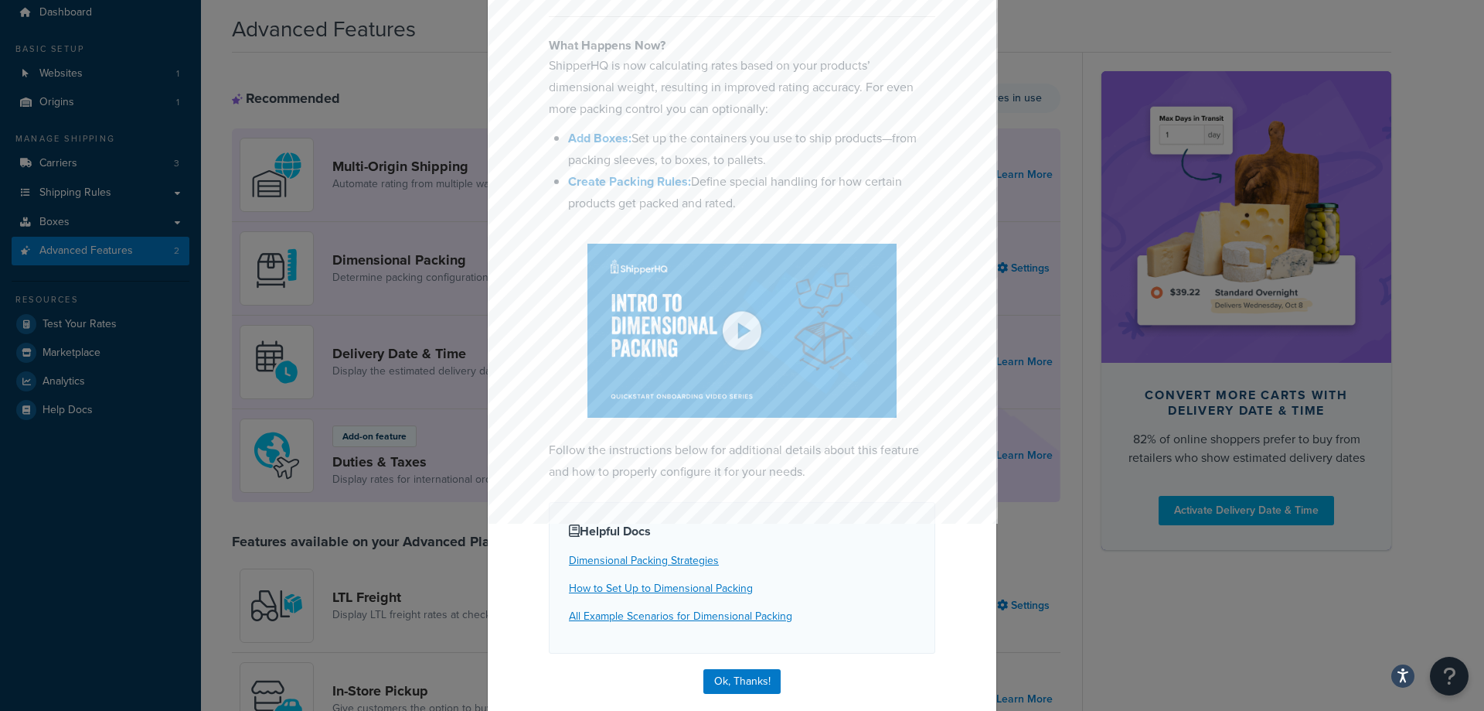
scroll to position [143, 0]
click at [735, 345] on img at bounding box center [742, 330] width 309 height 174
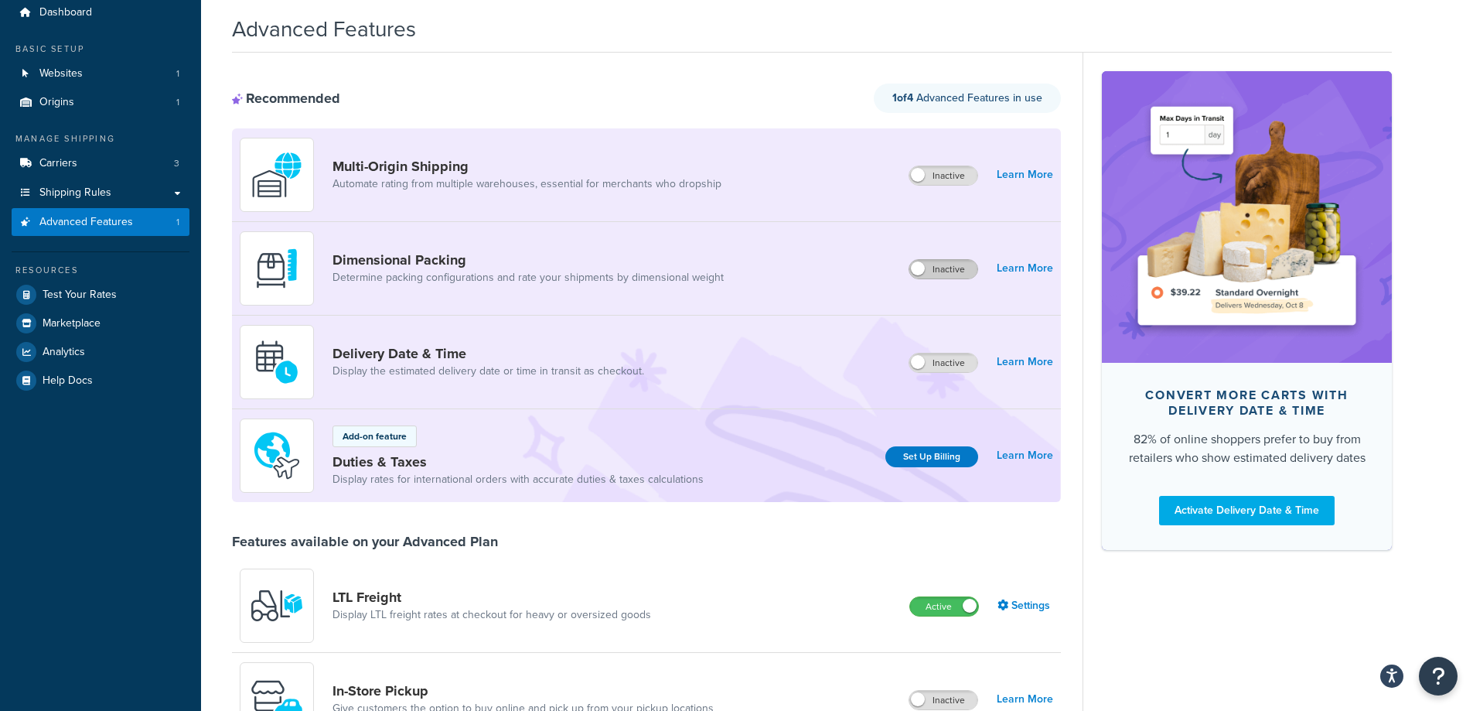
click at [936, 272] on label "Inactive" at bounding box center [943, 269] width 68 height 19
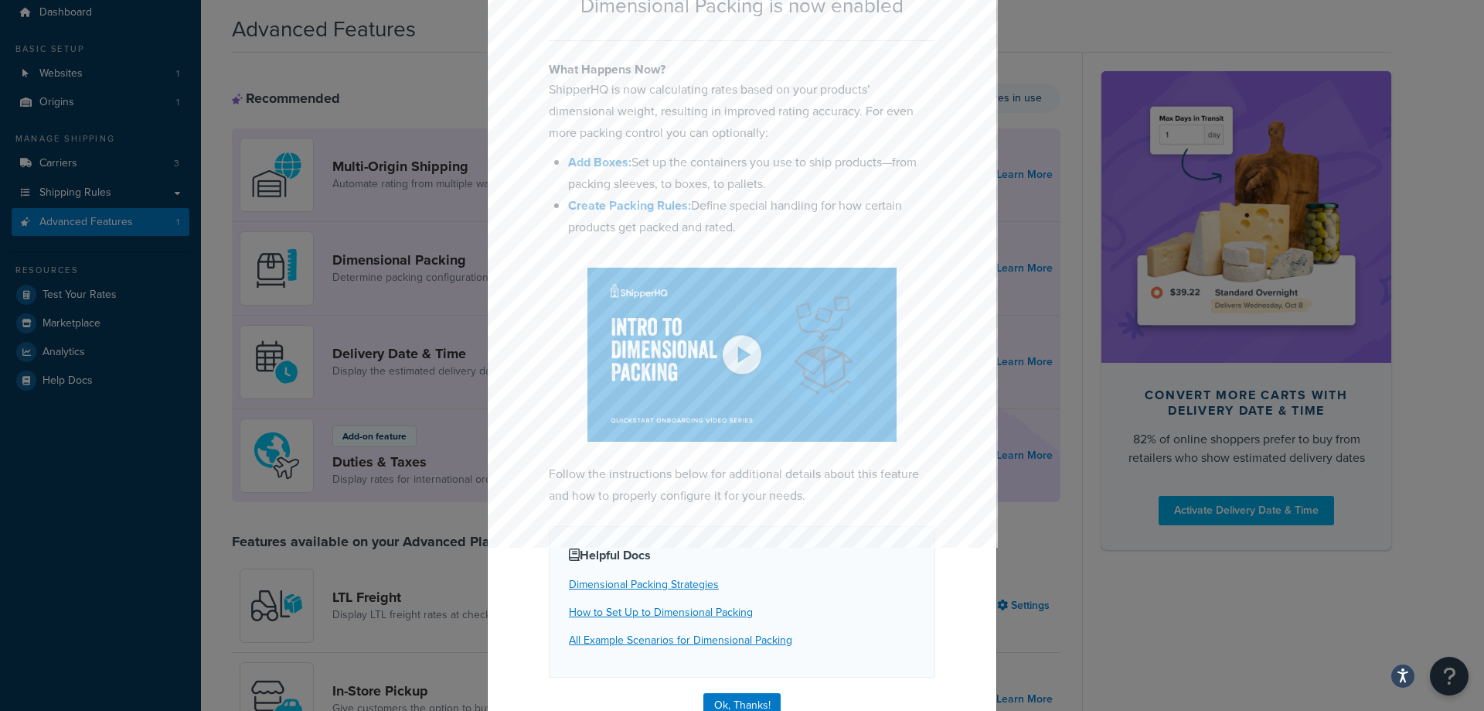
scroll to position [158, 0]
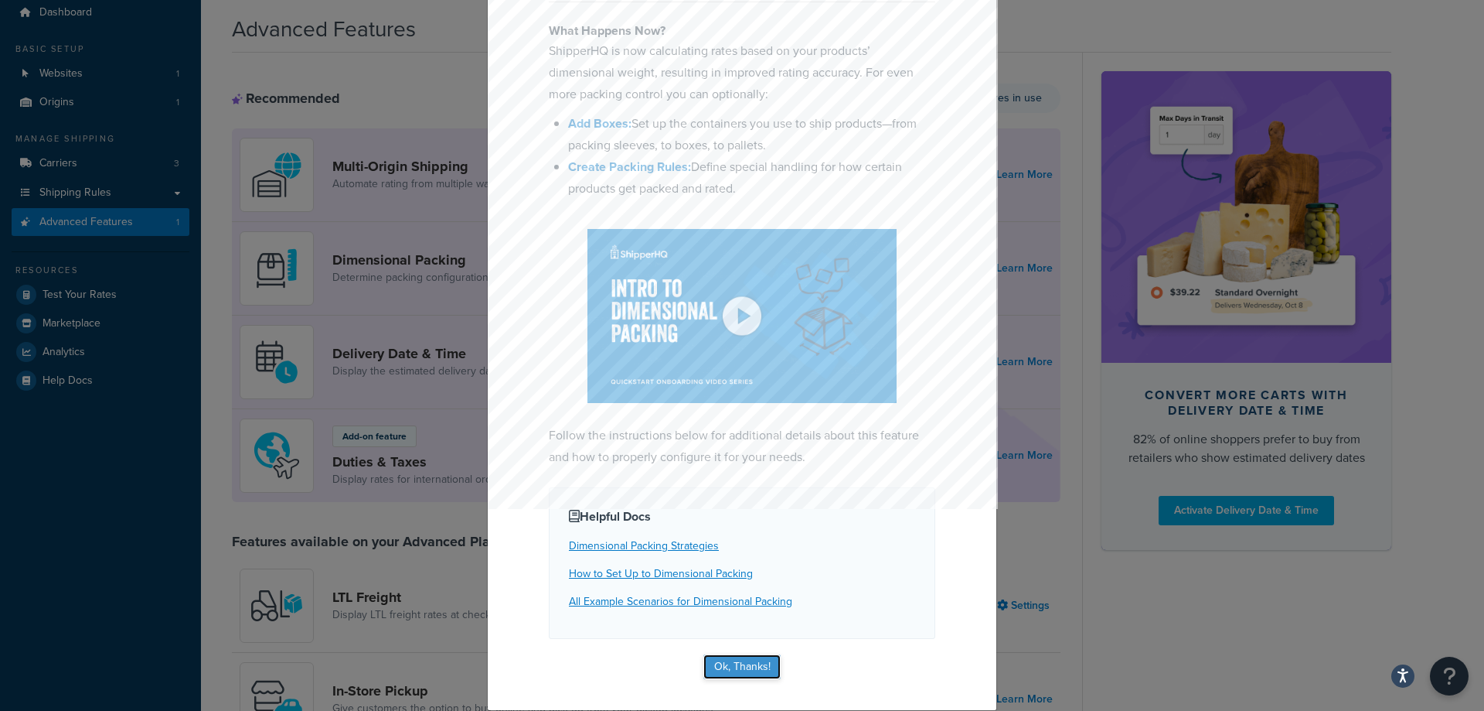
click at [739, 662] on button "Ok, Thanks!" at bounding box center [742, 666] width 77 height 25
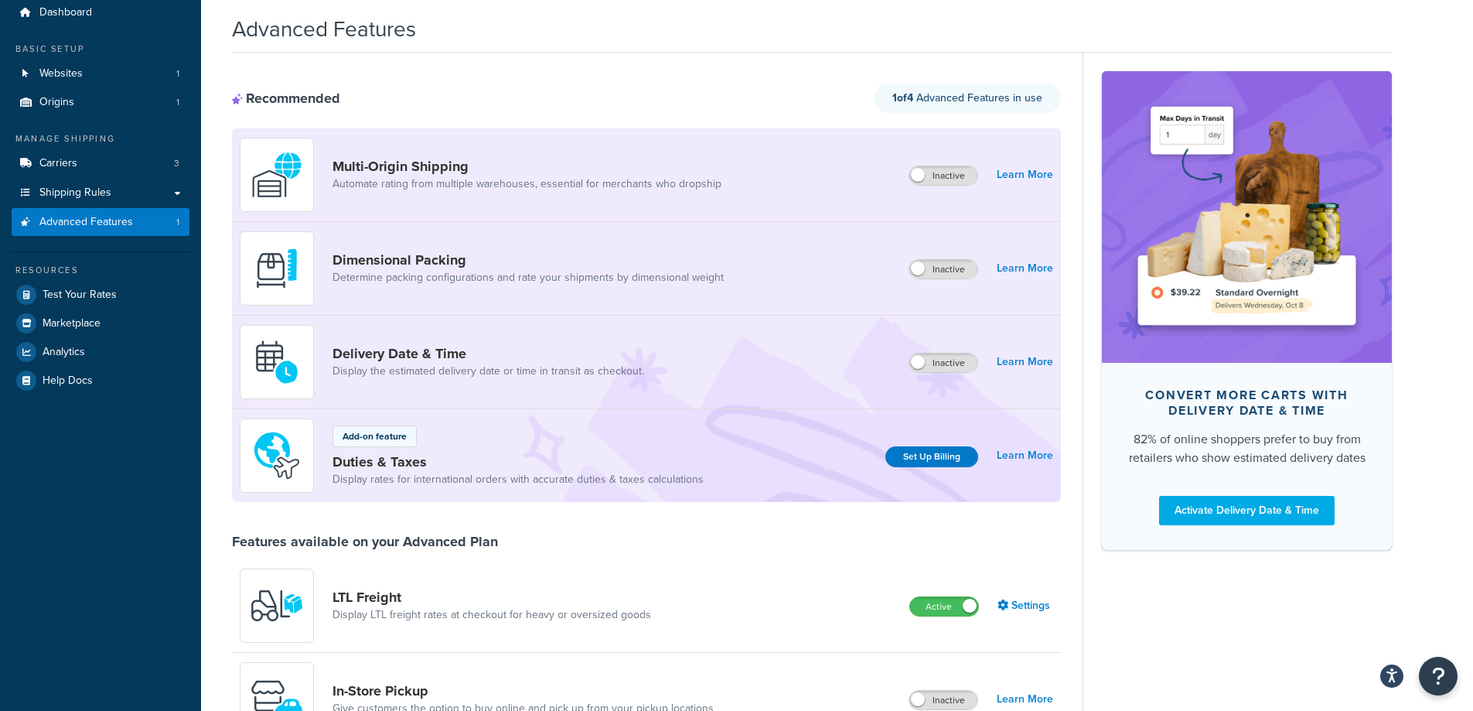
drag, startPoint x: 921, startPoint y: 269, endPoint x: 984, endPoint y: 271, distance: 63.4
click at [984, 271] on div "Inactive Learn More" at bounding box center [980, 268] width 145 height 22
click at [959, 274] on label "Inactive" at bounding box center [943, 269] width 68 height 19
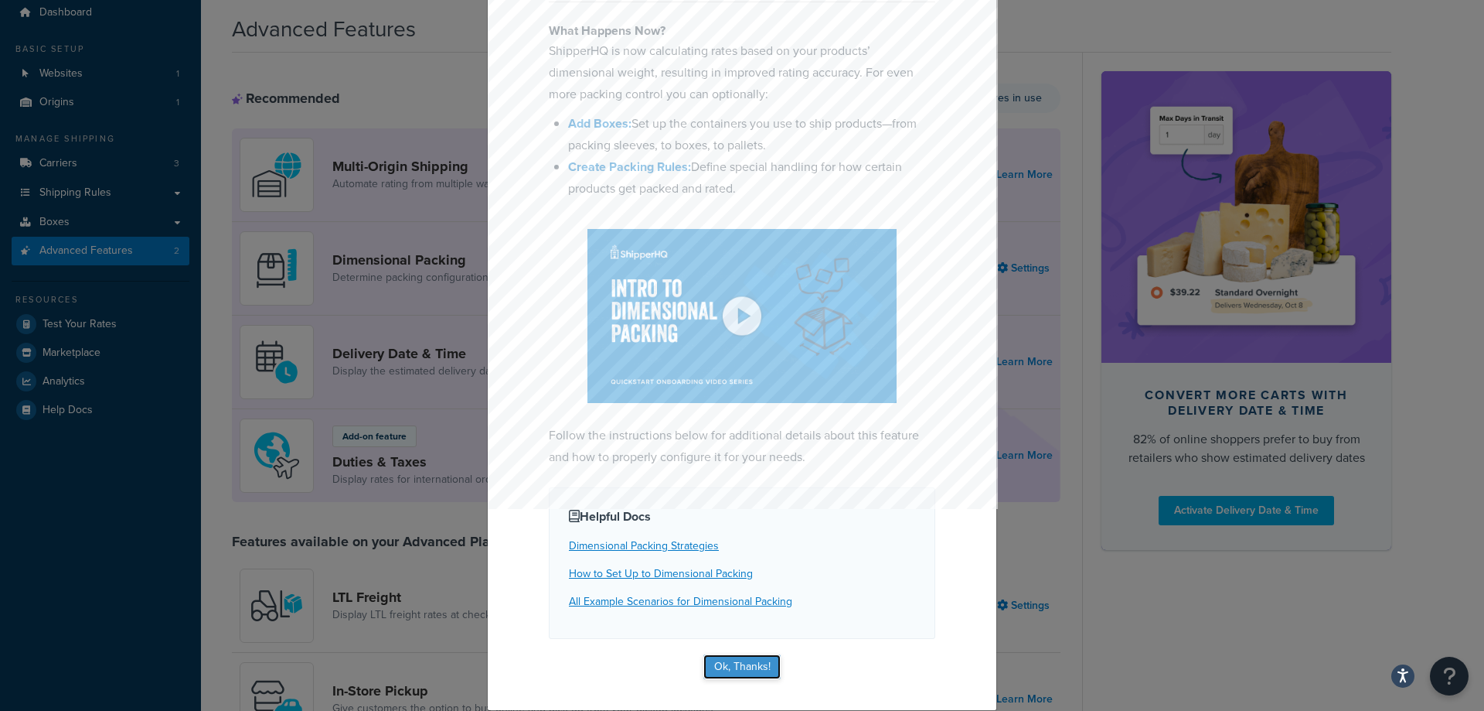
click at [741, 667] on button "Ok, Thanks!" at bounding box center [742, 666] width 77 height 25
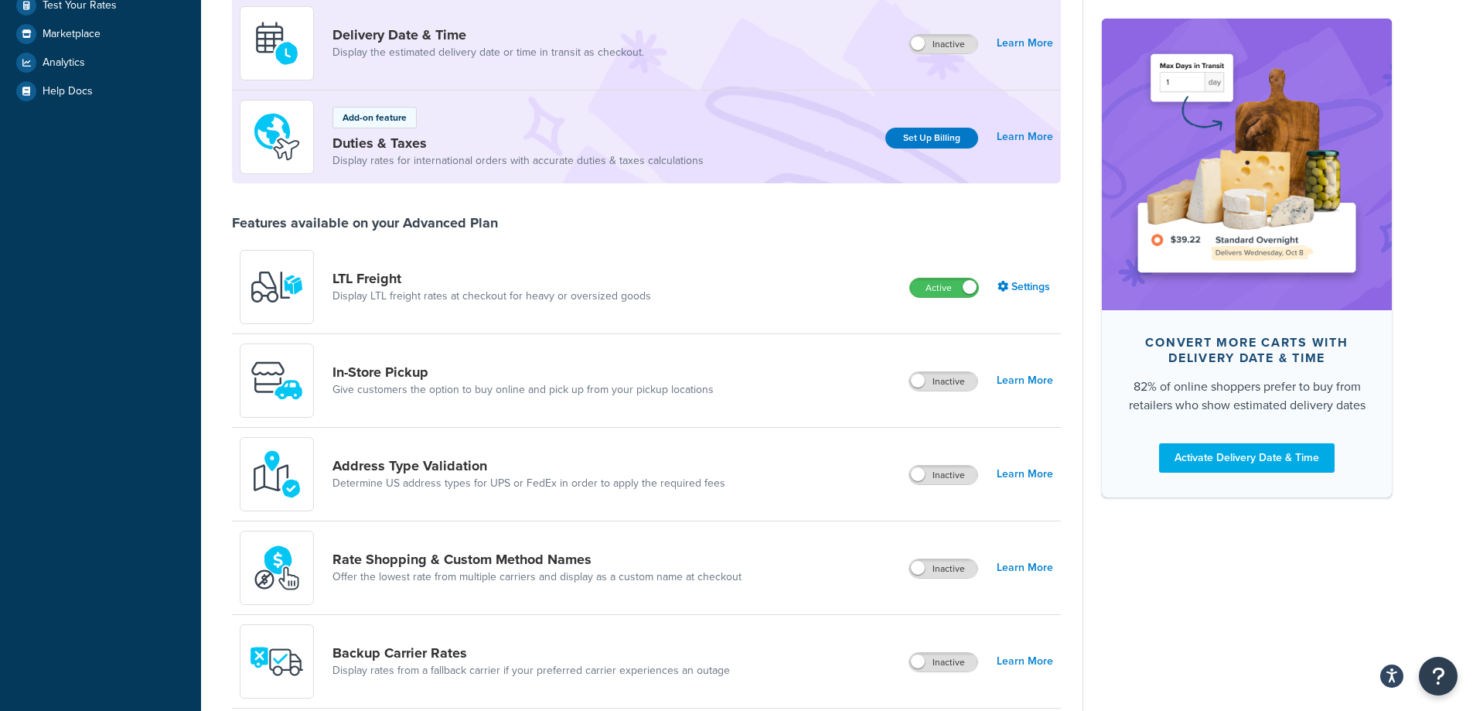
scroll to position [375, 0]
click at [941, 482] on label "Inactive" at bounding box center [943, 474] width 68 height 19
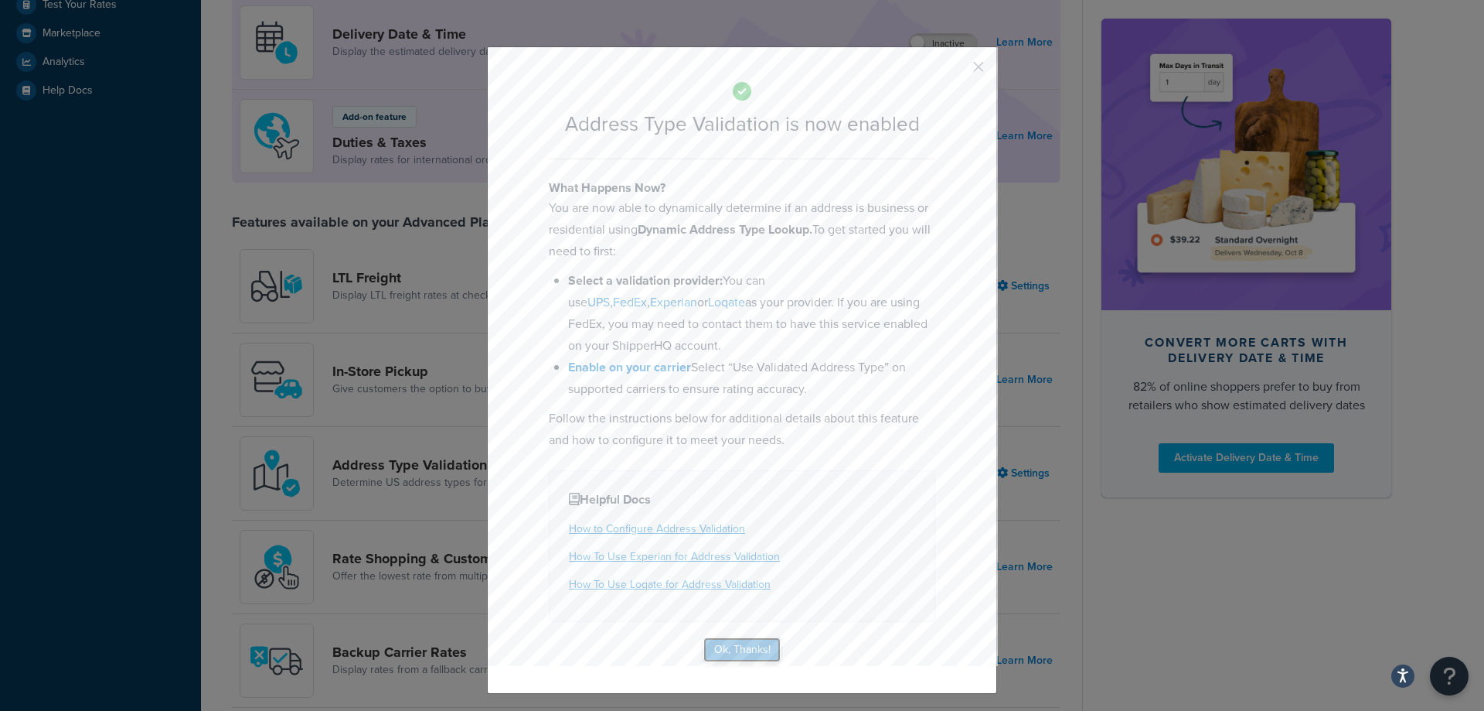
click at [735, 646] on button "Ok, Thanks!" at bounding box center [742, 649] width 77 height 25
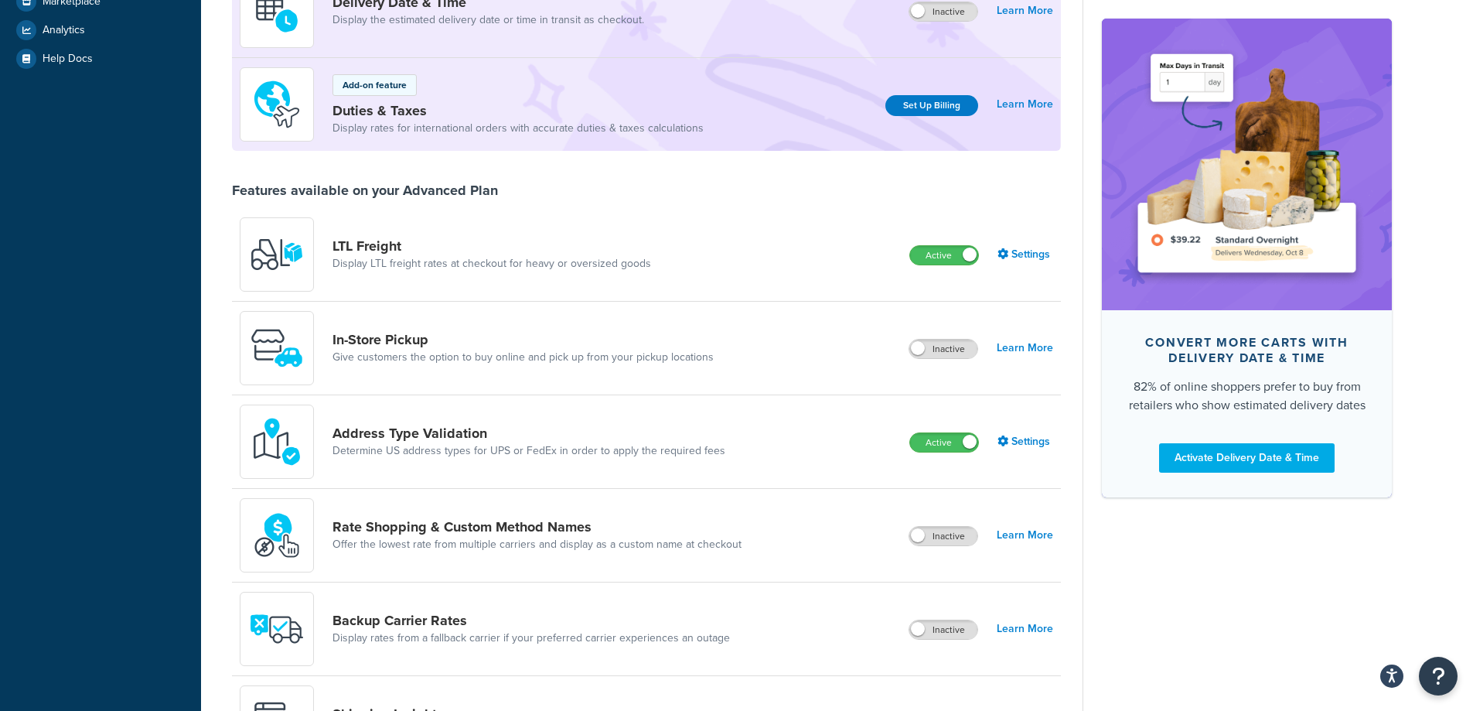
scroll to position [421, 0]
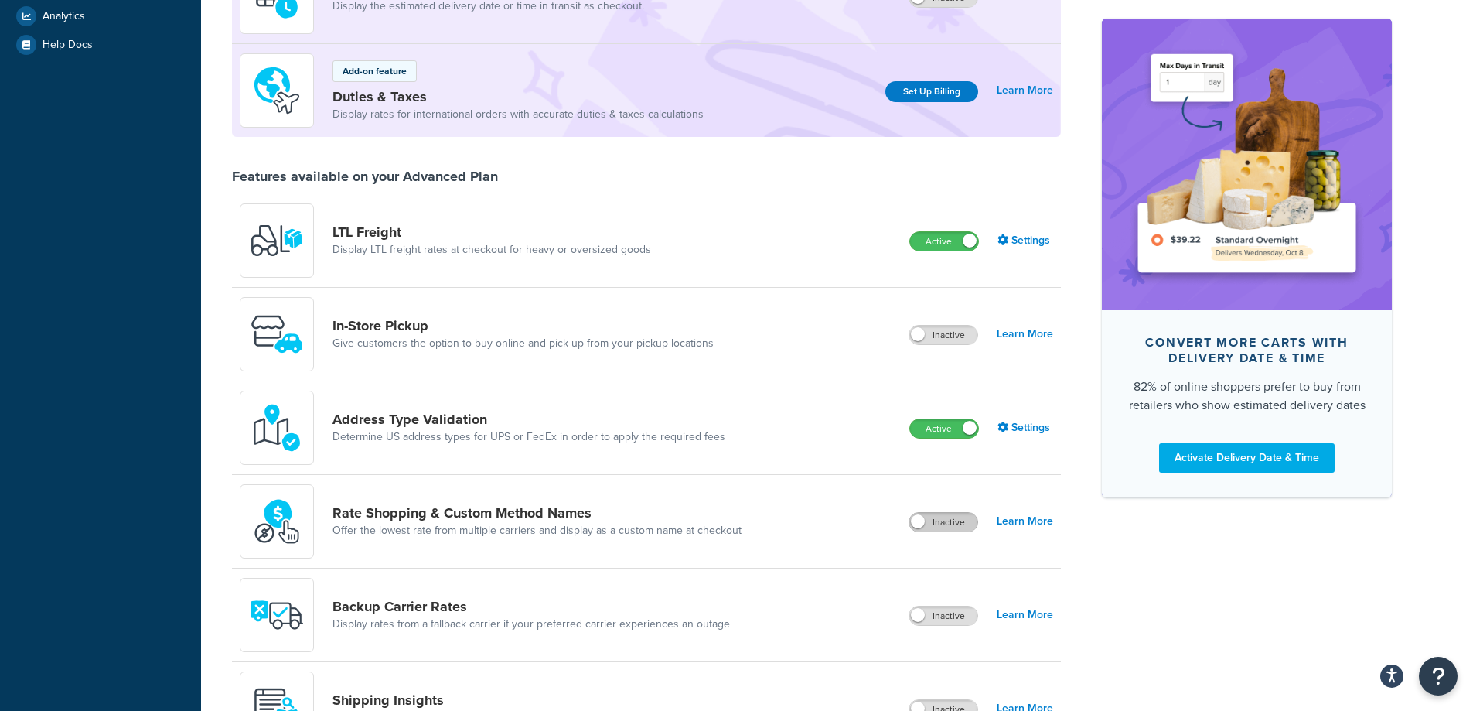
click at [943, 531] on label "Inactive" at bounding box center [943, 522] width 68 height 19
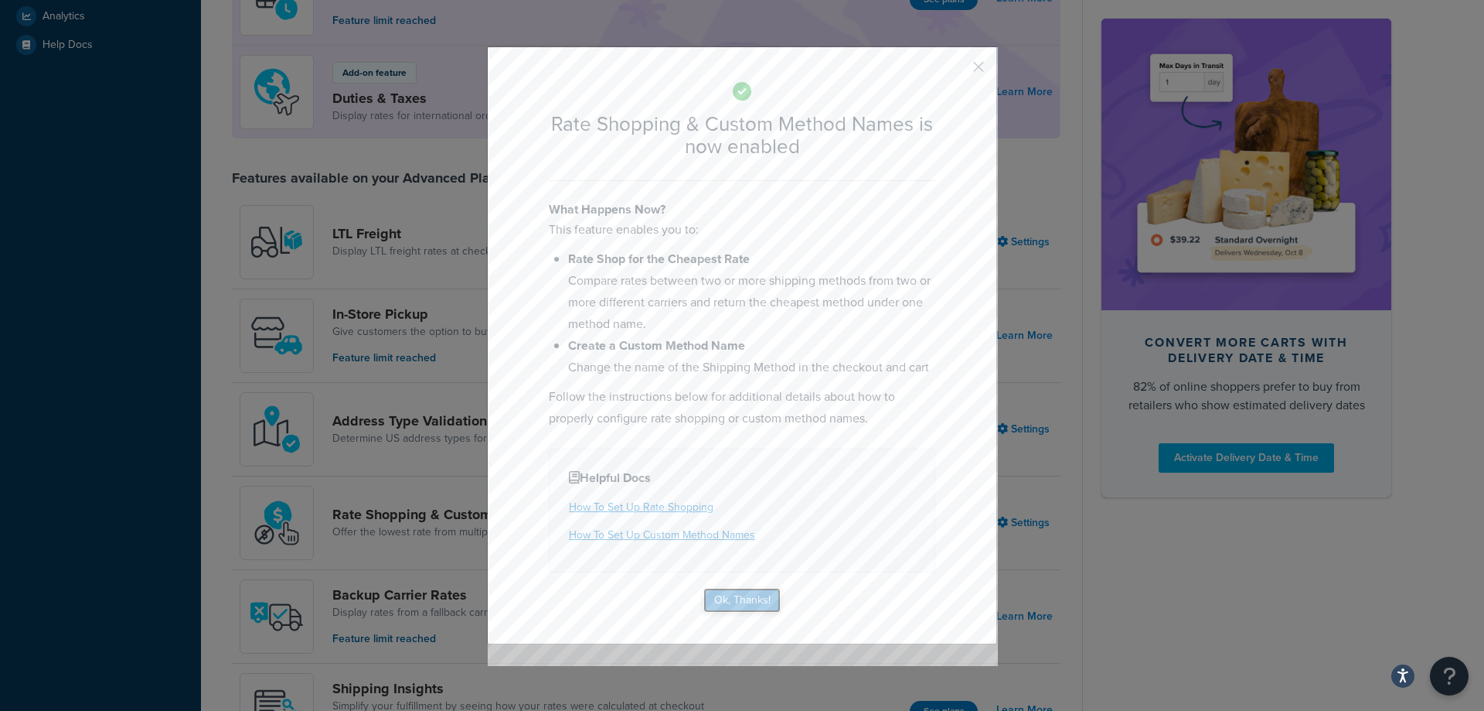
click at [751, 608] on button "Ok, Thanks!" at bounding box center [742, 600] width 77 height 25
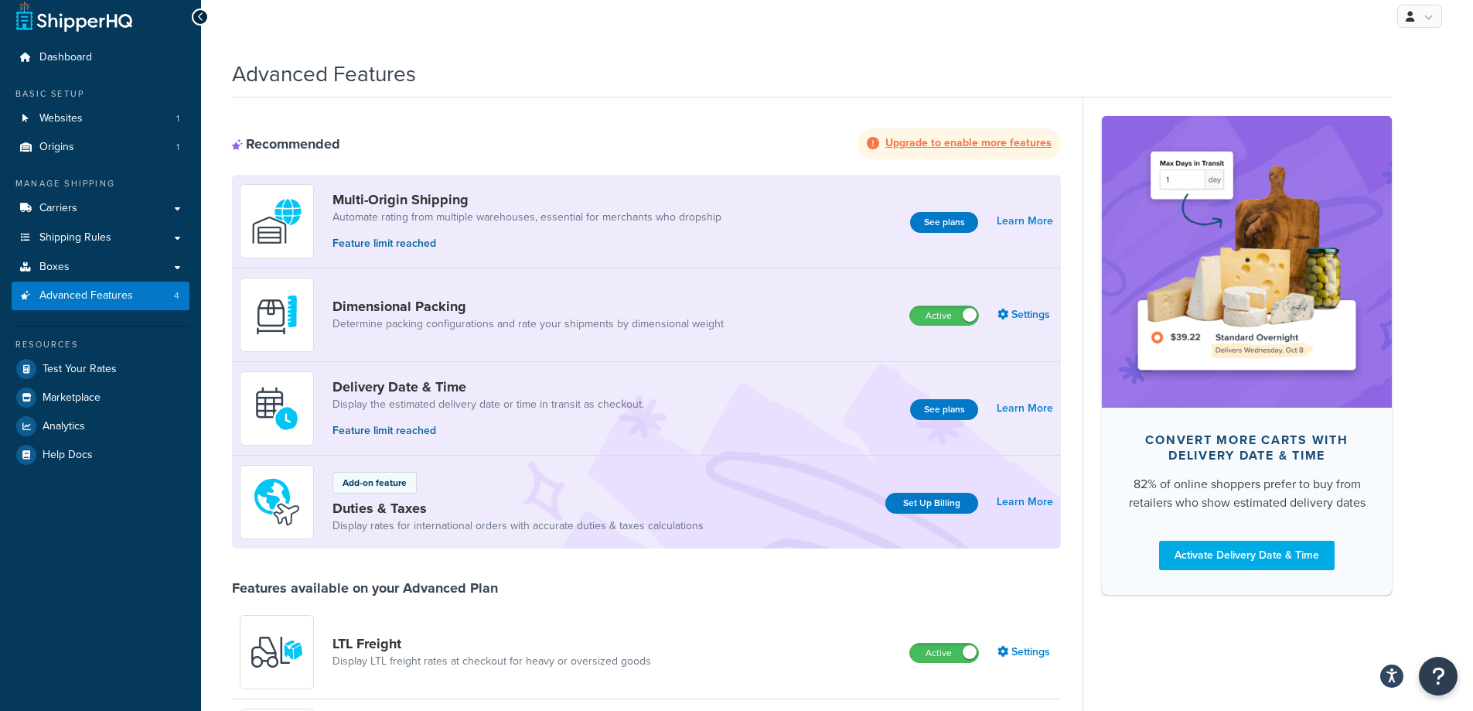
scroll to position [0, 0]
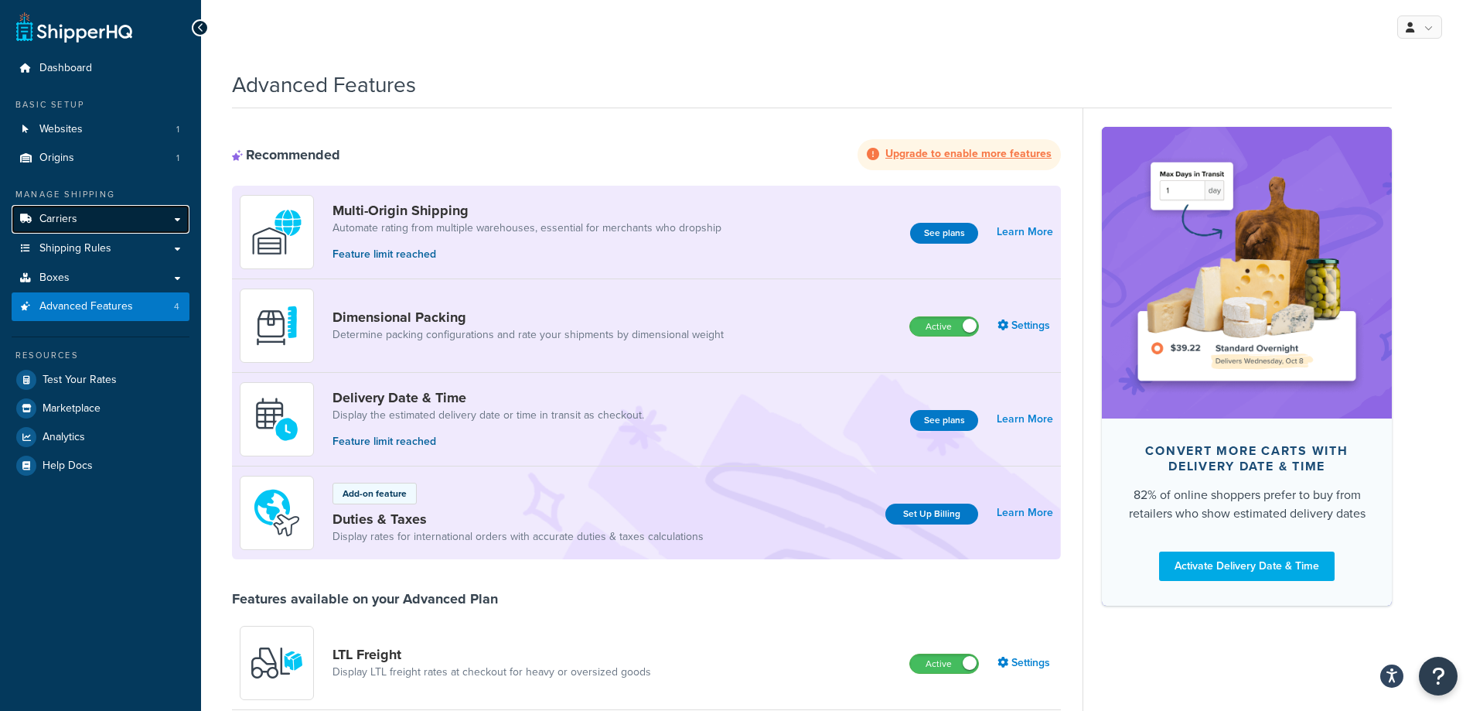
click at [70, 226] on span "Carriers" at bounding box center [58, 219] width 38 height 13
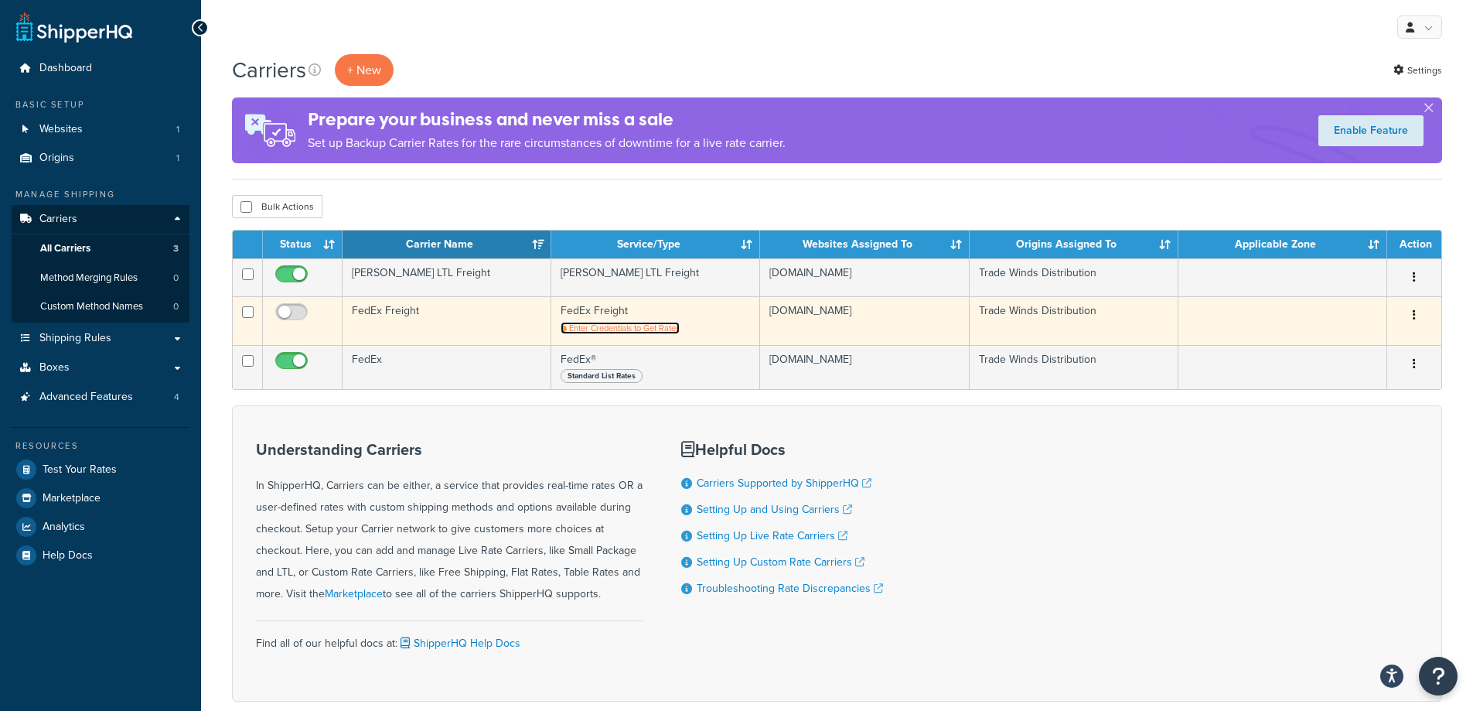
click at [644, 334] on span "Enter Credentials to Get Rates" at bounding box center [624, 328] width 111 height 12
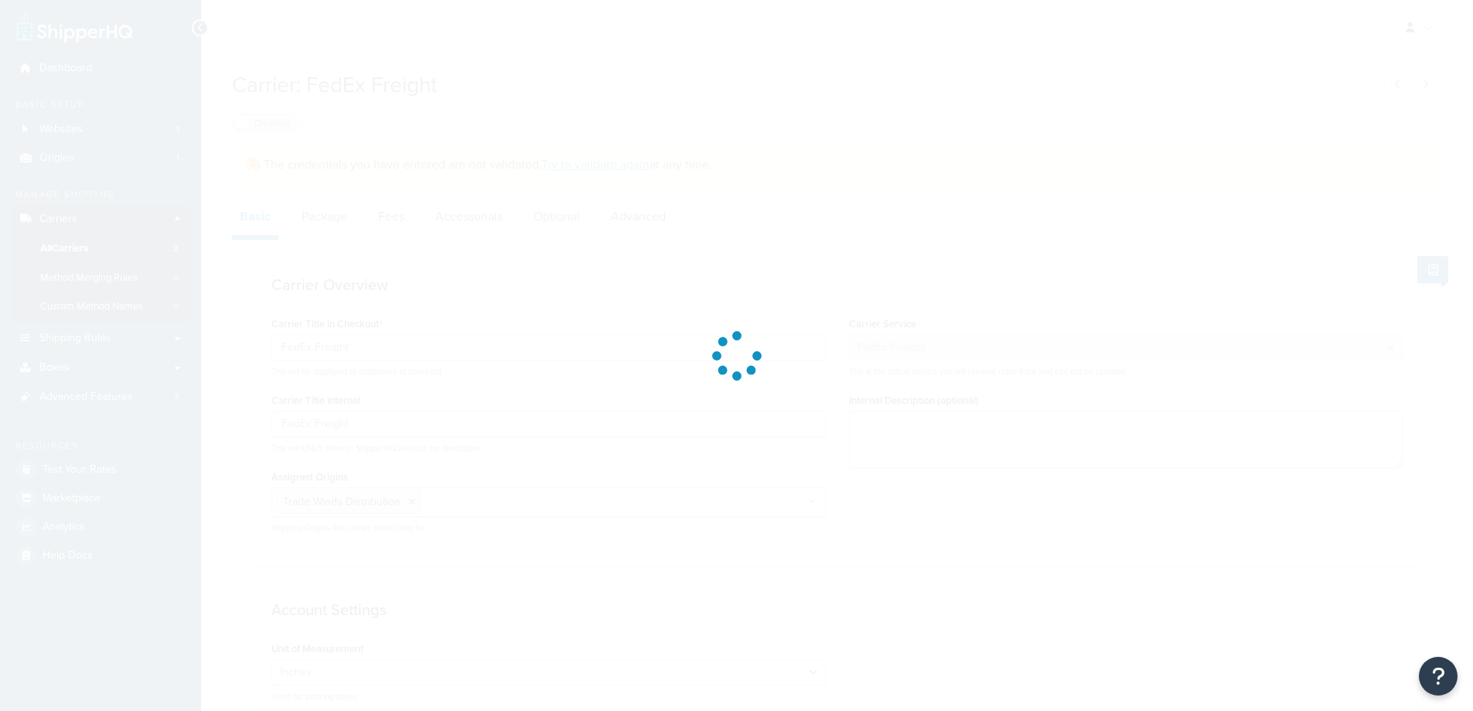
select select "fedExFreight"
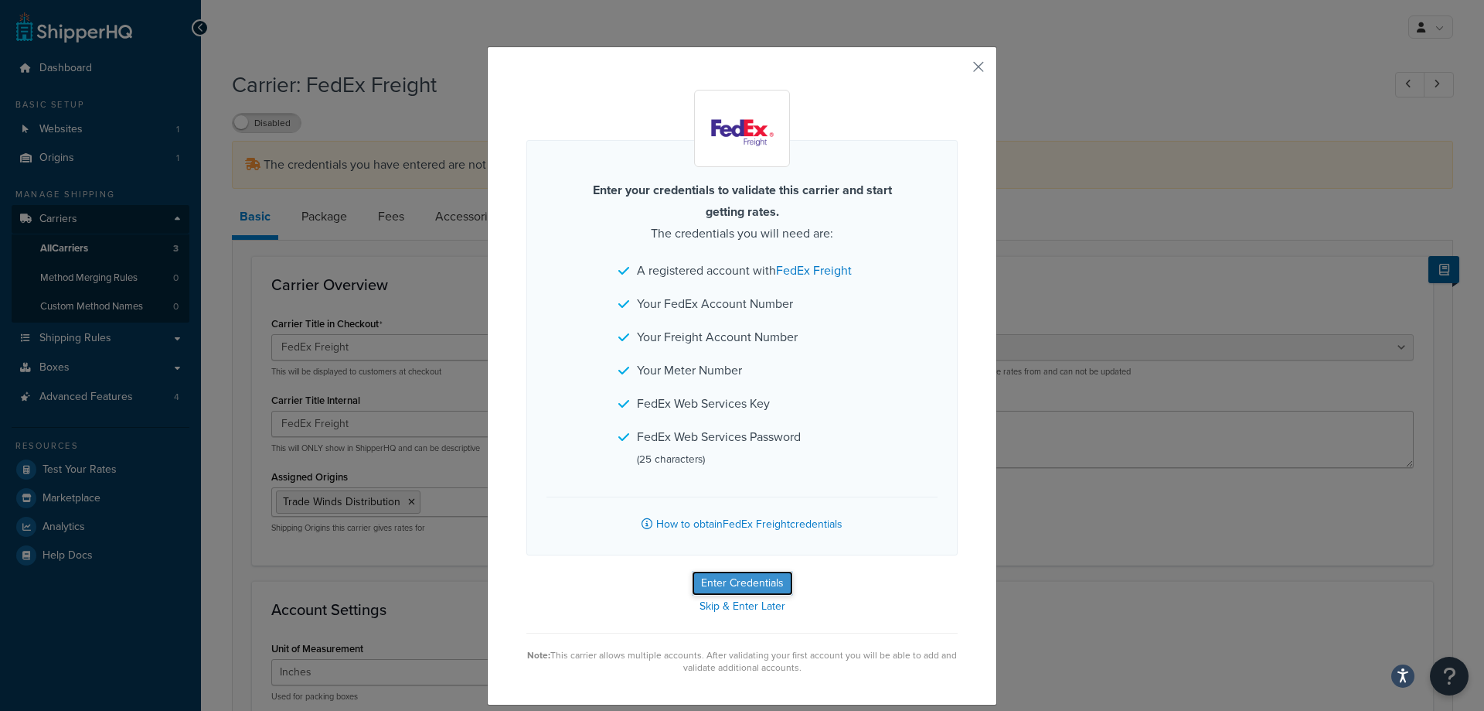
click at [733, 589] on button "Enter Credentials" at bounding box center [742, 583] width 101 height 25
select select "PALLET"
select select "US"
select select "TX"
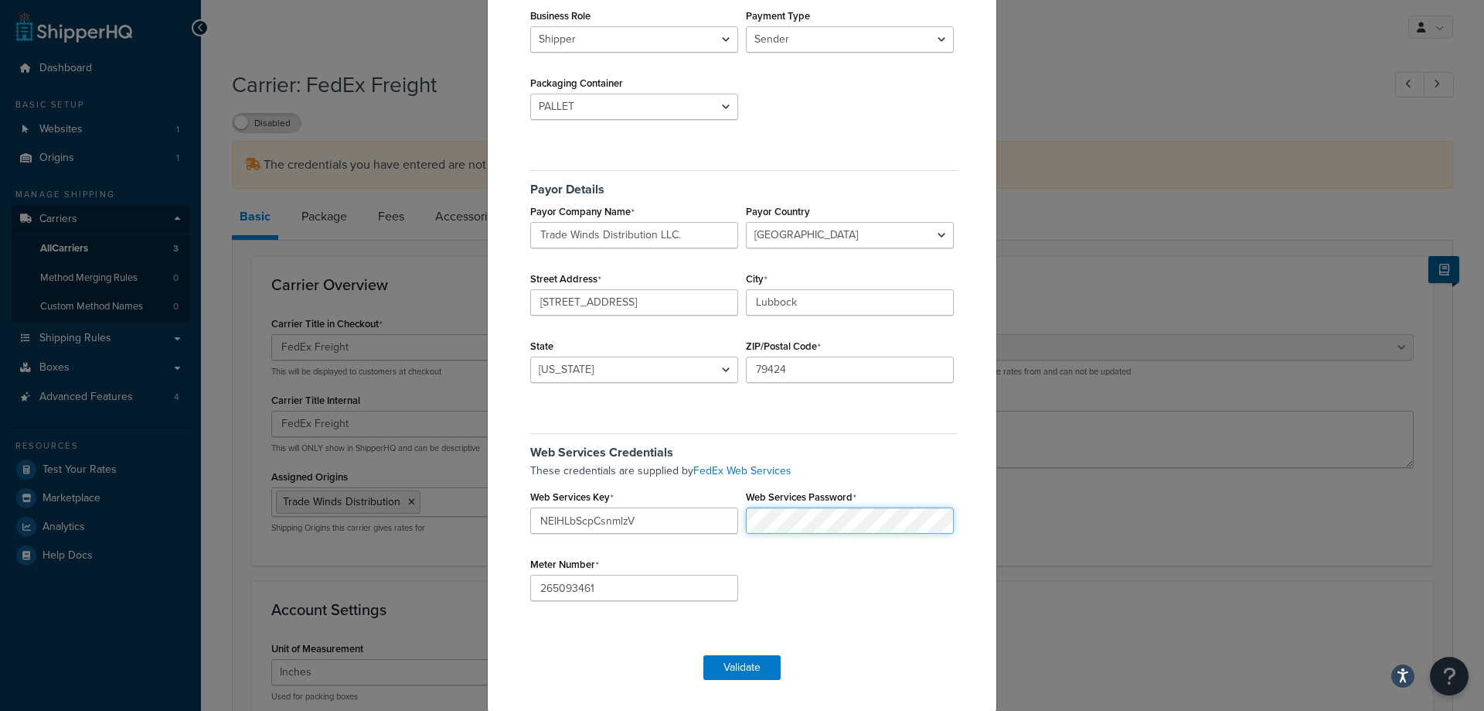
scroll to position [231, 0]
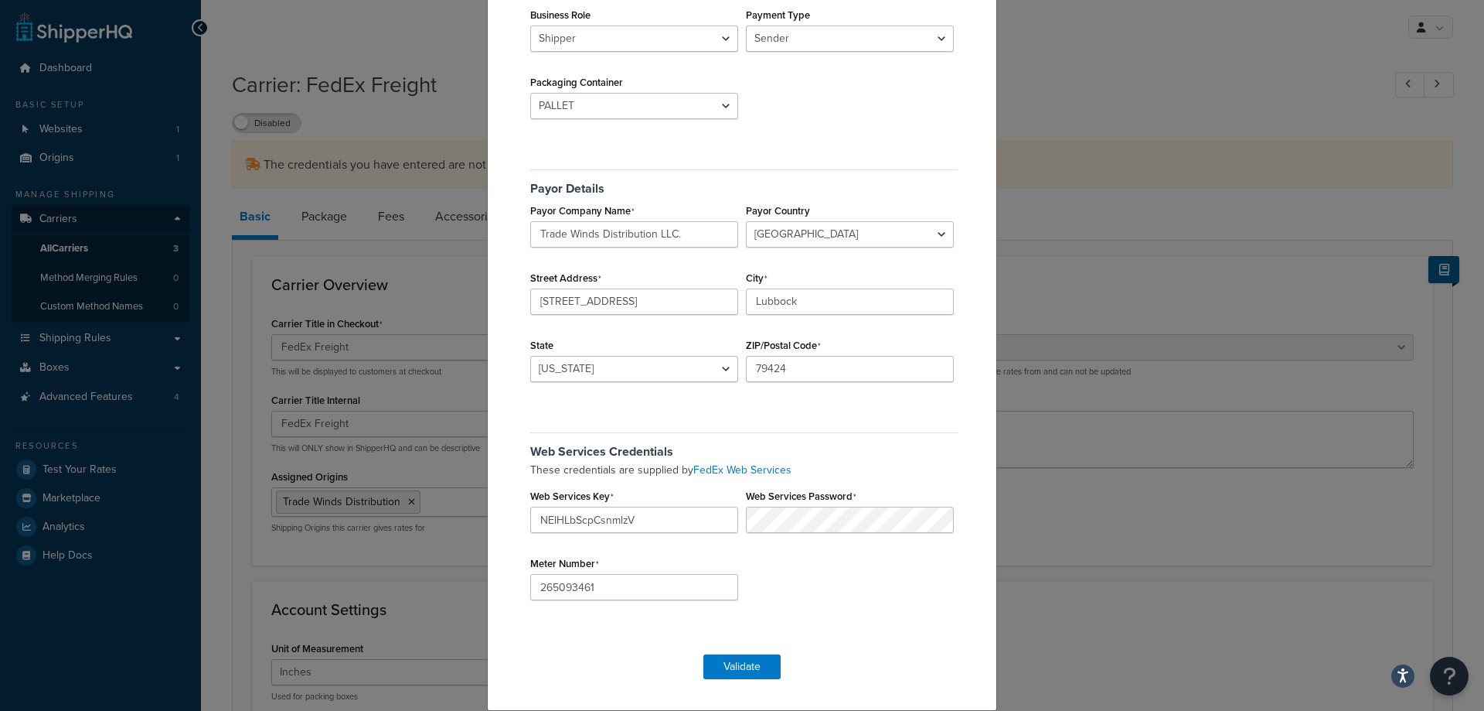
click at [933, 435] on h5 "Web Services Credentials" at bounding box center [744, 445] width 428 height 26
click at [751, 662] on button "Validate" at bounding box center [742, 666] width 77 height 25
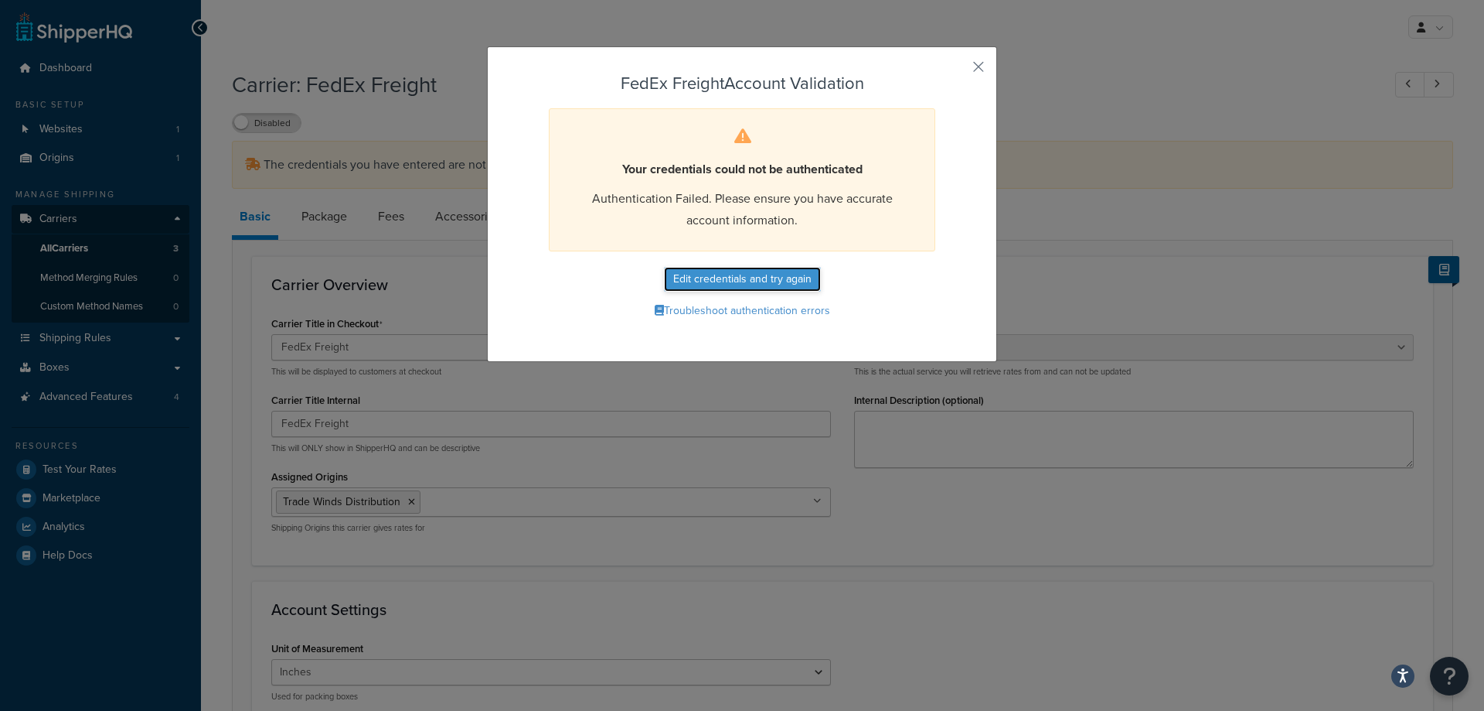
click at [675, 285] on button "Edit credentials and try again" at bounding box center [742, 279] width 157 height 25
select select "PALLET"
select select "US"
select select "TX"
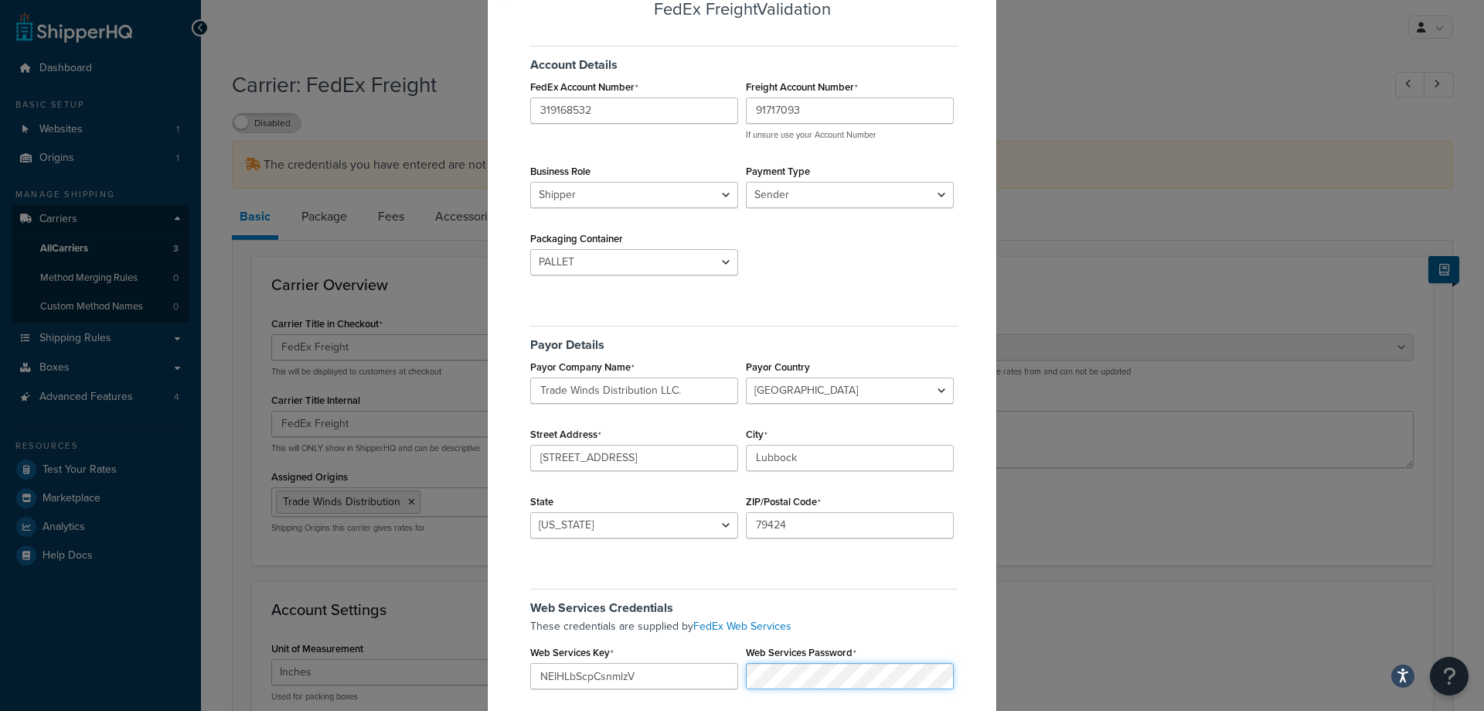
scroll to position [77, 0]
click at [688, 394] on input "Trade Winds Distribution LLC." at bounding box center [634, 388] width 208 height 26
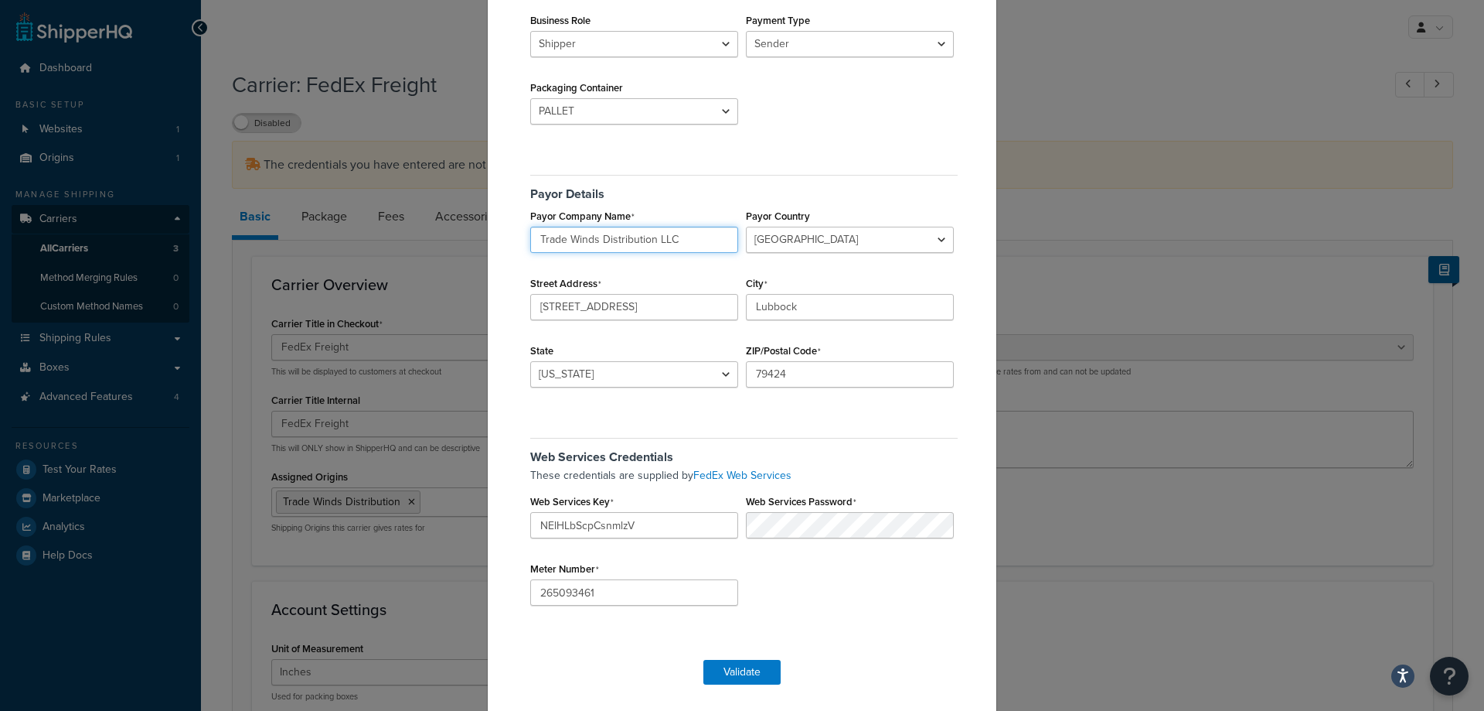
scroll to position [226, 0]
type input "Trade Winds Distribution LLC"
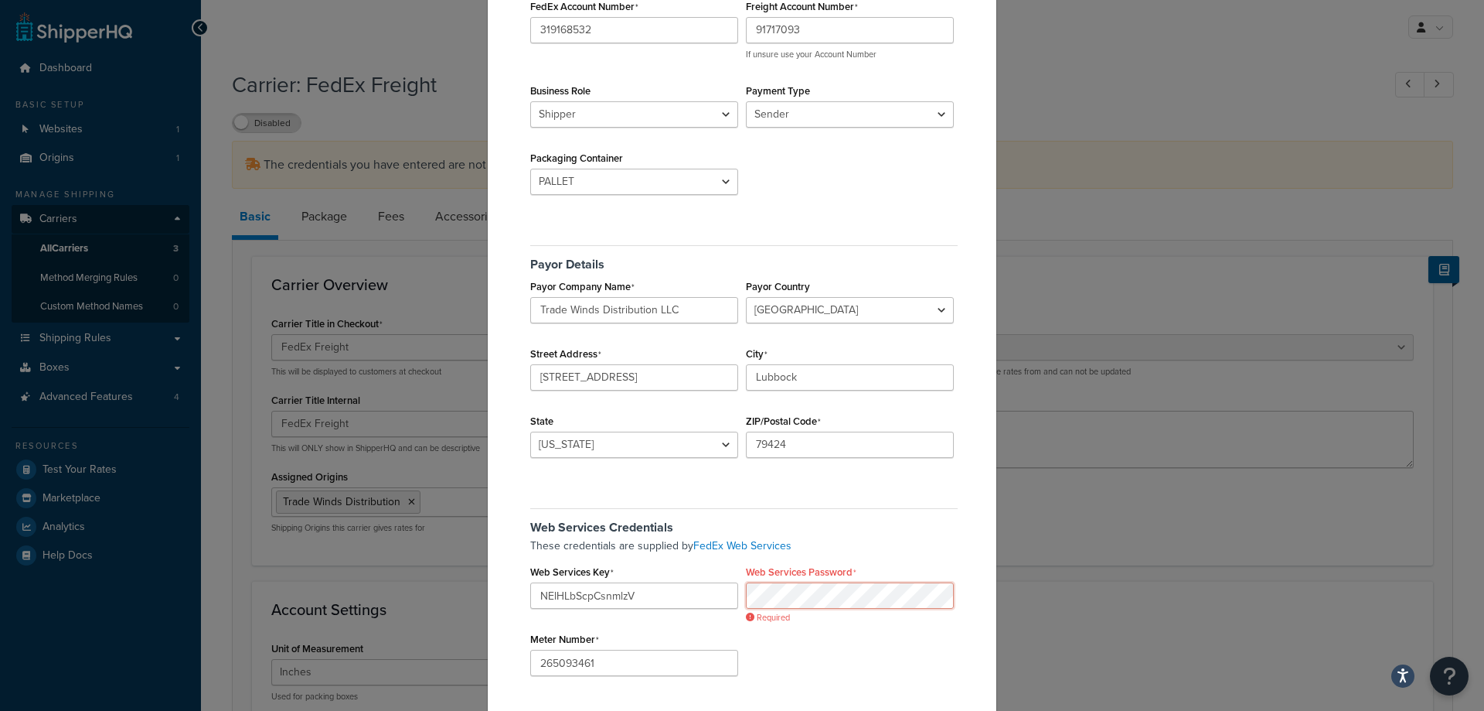
scroll to position [231, 0]
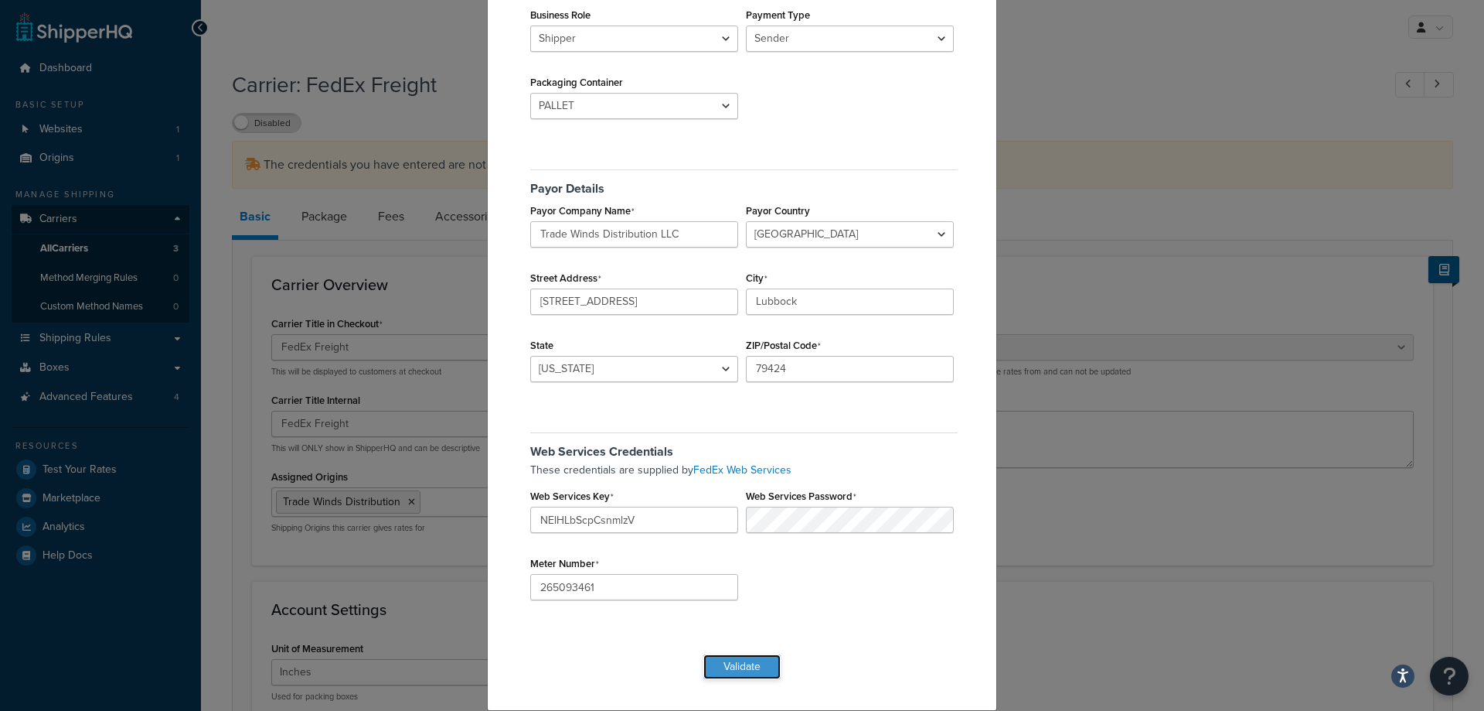
click at [733, 665] on button "Validate" at bounding box center [742, 666] width 77 height 25
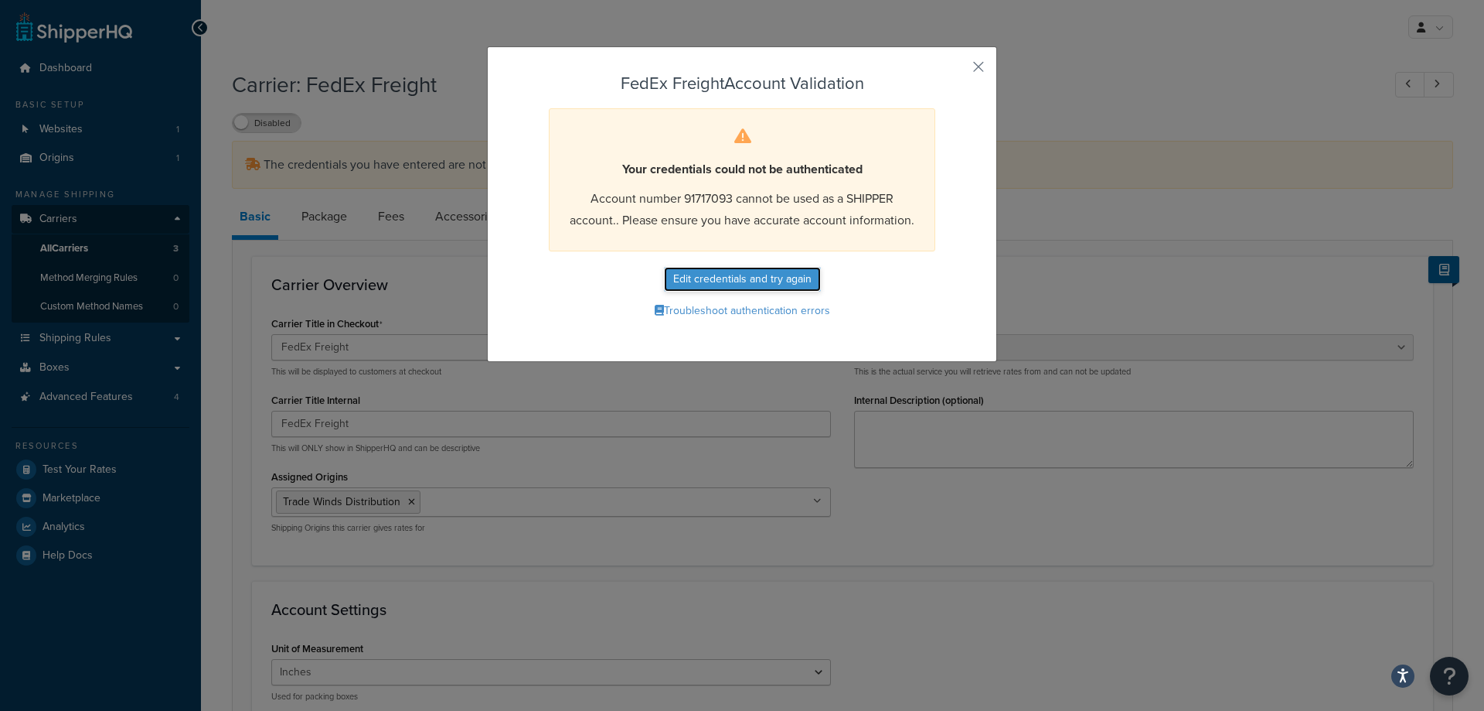
click at [758, 281] on button "Edit credentials and try again" at bounding box center [742, 279] width 157 height 25
select select "PALLET"
select select "US"
select select "TX"
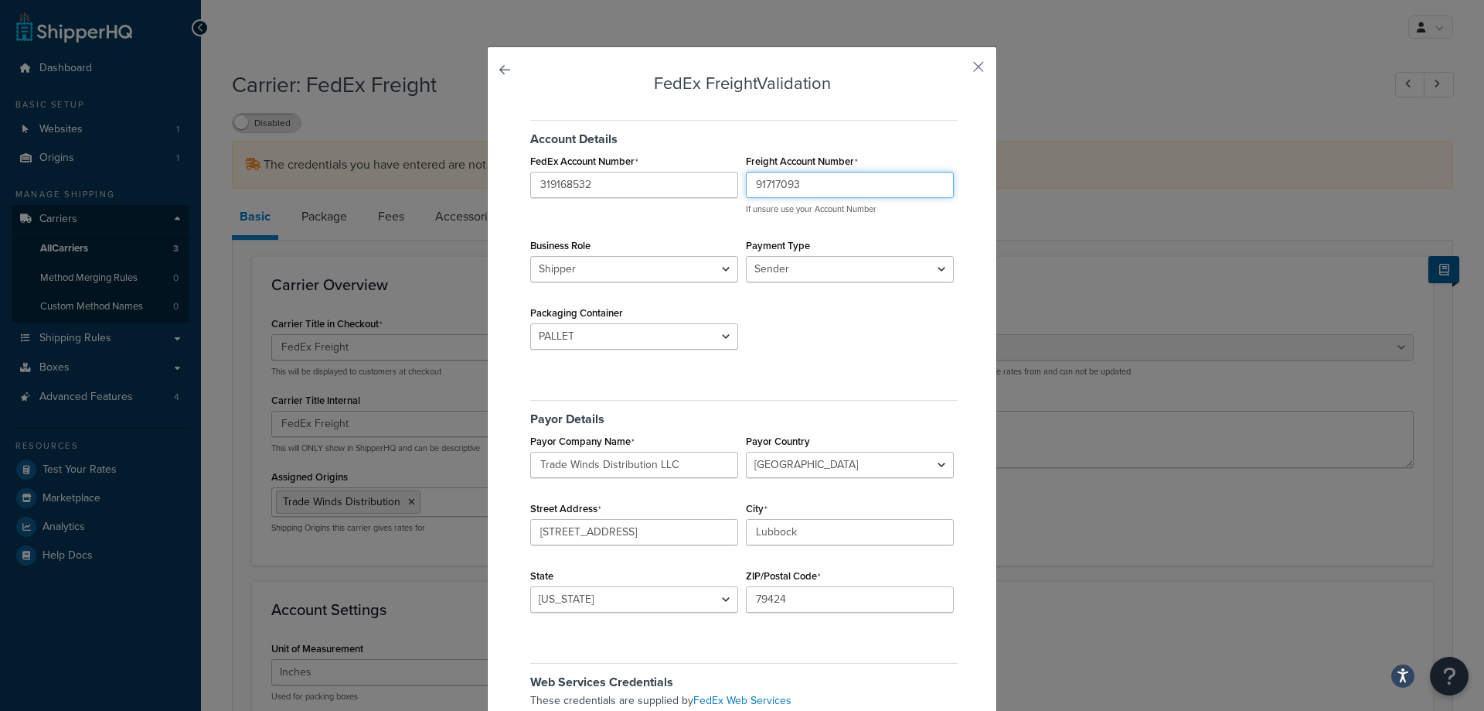
drag, startPoint x: 813, startPoint y: 186, endPoint x: 739, endPoint y: 189, distance: 73.5
click at [742, 189] on div "Freight Account Number 91717093 If unsure use your Account Number" at bounding box center [850, 182] width 216 height 65
click at [597, 189] on input "319168532" at bounding box center [634, 185] width 208 height 26
drag, startPoint x: 597, startPoint y: 189, endPoint x: 518, endPoint y: 191, distance: 78.9
click at [518, 191] on div "FedEx Freight Validation Account Details FedEx Account Number 319168532 Freight…" at bounding box center [742, 493] width 510 height 895
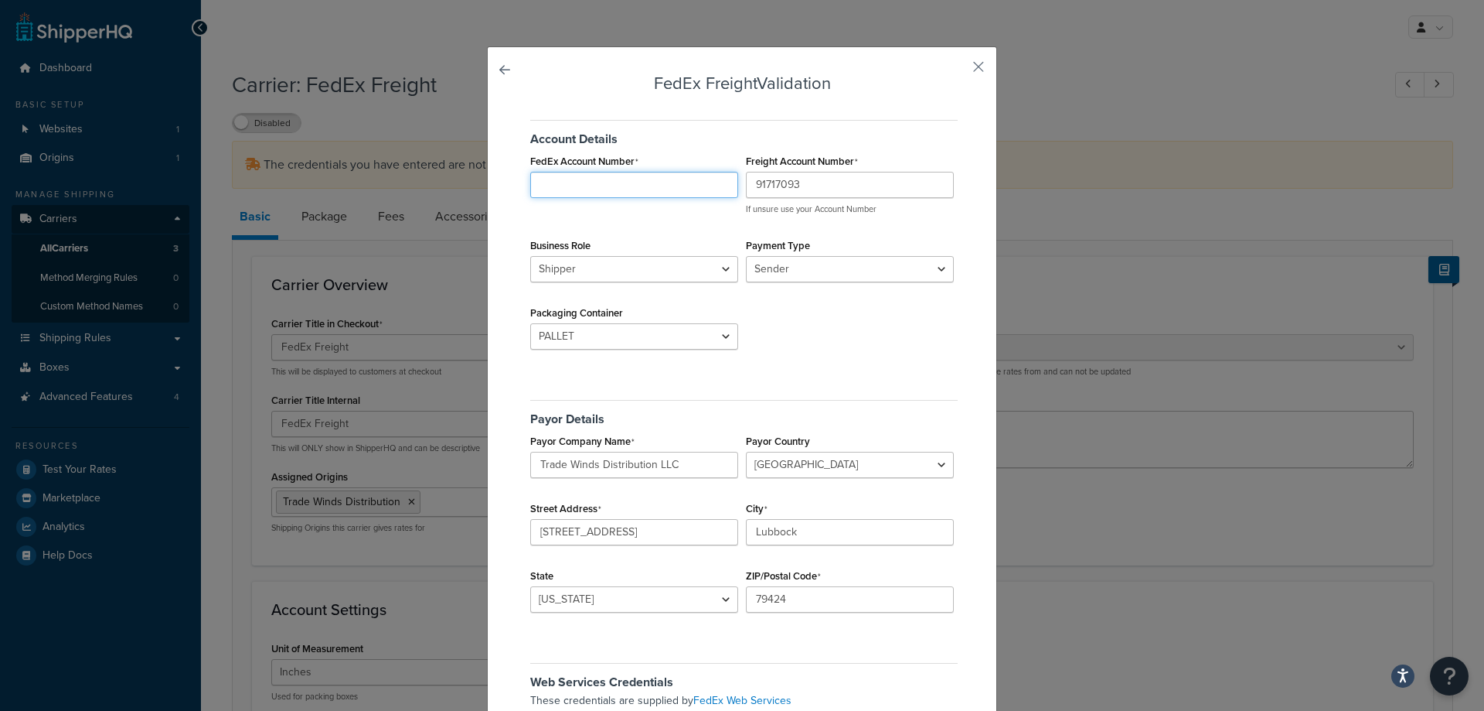
paste input "91717093"
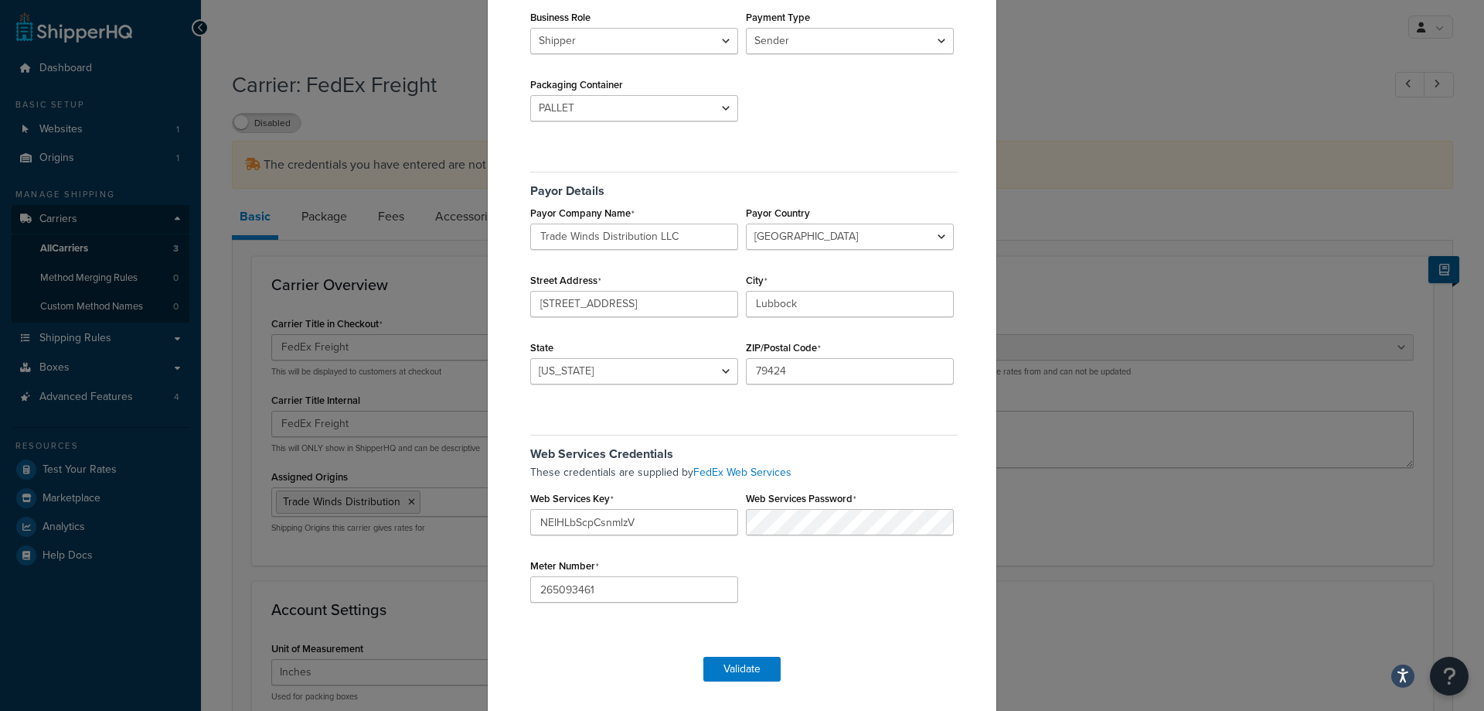
scroll to position [231, 0]
type input "91717093"
click at [728, 661] on button "Validate" at bounding box center [742, 666] width 77 height 25
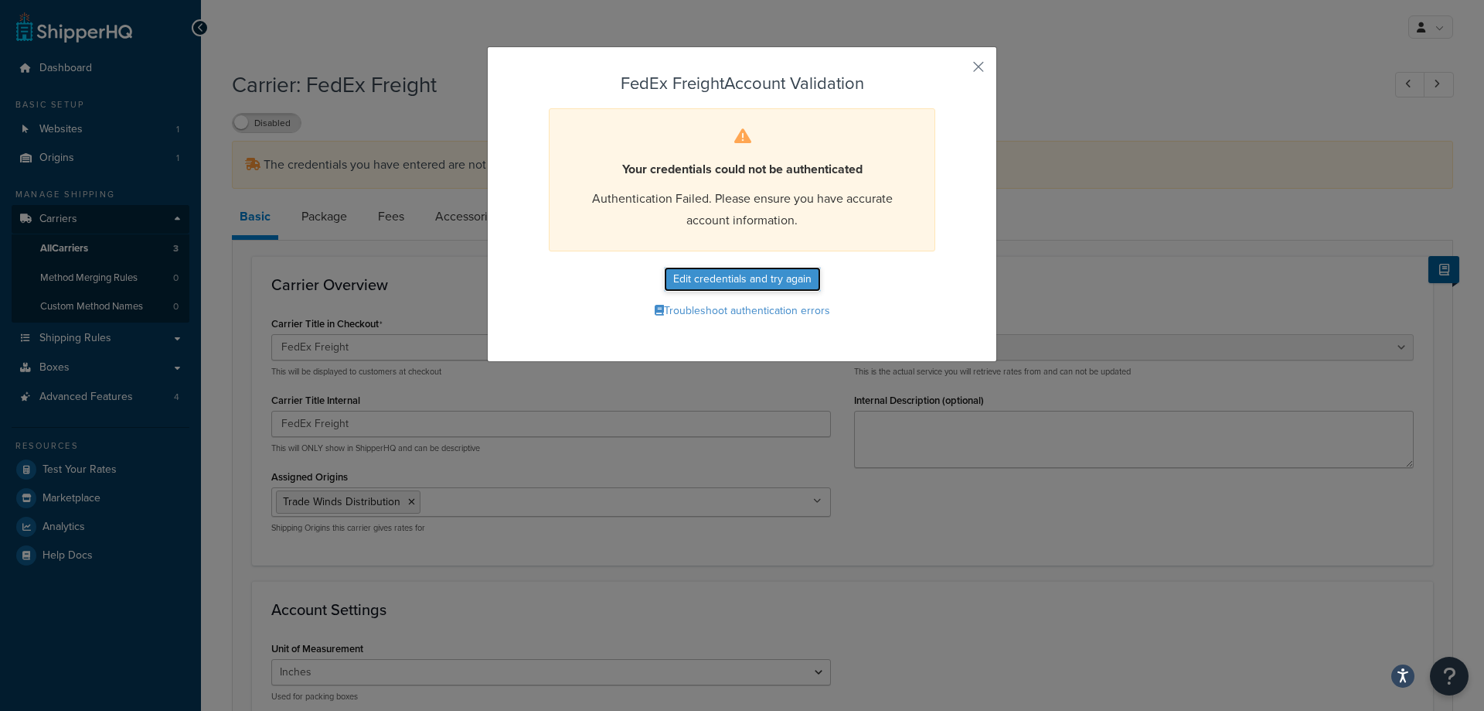
click at [784, 285] on button "Edit credentials and try again" at bounding box center [742, 279] width 157 height 25
select select "PALLET"
select select "US"
select select "TX"
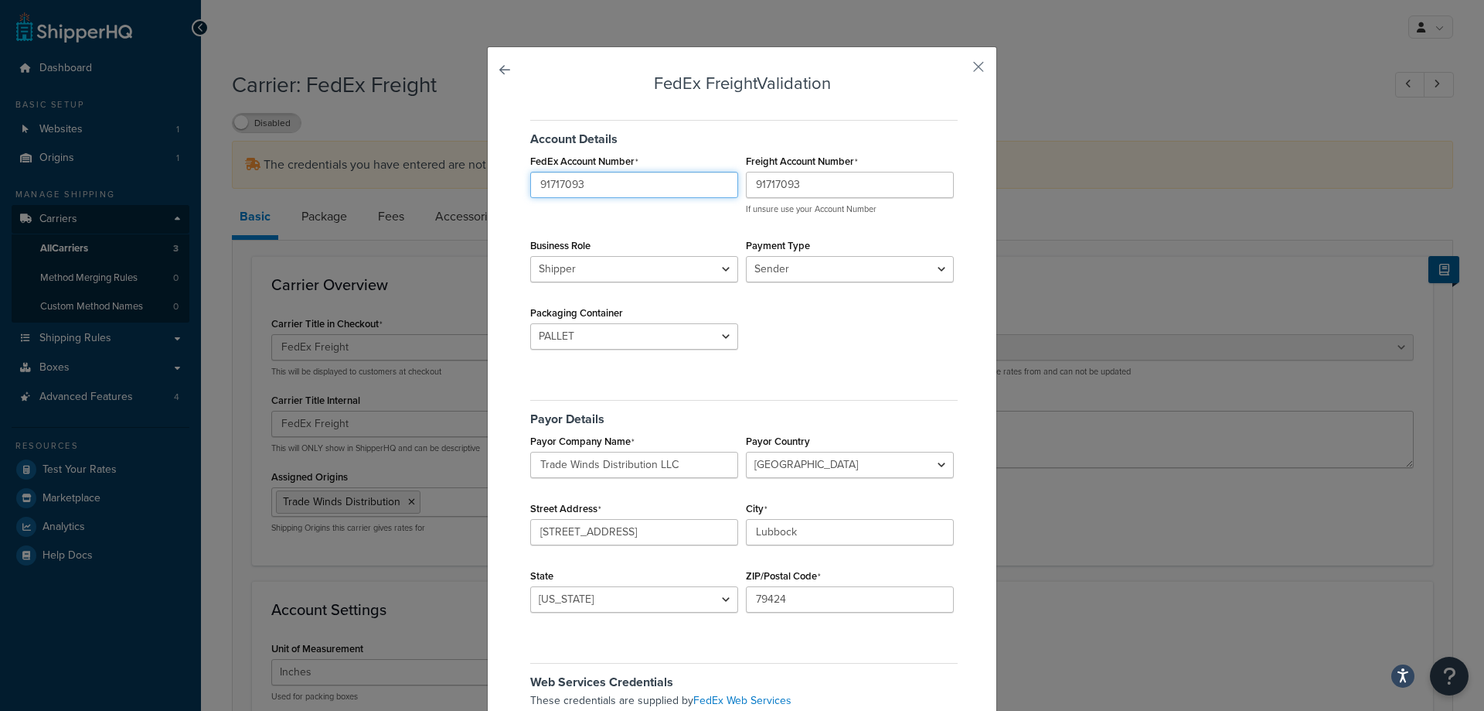
click at [660, 187] on input "91717093" at bounding box center [634, 185] width 208 height 26
type input "222080525"
click at [830, 189] on input "91717093" at bounding box center [850, 185] width 208 height 26
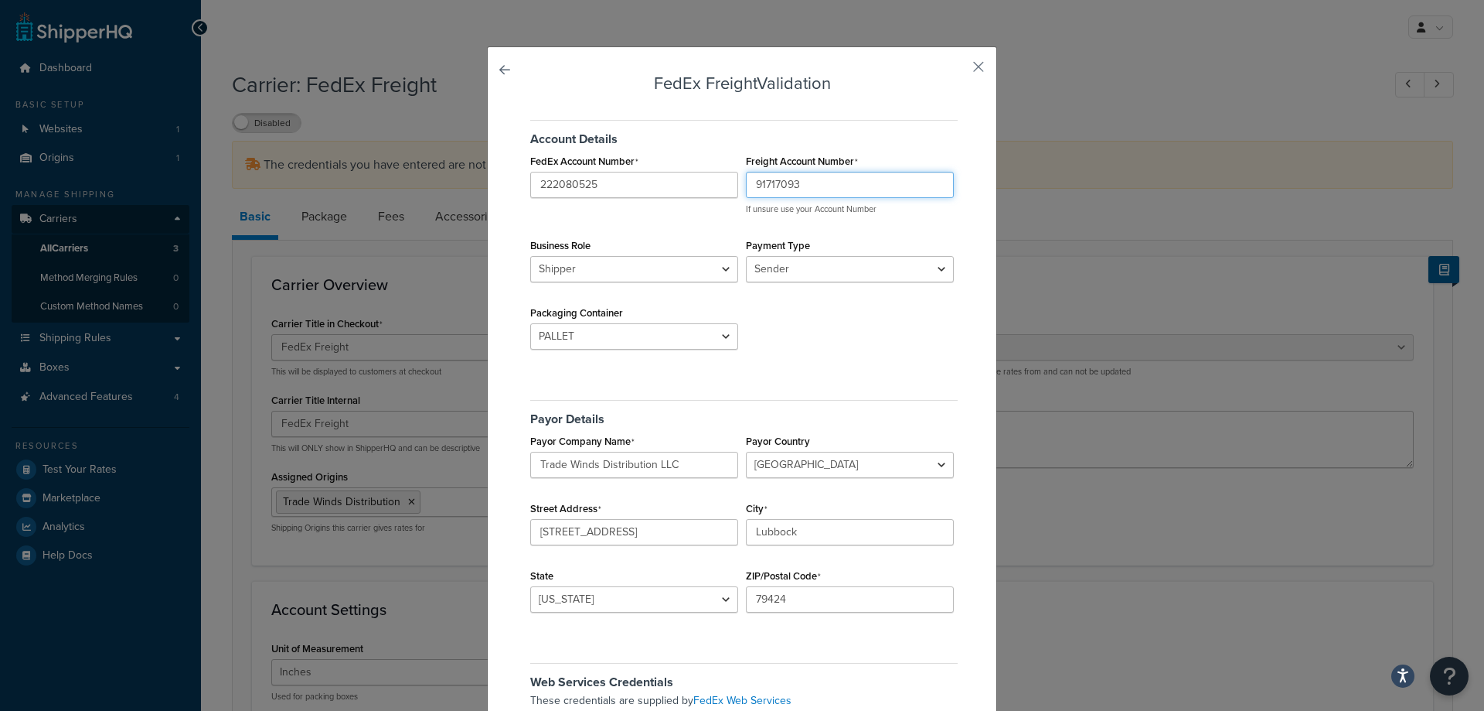
click at [830, 189] on input "91717093" at bounding box center [850, 185] width 208 height 26
type input "91717093"
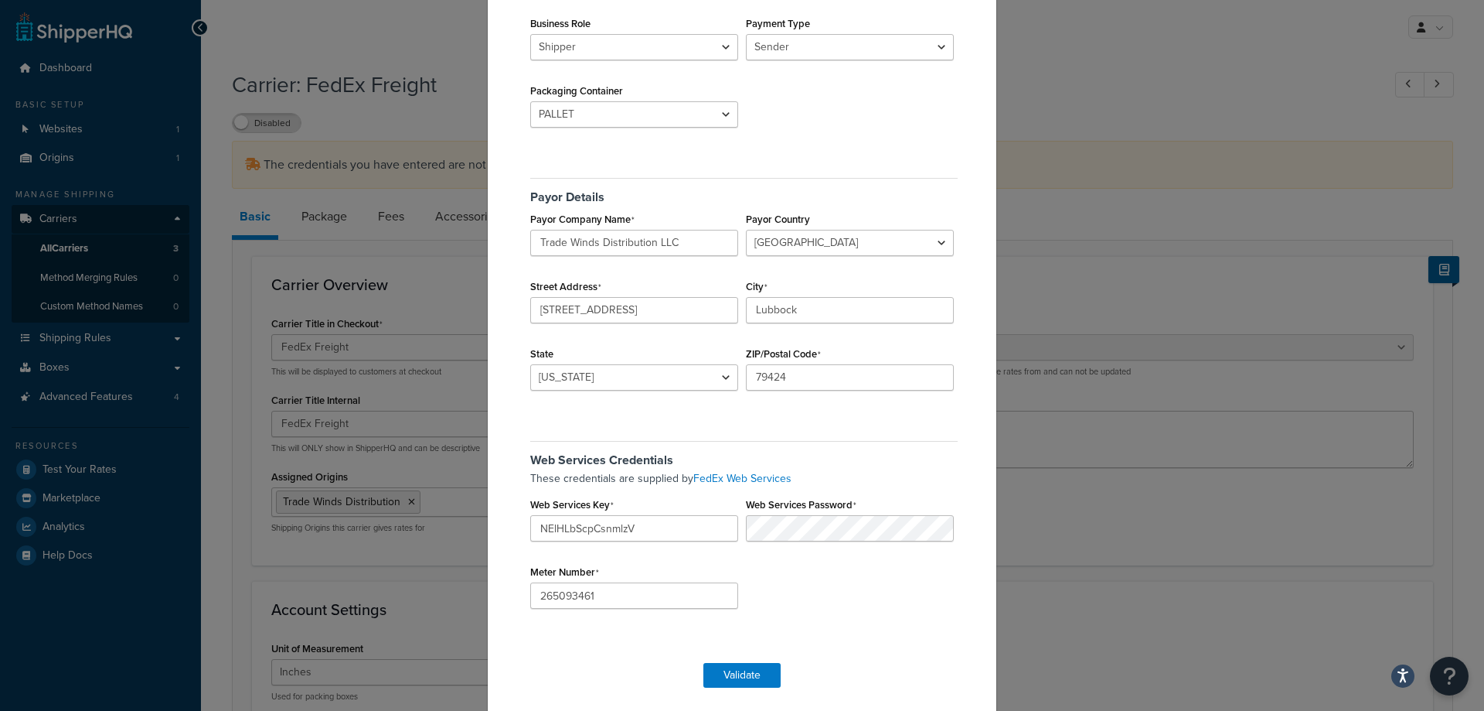
scroll to position [231, 0]
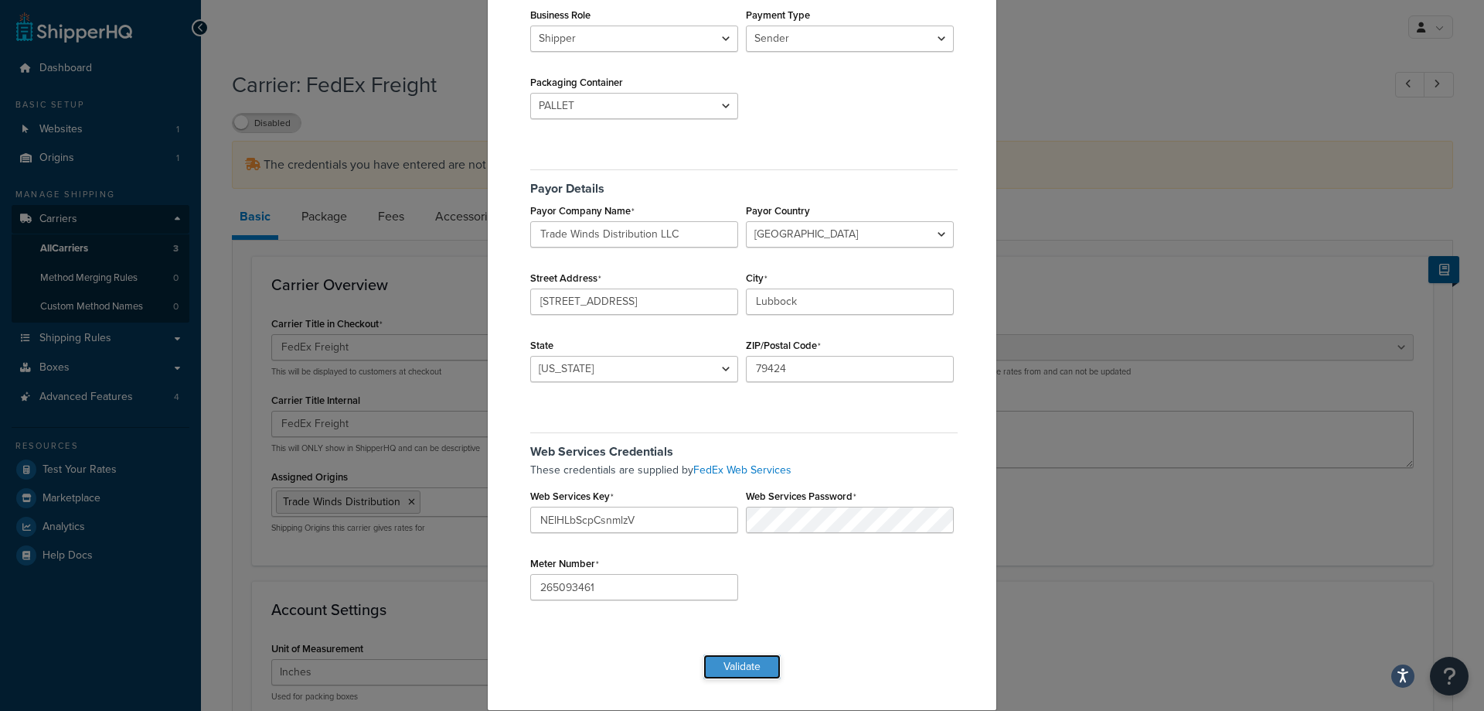
click at [751, 673] on button "Validate" at bounding box center [742, 666] width 77 height 25
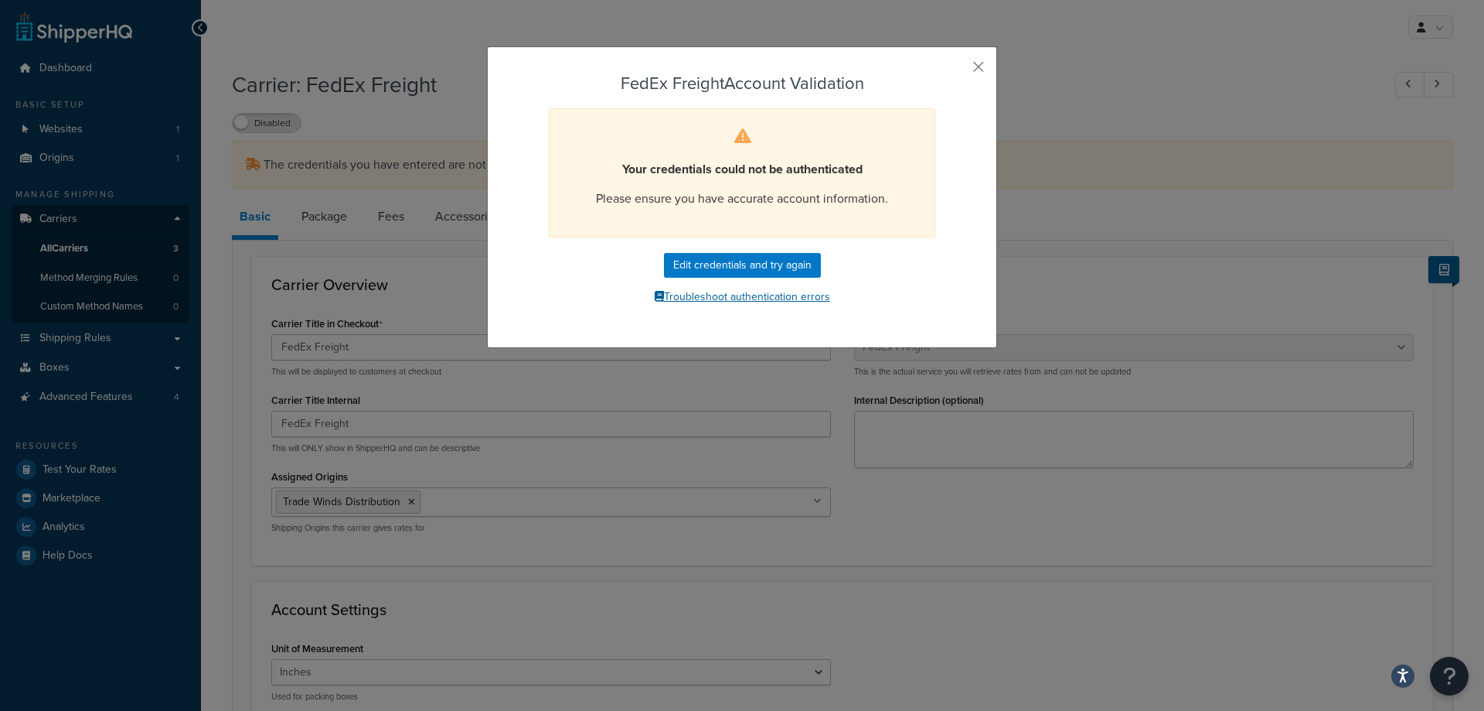
drag, startPoint x: 786, startPoint y: 299, endPoint x: 751, endPoint y: 298, distance: 34.0
click at [751, 298] on button "Troubleshoot authentication errors" at bounding box center [742, 296] width 431 height 23
click at [958, 70] on button "button" at bounding box center [956, 72] width 4 height 4
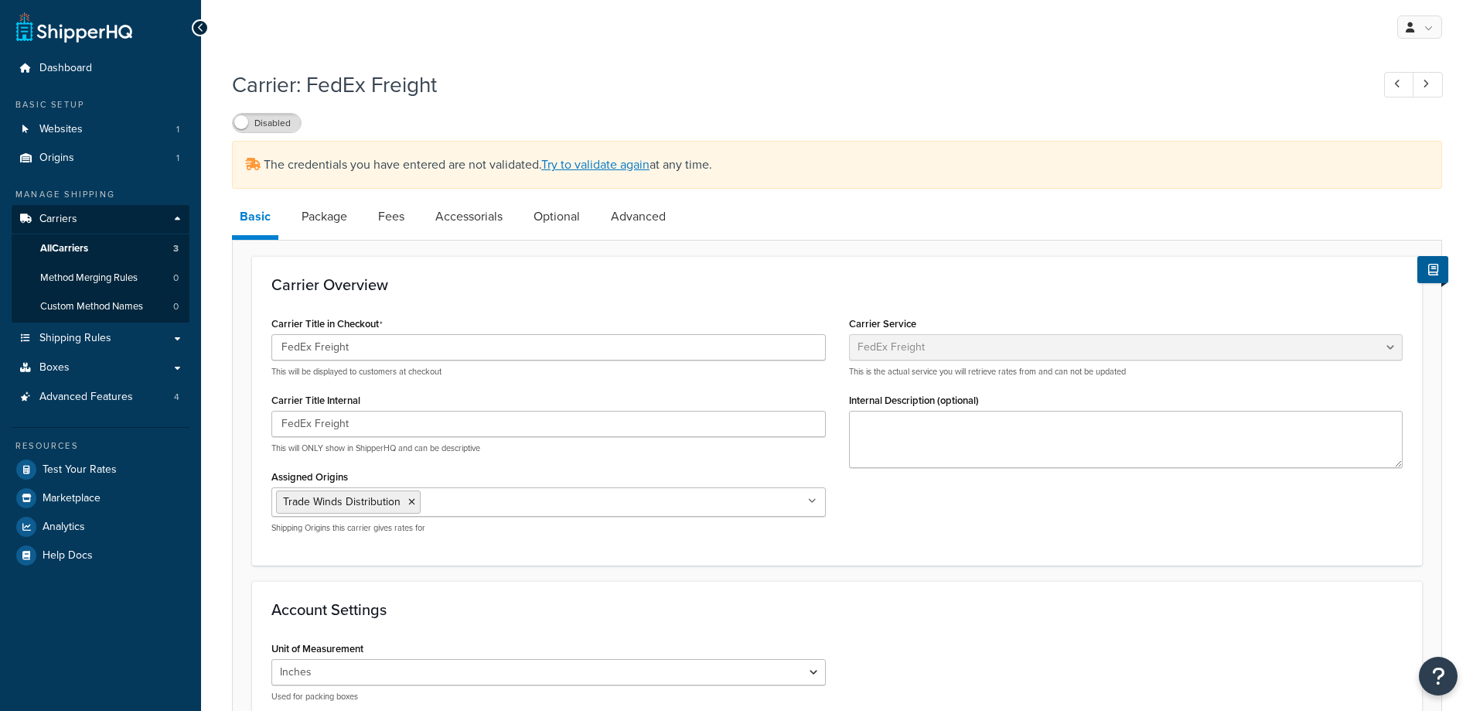
select select "fedExFreight"
